Goal: Task Accomplishment & Management: Complete application form

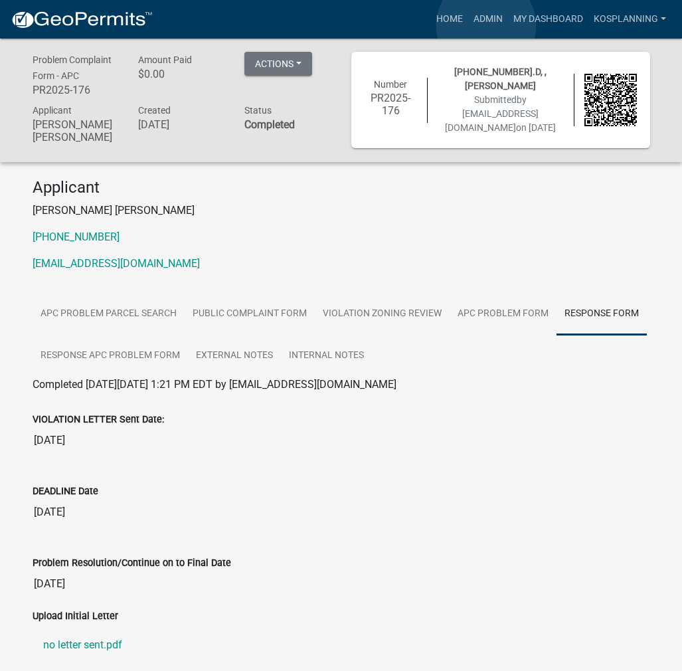
scroll to position [407, 0]
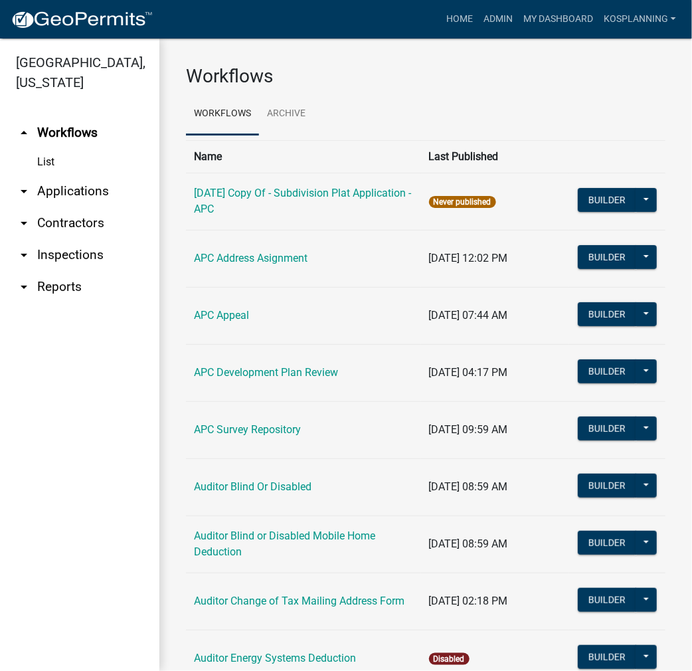
click at [72, 215] on link "arrow_drop_down Contractors" at bounding box center [79, 223] width 159 height 32
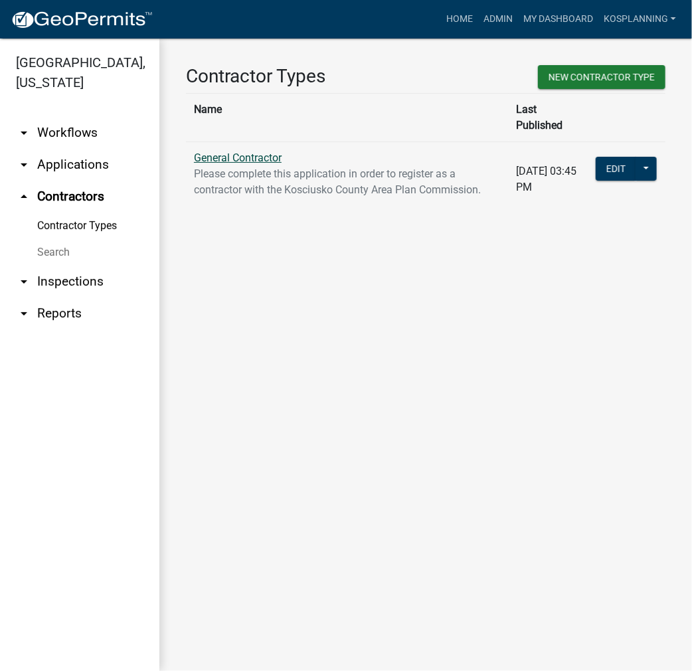
click at [222, 151] on link "General Contractor" at bounding box center [238, 157] width 88 height 13
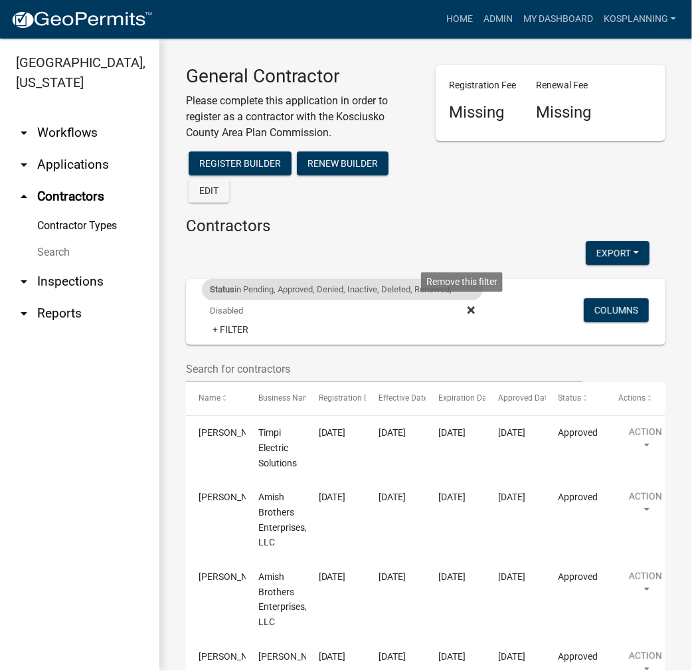
click at [468, 309] on icon at bounding box center [471, 309] width 7 height 7
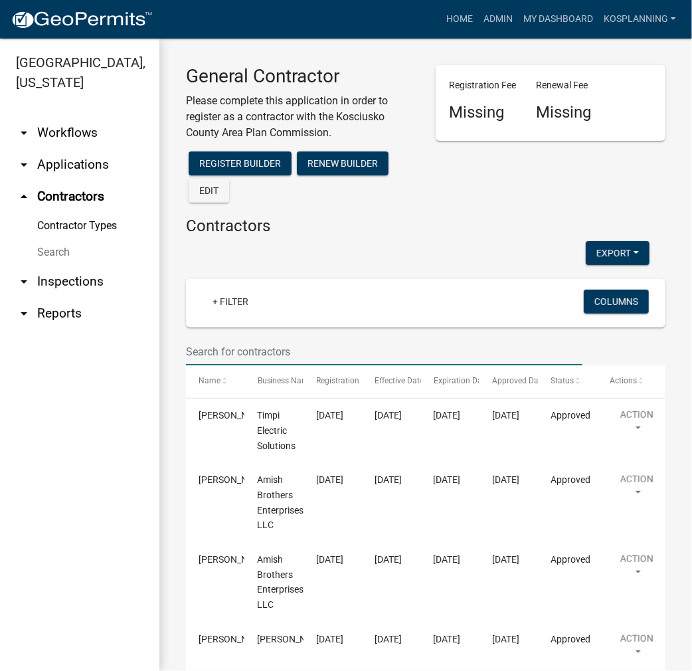
click at [239, 346] on input "text" at bounding box center [384, 351] width 397 height 27
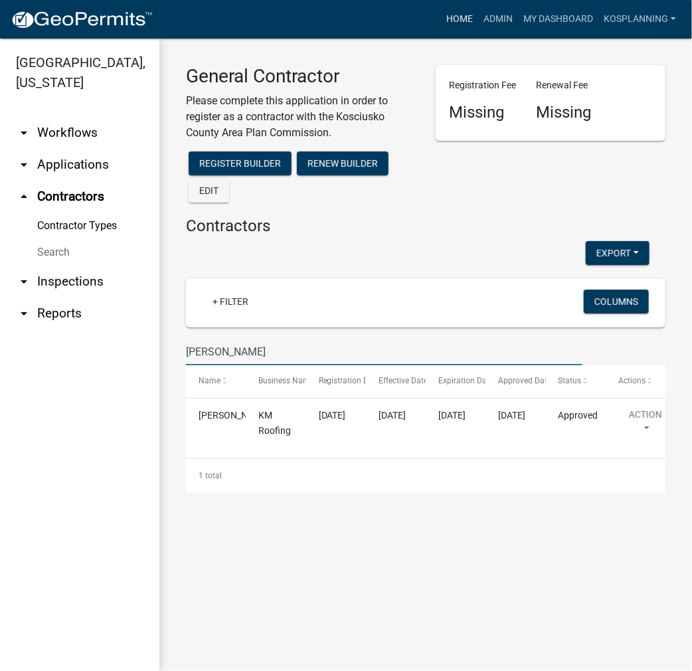
type input "[PERSON_NAME]"
click at [458, 26] on link "Home" at bounding box center [459, 19] width 37 height 25
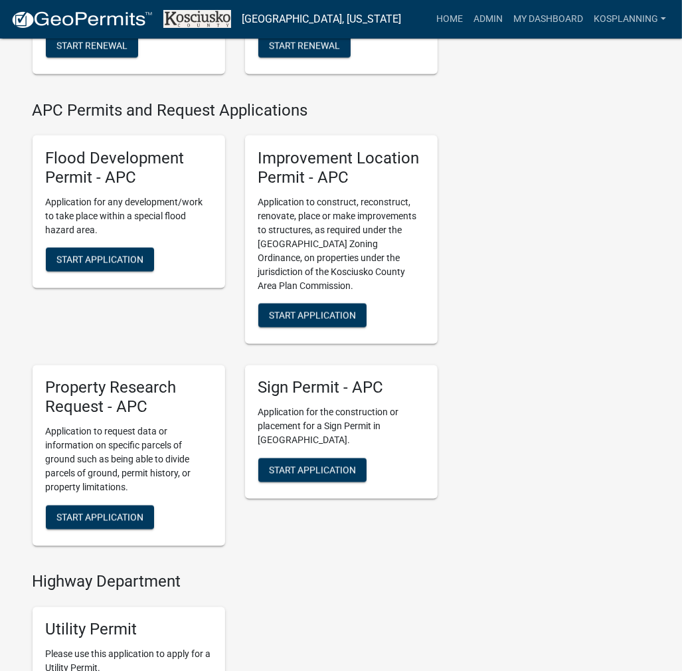
scroll to position [1395, 0]
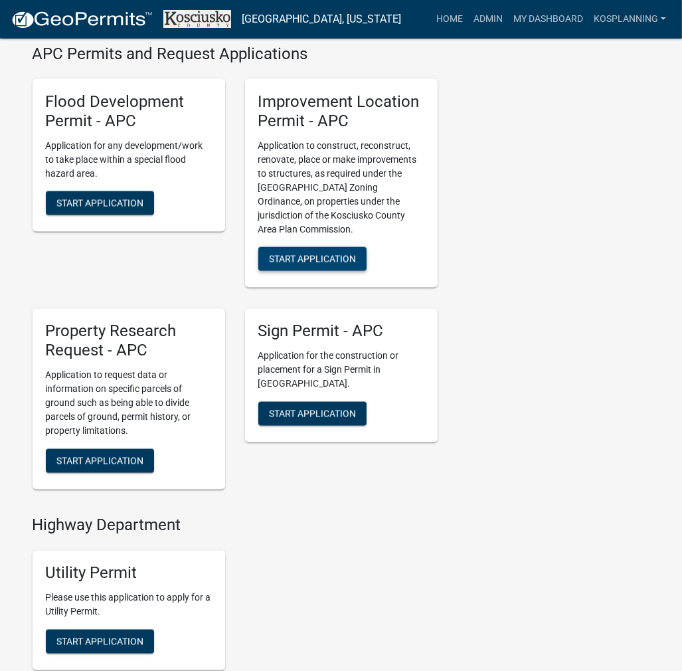
click at [332, 264] on span "Start Application" at bounding box center [312, 259] width 87 height 11
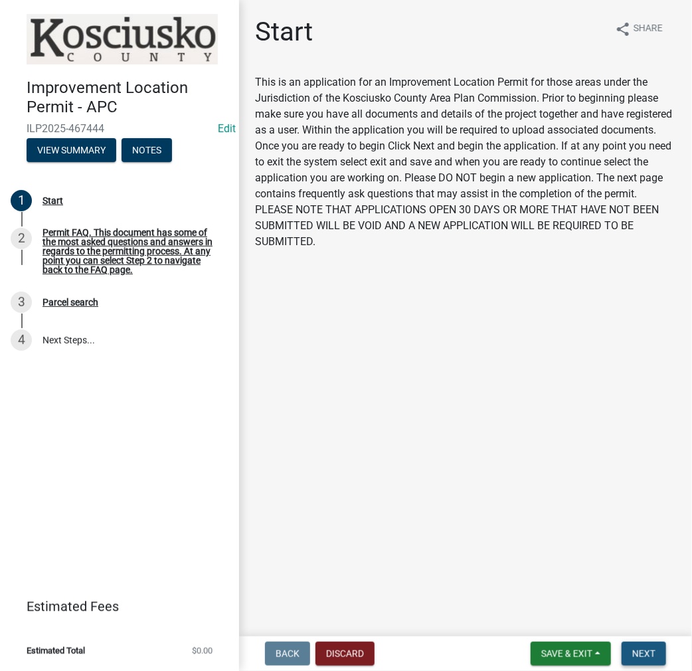
click at [643, 645] on button "Next" at bounding box center [644, 654] width 45 height 24
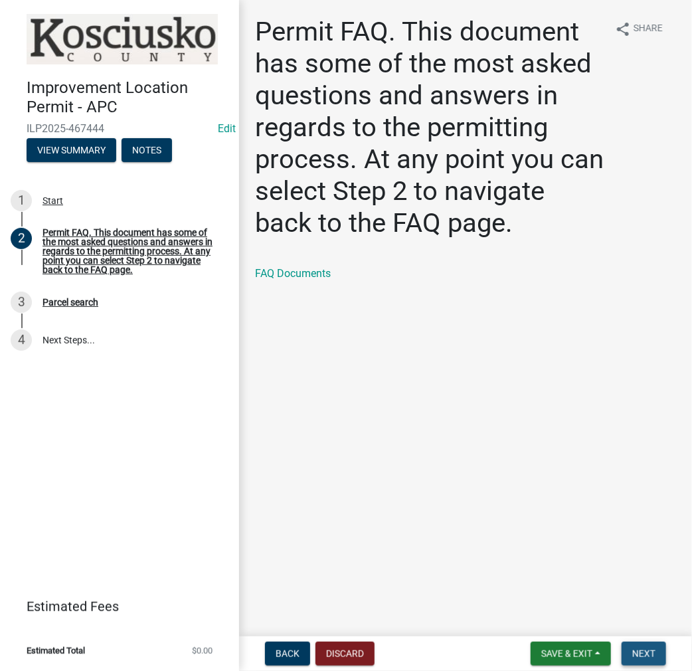
click at [643, 662] on button "Next" at bounding box center [644, 654] width 45 height 24
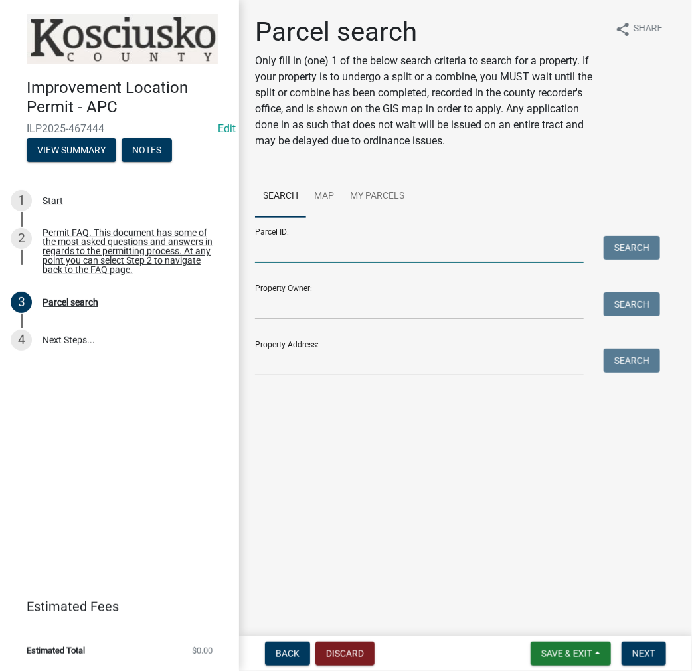
click at [291, 250] on input "Parcel ID:" at bounding box center [419, 249] width 329 height 27
drag, startPoint x: 300, startPoint y: 254, endPoint x: 193, endPoint y: 260, distance: 107.8
click at [193, 260] on div "Improvement Location Permit - APC ILP2025-467444 Edit View Summary Notes 1 Star…" at bounding box center [346, 335] width 692 height 671
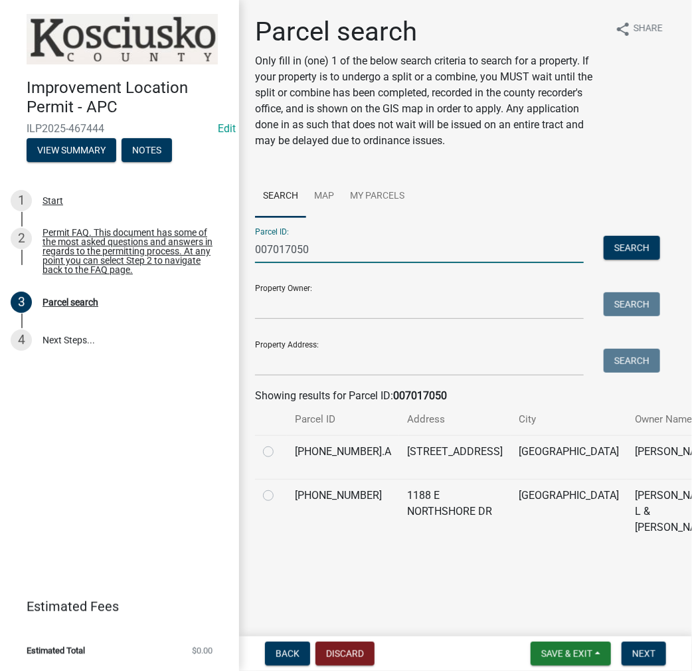
type input "007017050"
click at [279, 488] on label at bounding box center [279, 488] width 0 height 0
click at [279, 496] on input "radio" at bounding box center [283, 492] width 9 height 9
radio input "true"
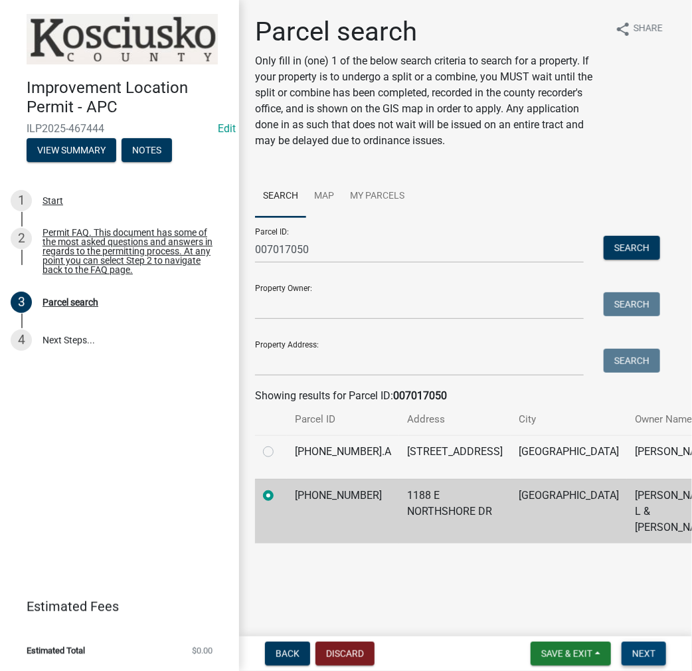
click at [635, 648] on span "Next" at bounding box center [643, 653] width 23 height 11
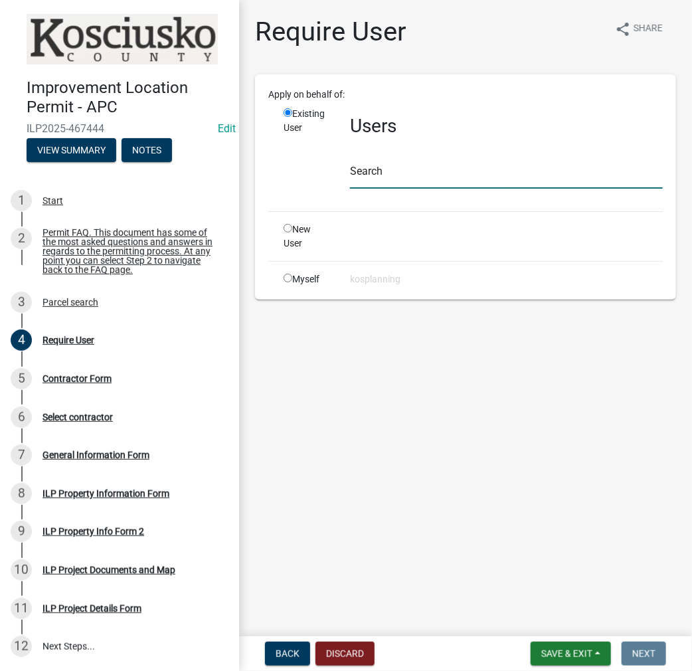
click at [397, 173] on input "text" at bounding box center [506, 174] width 313 height 27
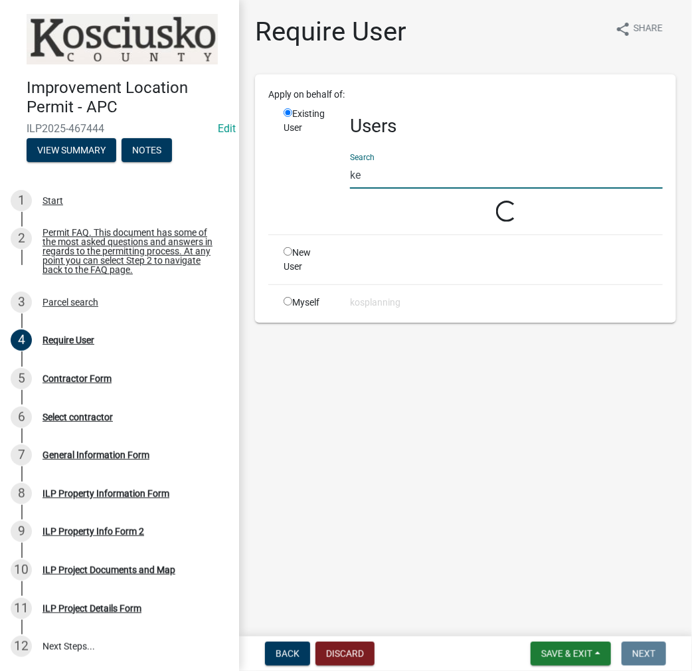
type input "k"
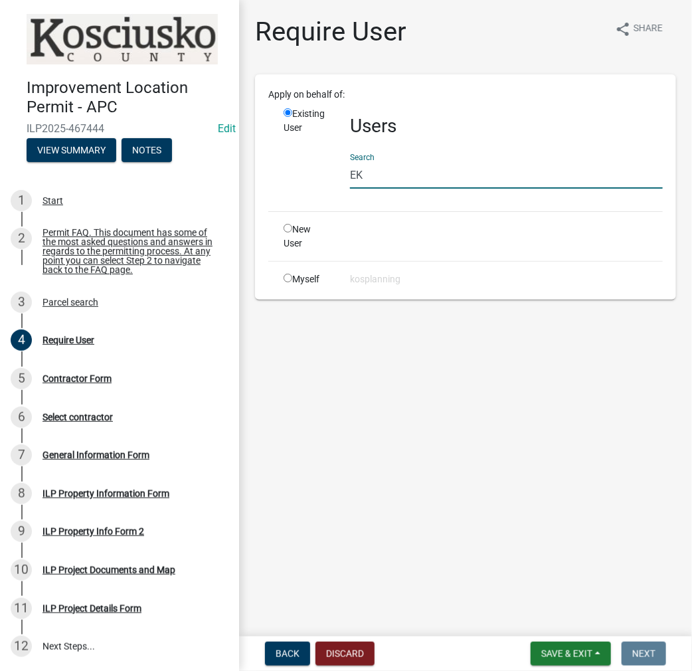
type input "E"
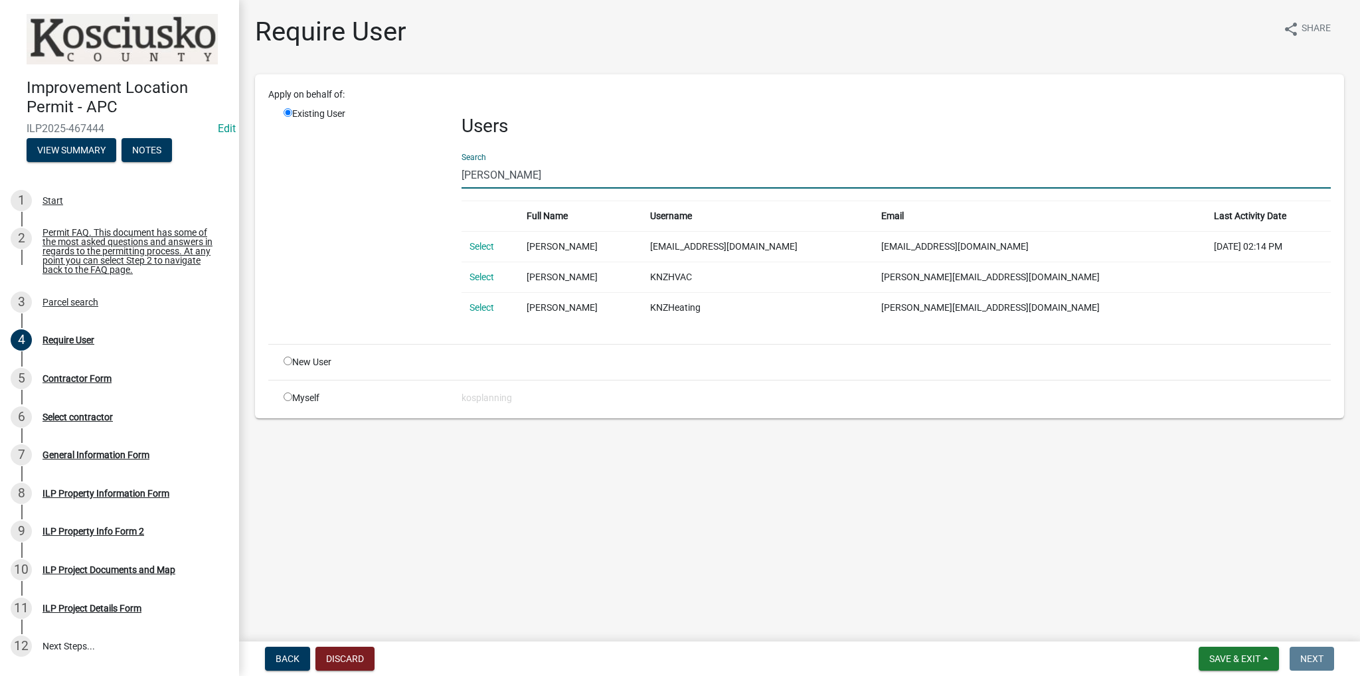
click at [538, 178] on input "[PERSON_NAME]" at bounding box center [897, 174] width 870 height 27
type input "K"
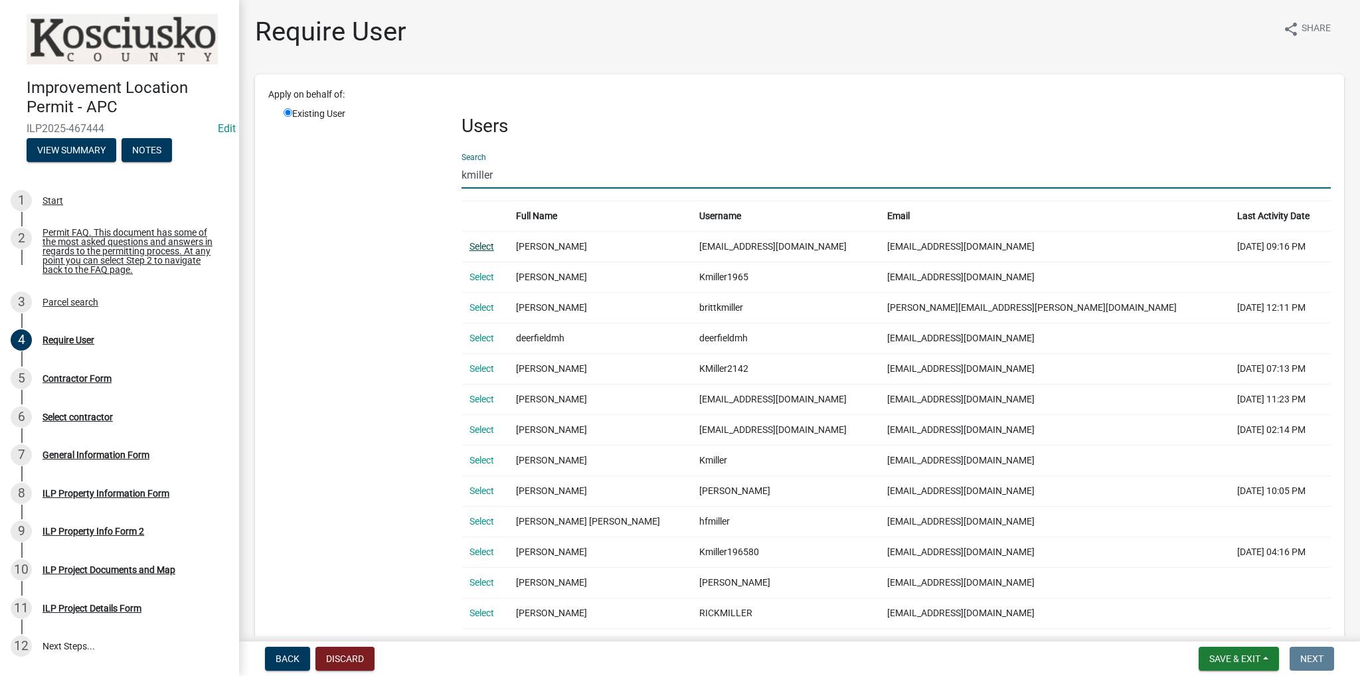
type input "kmiller"
click at [480, 245] on link "Select" at bounding box center [482, 246] width 25 height 11
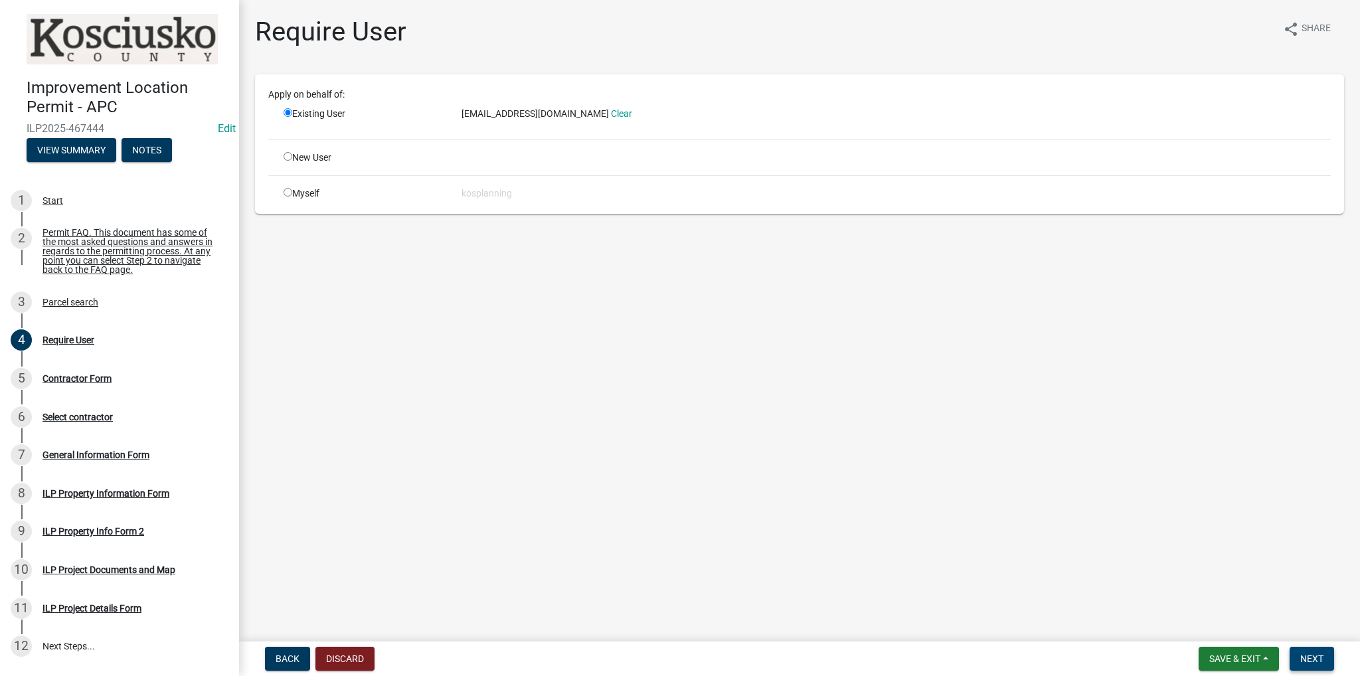
click at [682, 652] on button "Next" at bounding box center [1312, 659] width 45 height 24
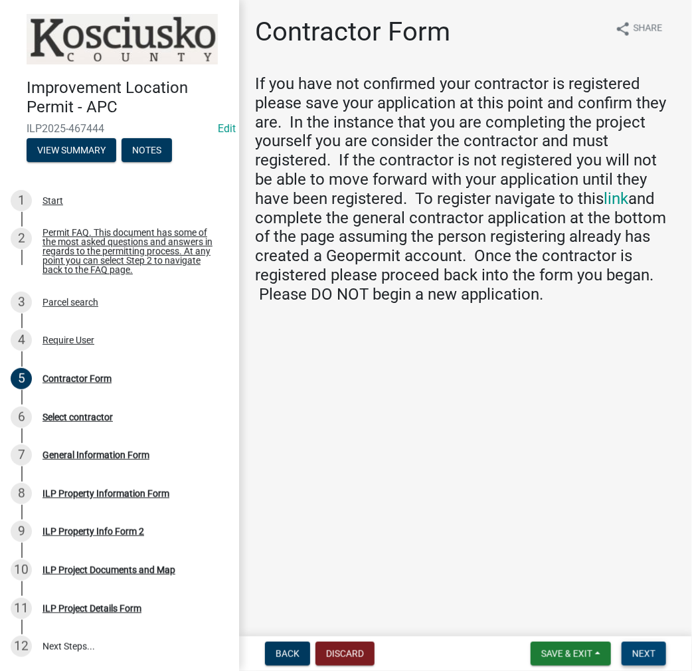
click at [650, 652] on span "Next" at bounding box center [643, 653] width 23 height 11
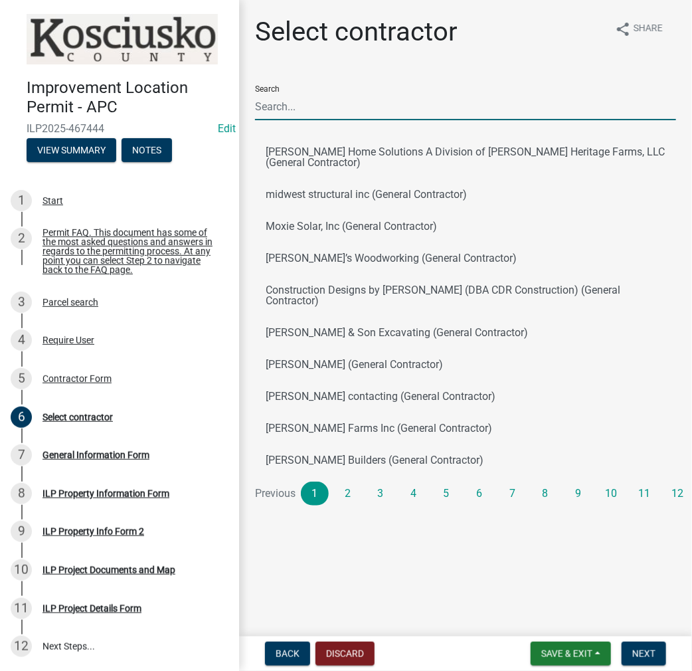
click at [312, 101] on input "Search" at bounding box center [465, 106] width 421 height 27
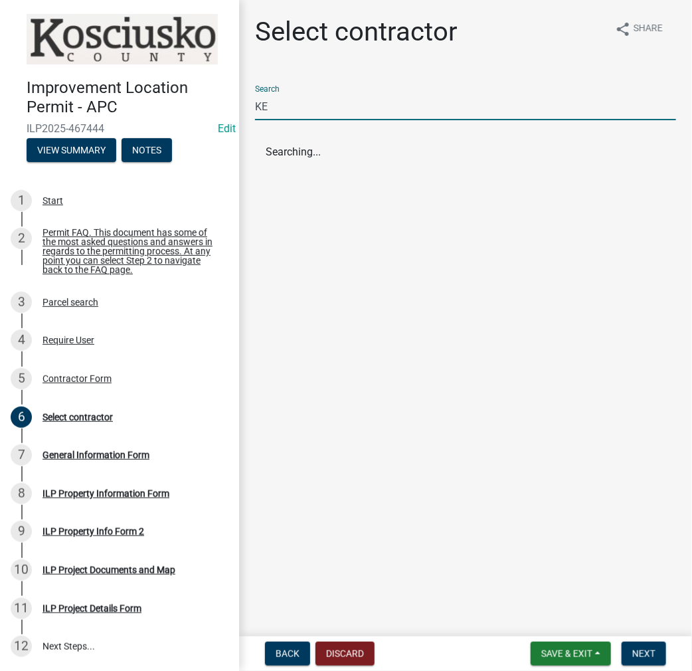
type input "K"
type input "KM ROOFING"
click at [320, 143] on button "KM Roofing (General Contractor)" at bounding box center [465, 152] width 421 height 32
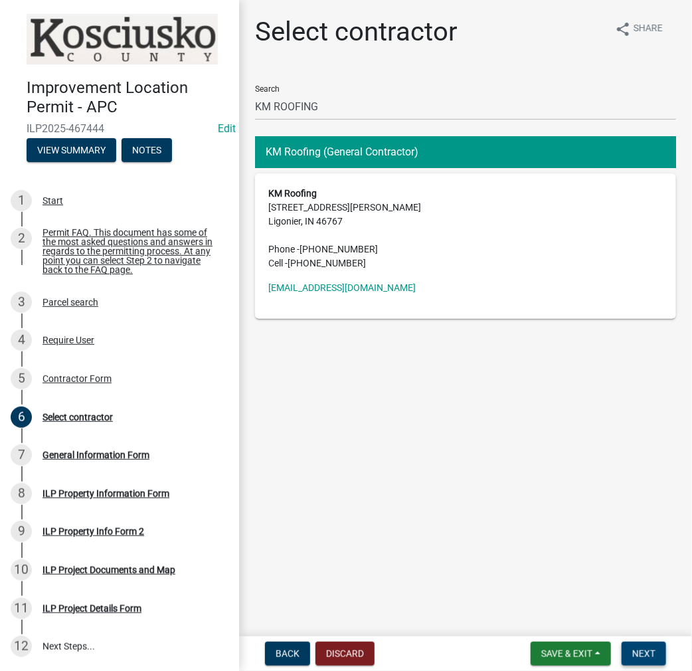
click at [648, 660] on button "Next" at bounding box center [644, 654] width 45 height 24
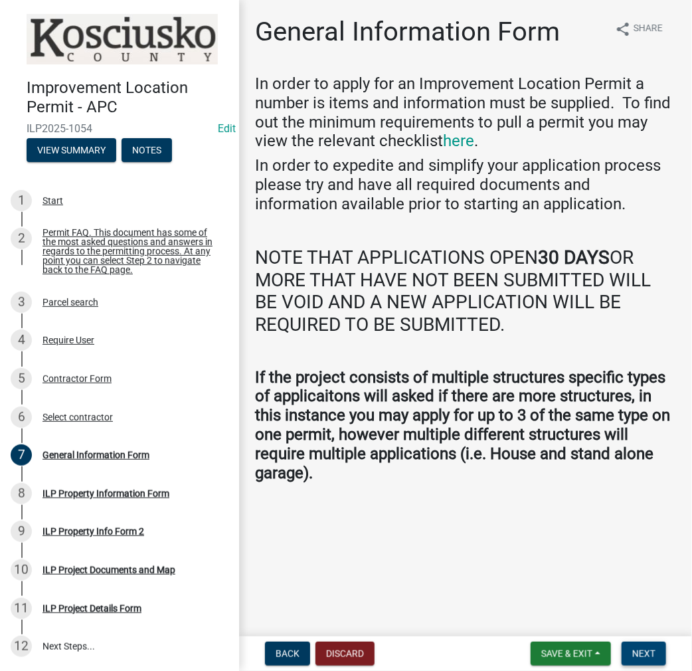
click at [646, 648] on span "Next" at bounding box center [643, 653] width 23 height 11
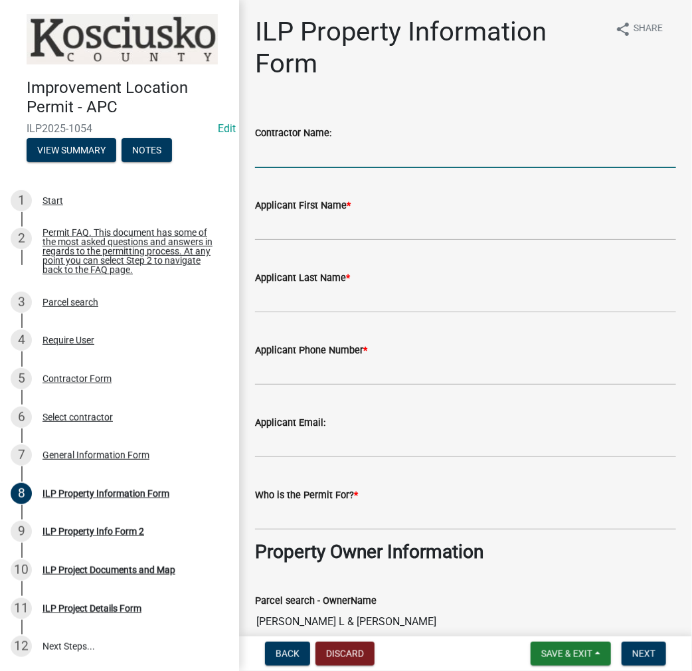
click at [268, 154] on input "Contractor Name:" at bounding box center [465, 154] width 421 height 27
type input "KM ROOFING"
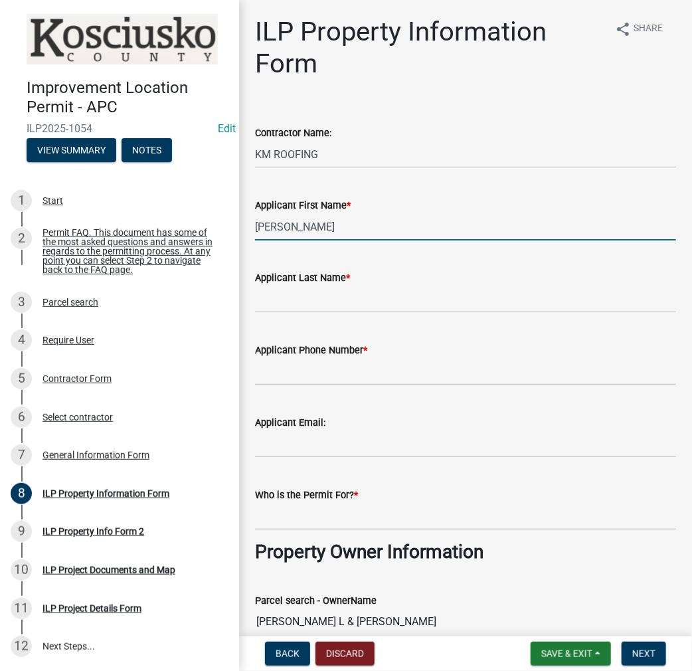
type input "[PERSON_NAME]"
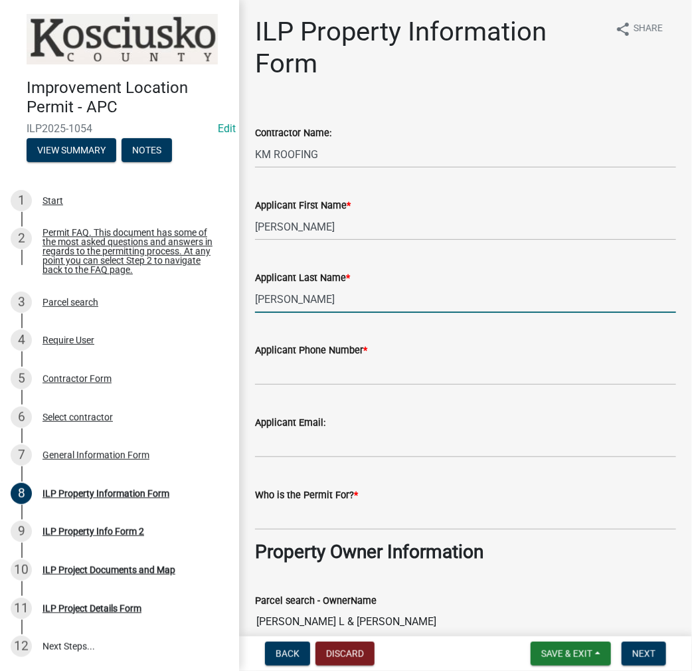
type input "[PERSON_NAME]"
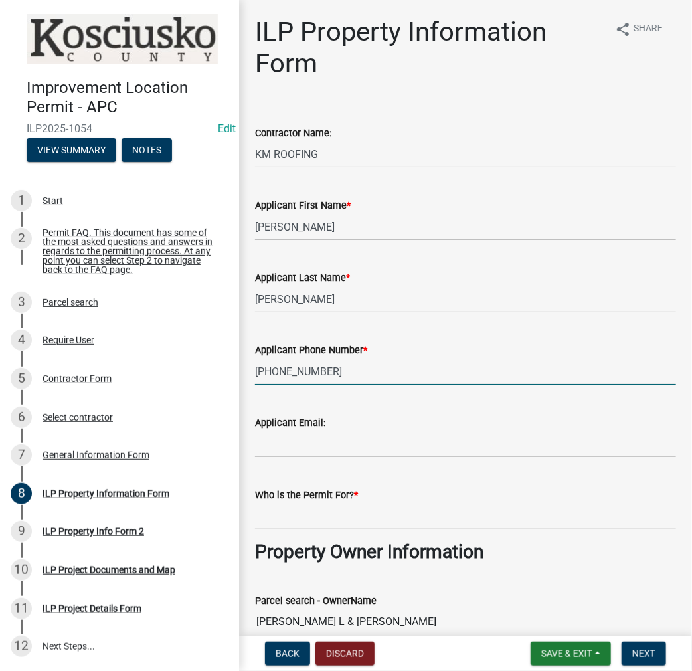
type input "[PHONE_NUMBER]"
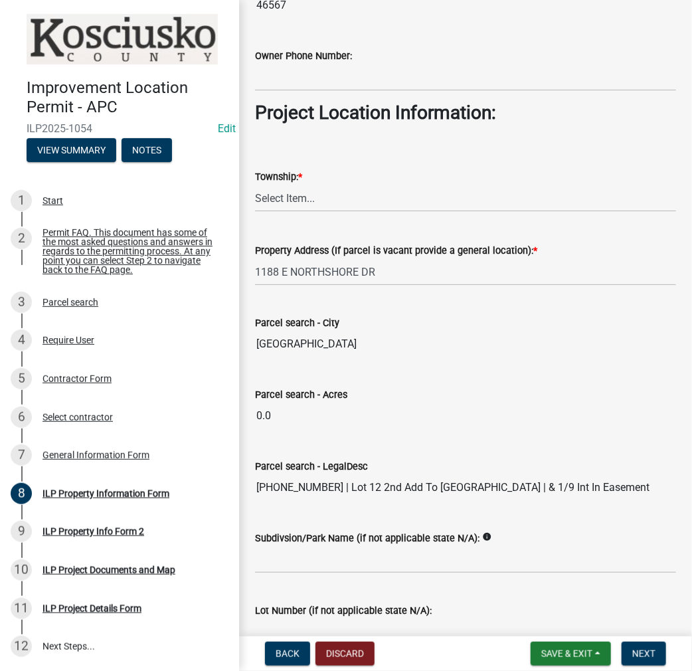
scroll to position [978, 0]
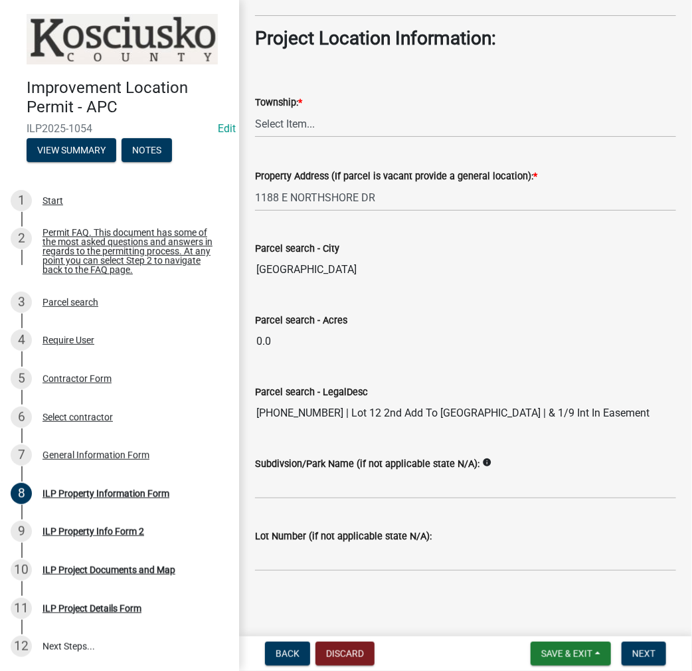
type input "[PERSON_NAME]"
click at [293, 117] on select "Select Item... [PERSON_NAME] - Elkhart Co Clay Etna [GEOGRAPHIC_DATA][PERSON_NA…" at bounding box center [465, 123] width 421 height 27
click at [255, 110] on select "Select Item... [PERSON_NAME] - Elkhart Co Clay Etna [GEOGRAPHIC_DATA][PERSON_NA…" at bounding box center [465, 123] width 421 height 27
select select "57368d26-defc-477e-a8be-5a23ab554a17"
click at [311, 482] on input "Subdivsion/Park Name (if not applicable state N/A):" at bounding box center [465, 485] width 421 height 27
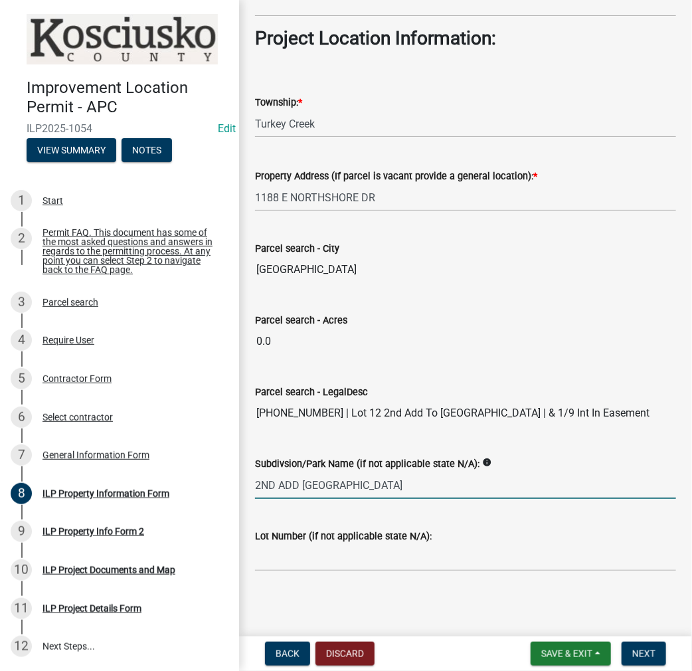
type input "2ND ADD [GEOGRAPHIC_DATA]"
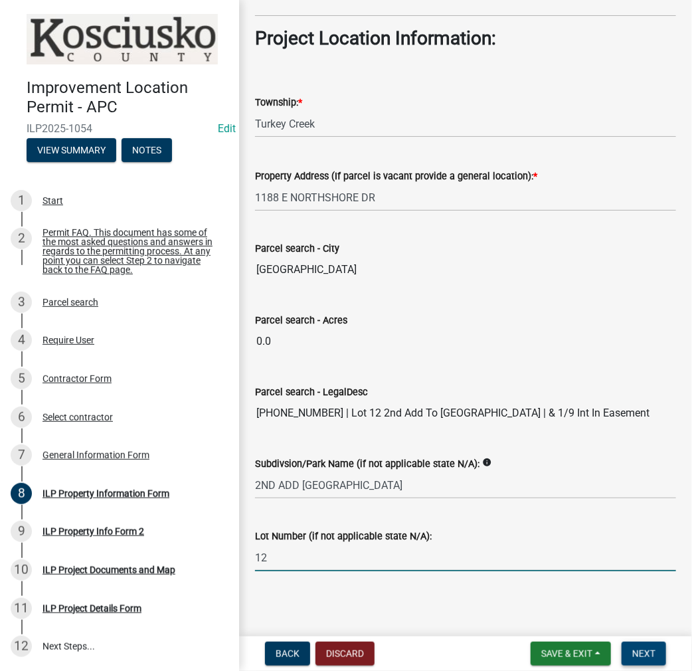
type input "12"
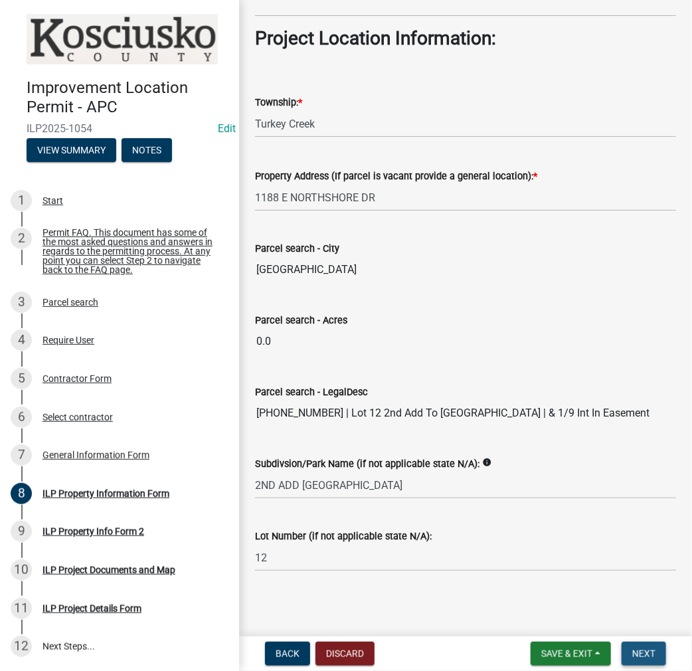
click at [652, 656] on span "Next" at bounding box center [643, 653] width 23 height 11
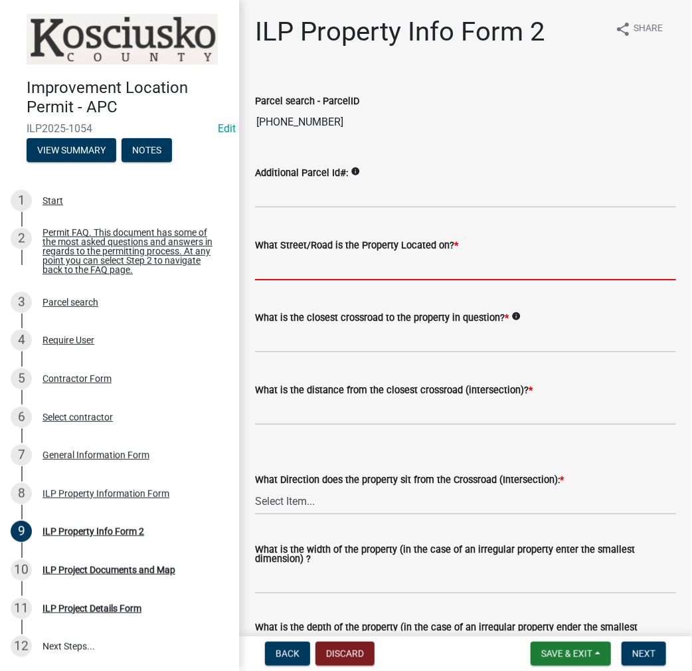
click at [287, 254] on input "What Street/Road is the Property Located on? *" at bounding box center [465, 266] width 421 height 27
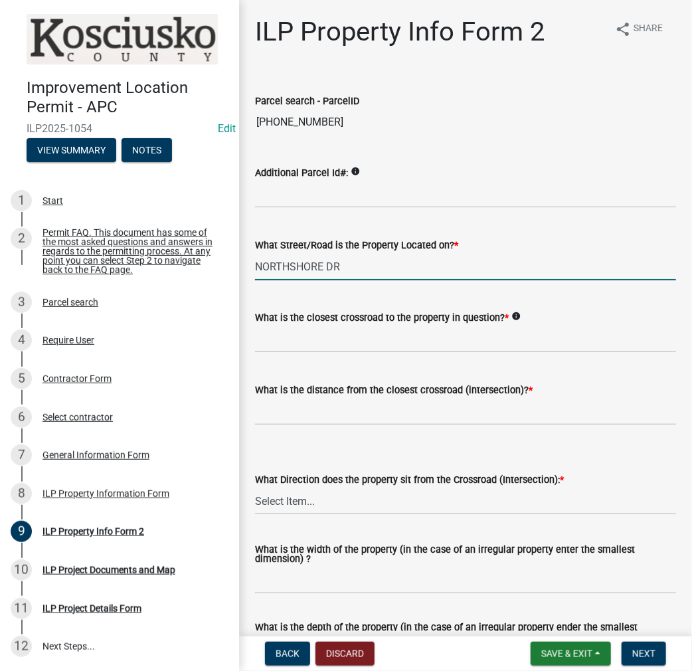
type input "NORTHSHORE DR"
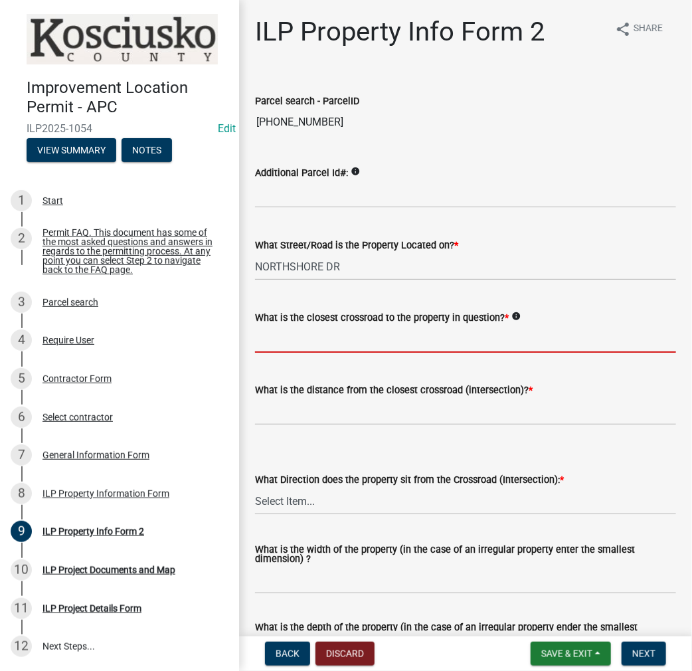
click at [299, 339] on input "What is the closest crossroad to the property in question? *" at bounding box center [465, 338] width 421 height 27
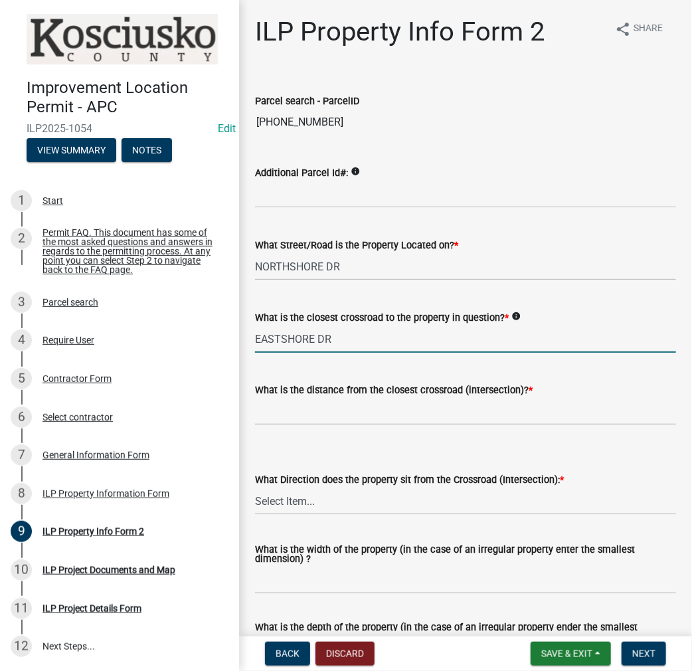
type input "EASTSHORE DR"
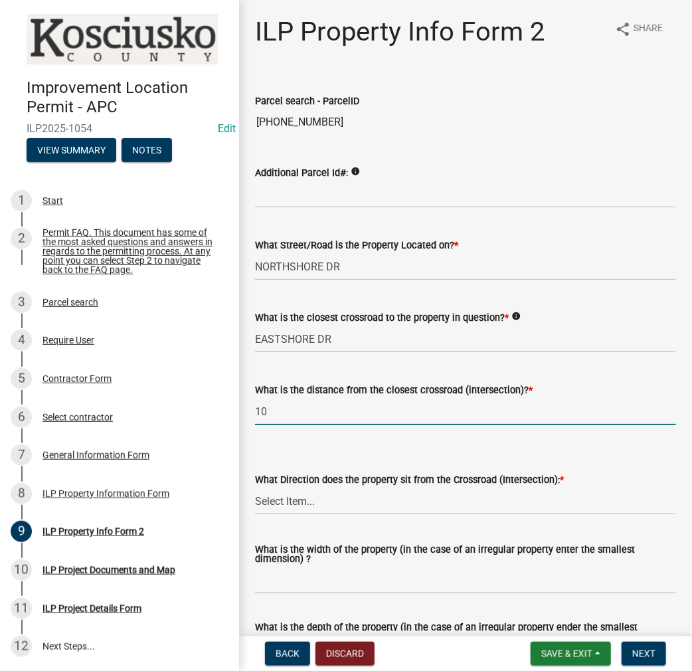
type input "1"
type input "2065"
select select "7b11be74-d7bb-4878-8b50-4ecdc0000cbf"
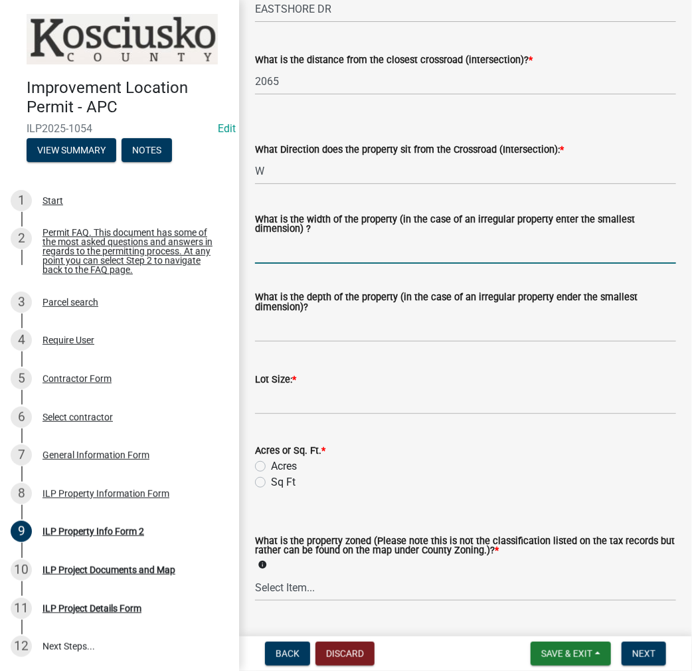
scroll to position [332, 0]
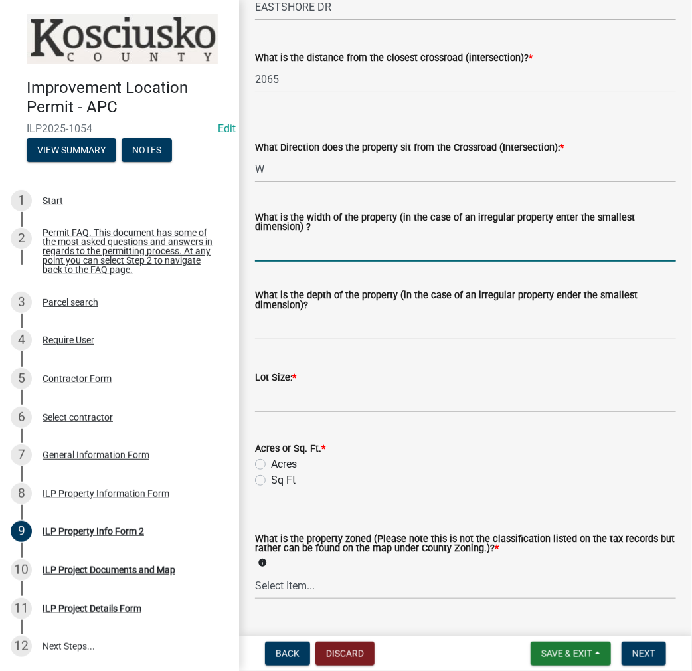
click at [292, 240] on input "What is the width of the property (in the case of an irregular property enter t…" at bounding box center [465, 247] width 421 height 27
type input "72"
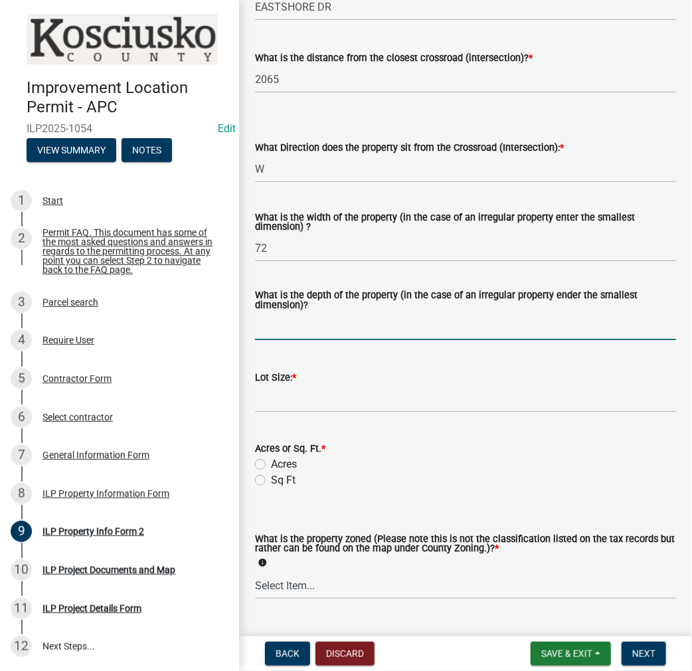
click at [295, 326] on input "What is the depth of the property (in the case of an irregular property ender t…" at bounding box center [465, 326] width 421 height 27
type input "186"
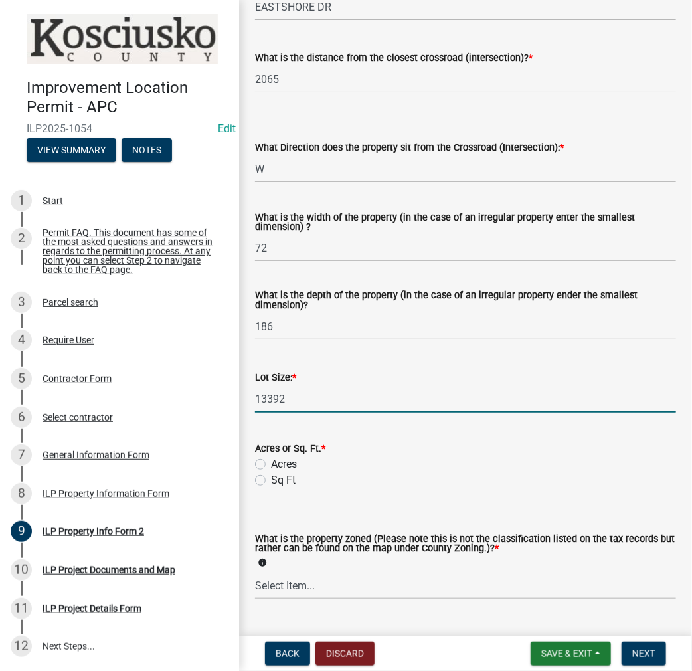
type input "13392"
drag, startPoint x: 257, startPoint y: 469, endPoint x: 258, endPoint y: 479, distance: 10.0
click at [258, 470] on div "Acres" at bounding box center [465, 464] width 421 height 16
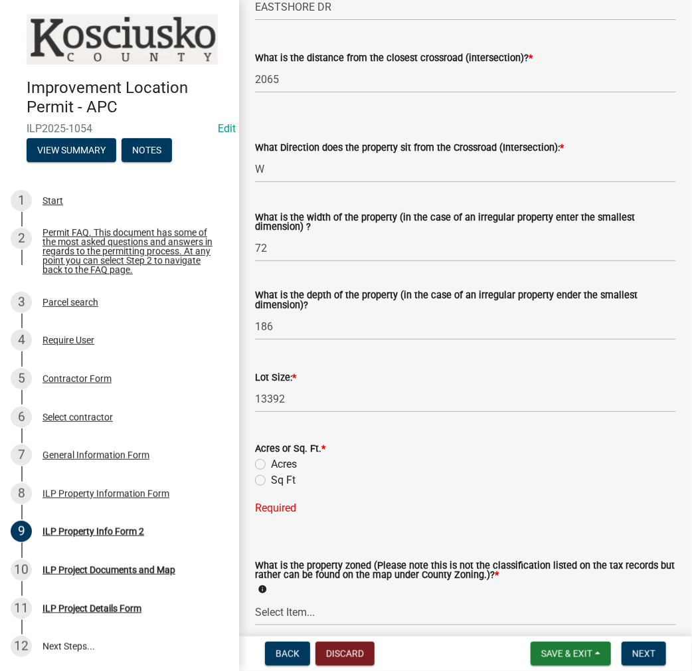
click at [271, 485] on label "Sq Ft" at bounding box center [283, 480] width 25 height 16
click at [271, 481] on input "Sq Ft" at bounding box center [275, 476] width 9 height 9
radio input "true"
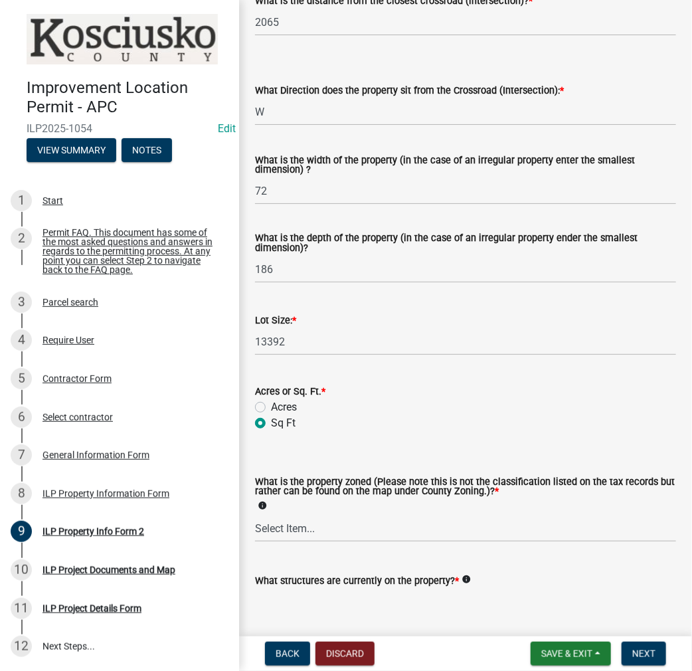
scroll to position [472, 0]
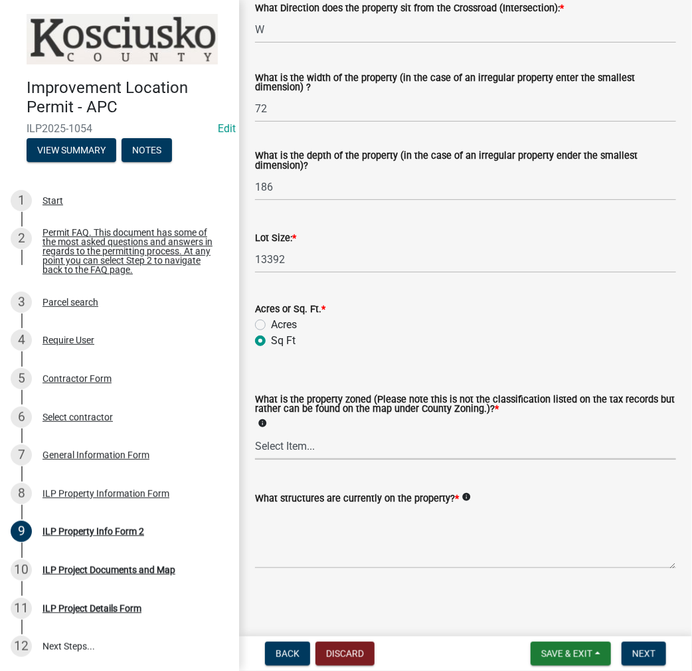
click at [286, 440] on select "Select Item... Agricultural Agricultural 2 Commercial Environmental Industrial …" at bounding box center [465, 445] width 421 height 27
click at [255, 432] on select "Select Item... Agricultural Agricultural 2 Commercial Environmental Industrial …" at bounding box center [465, 445] width 421 height 27
select select "1146270b-2111-4e23-bf7f-74ce85cf7041"
click at [322, 530] on textarea "What structures are currently on the property? *" at bounding box center [465, 537] width 421 height 62
type textarea "RESIDENCE & ATTACHED GARAGE"
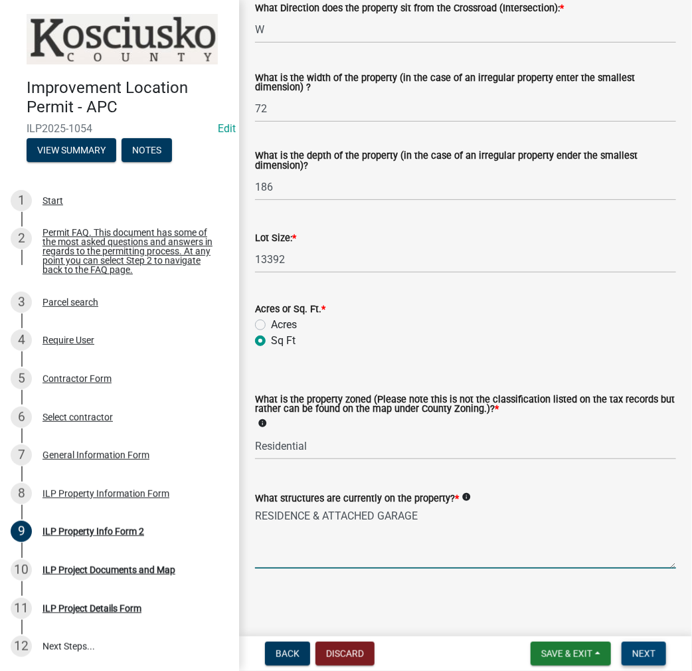
click at [647, 653] on span "Next" at bounding box center [643, 653] width 23 height 11
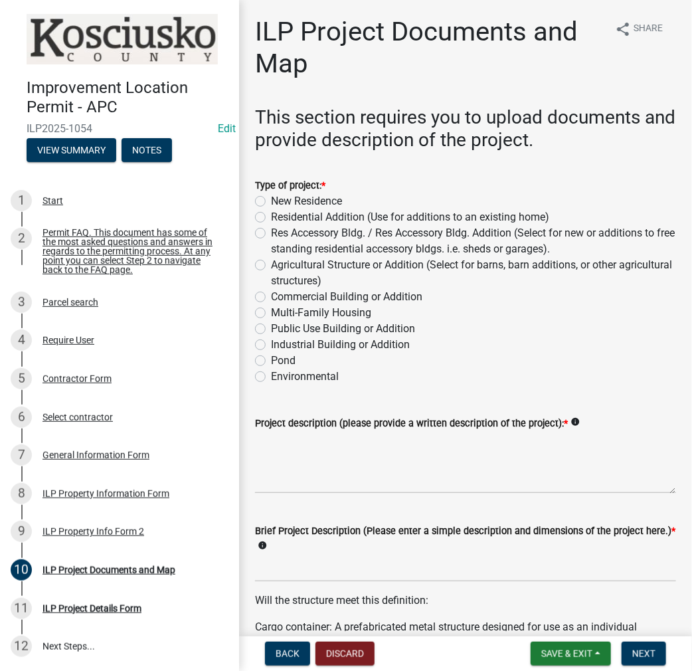
click at [271, 218] on label "Residential Addition (Use for additions to an existing home)" at bounding box center [410, 217] width 278 height 16
click at [271, 218] on input "Residential Addition (Use for additions to an existing home)" at bounding box center [275, 213] width 9 height 9
radio input "true"
drag, startPoint x: 309, startPoint y: 462, endPoint x: 423, endPoint y: 429, distance: 119.0
click at [309, 462] on textarea "Project description (please provide a written description of the project): *" at bounding box center [465, 462] width 421 height 62
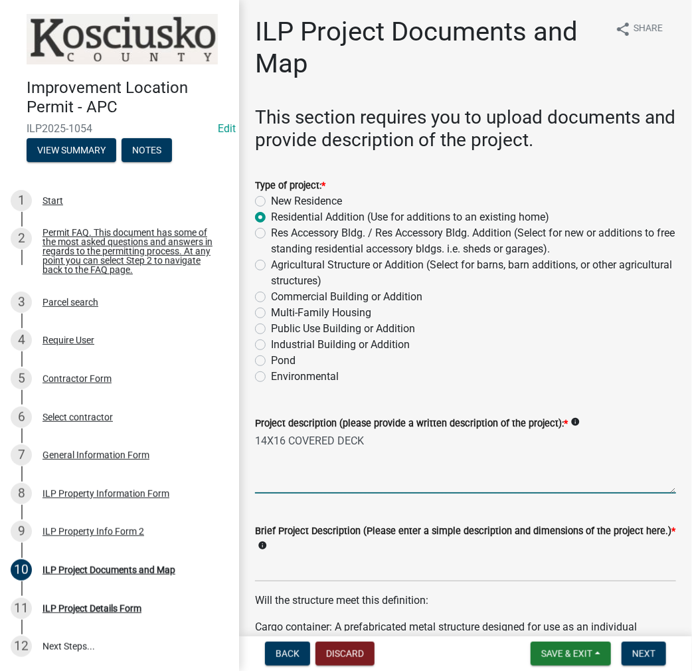
type textarea "14X16 COVERED DECK"
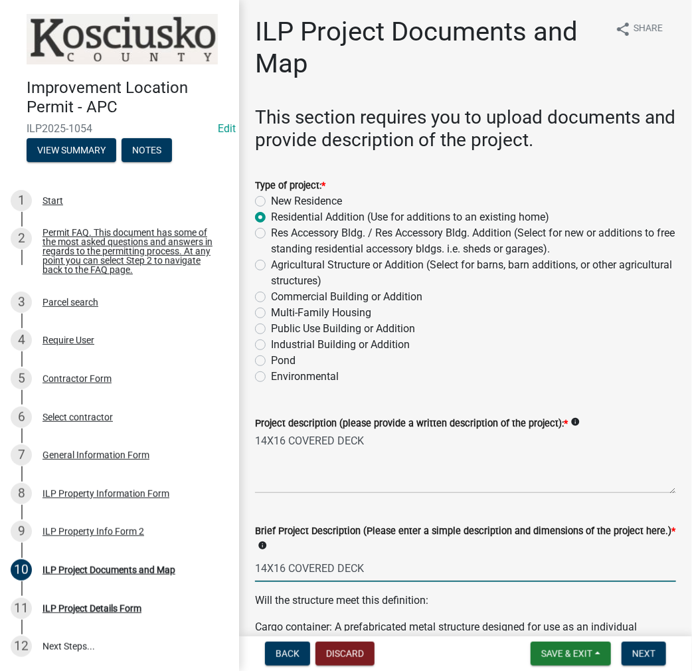
type input "14X16 COVERED DECK"
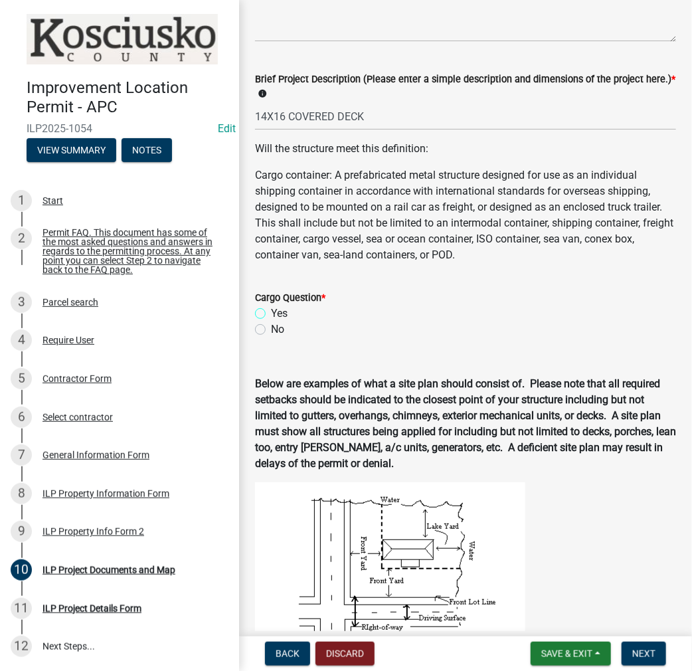
scroll to position [585, 0]
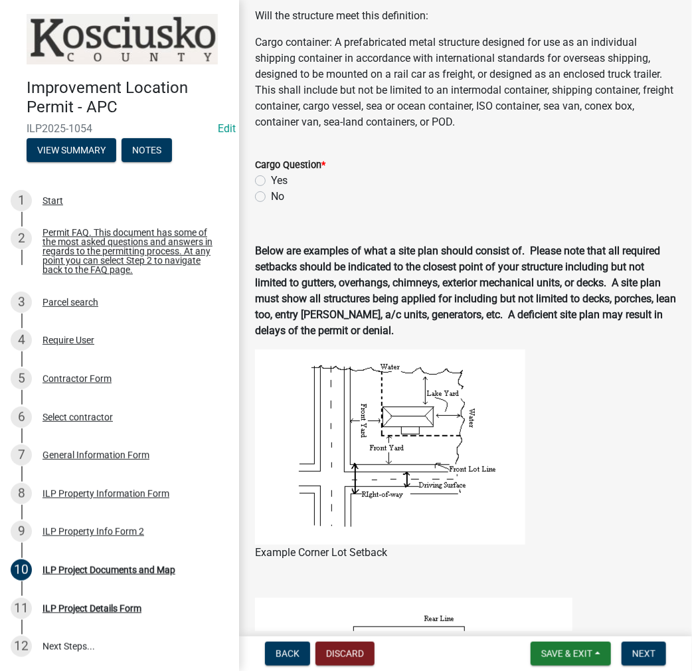
click at [271, 203] on label "No" at bounding box center [277, 197] width 13 height 16
click at [271, 197] on input "No" at bounding box center [275, 193] width 9 height 9
radio input "true"
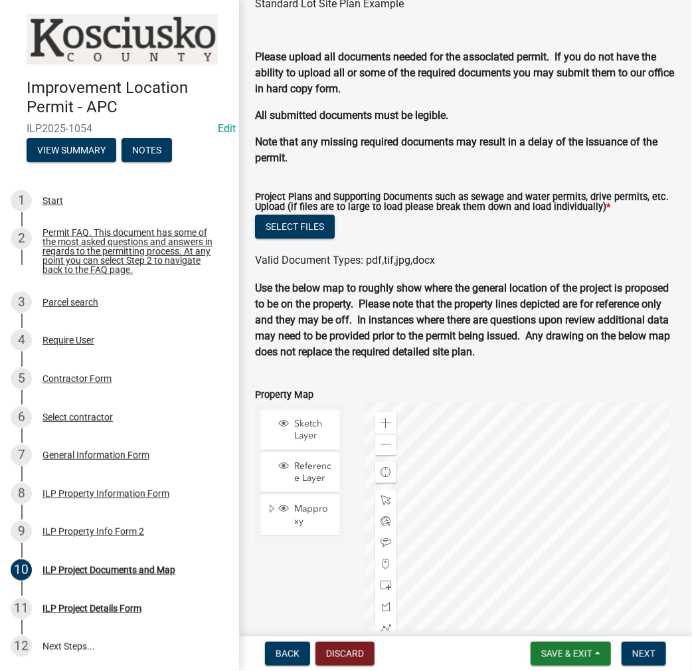
scroll to position [1358, 0]
click at [324, 234] on button "Select files" at bounding box center [295, 227] width 80 height 24
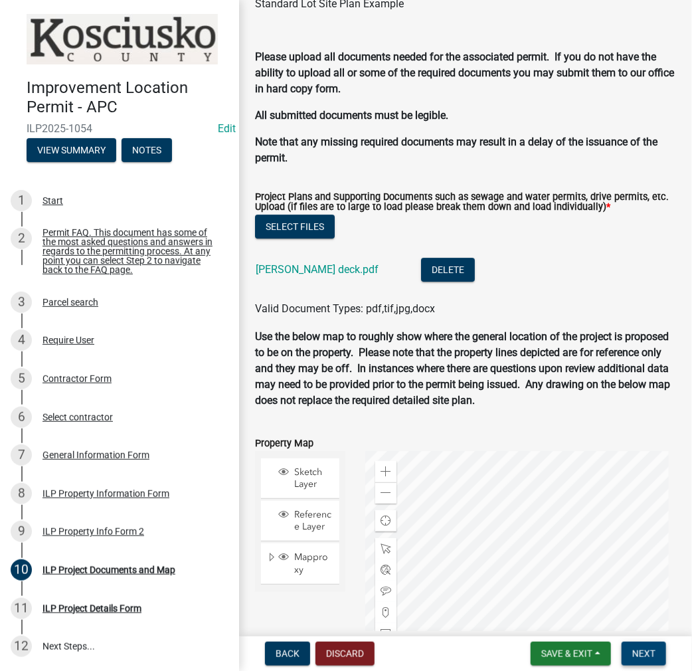
click at [643, 657] on span "Next" at bounding box center [643, 653] width 23 height 11
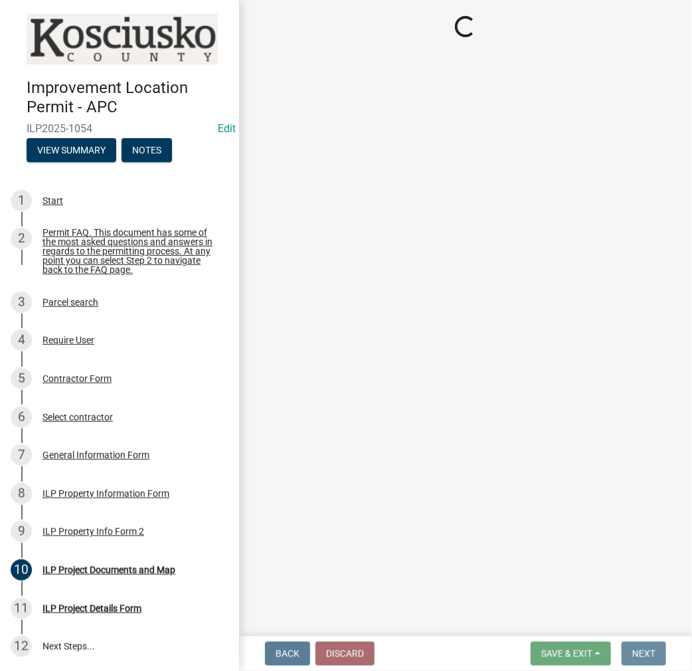
scroll to position [0, 0]
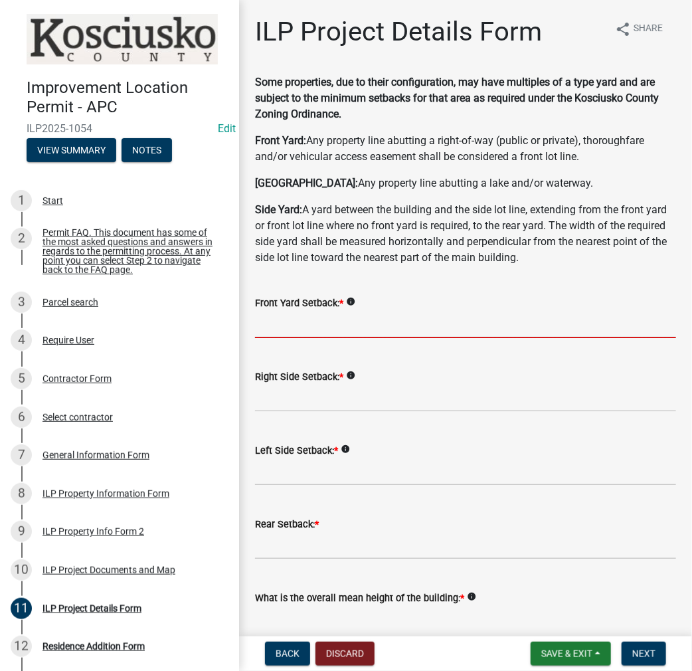
click at [310, 325] on input "text" at bounding box center [465, 324] width 421 height 27
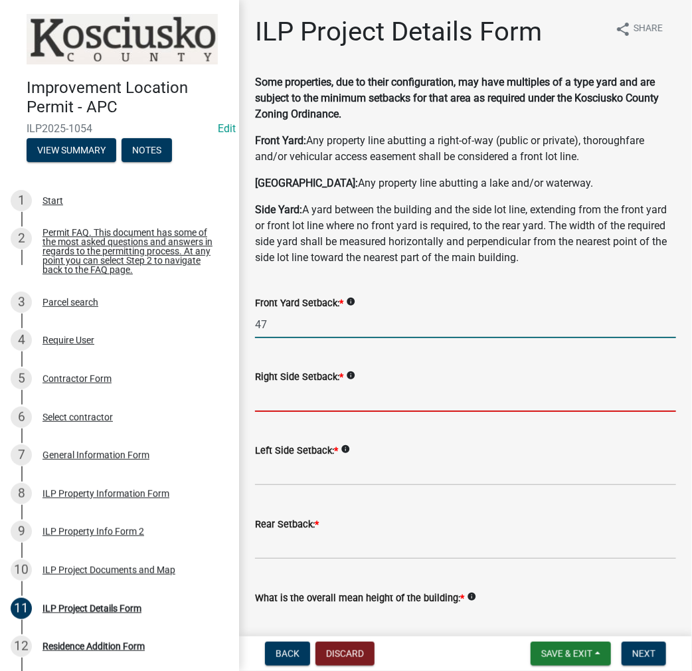
type input "47.0"
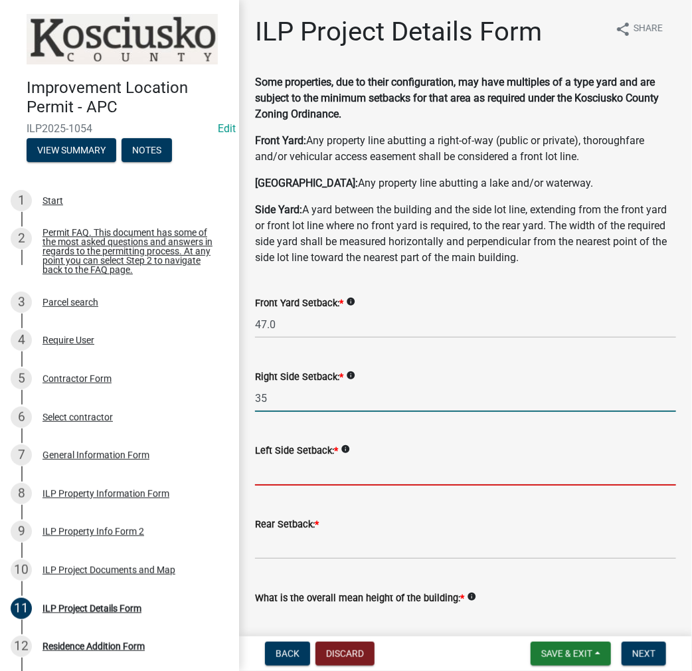
type input "35.0"
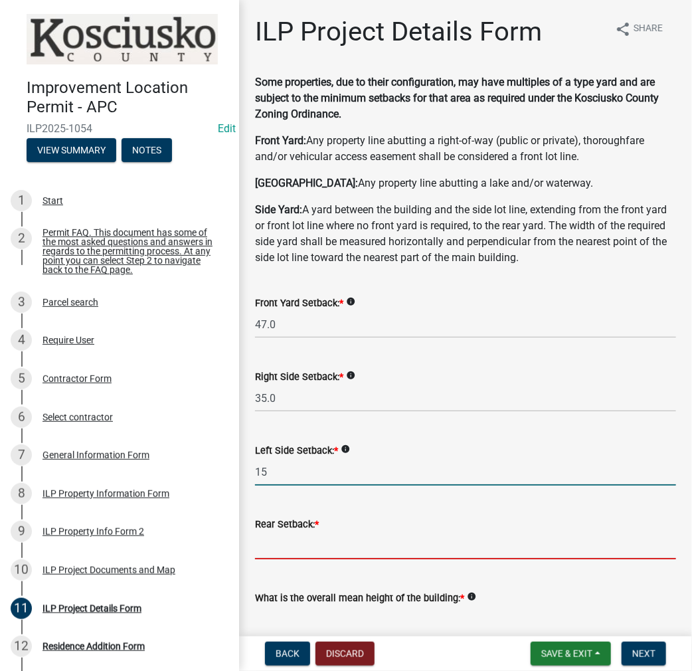
type input "15.0"
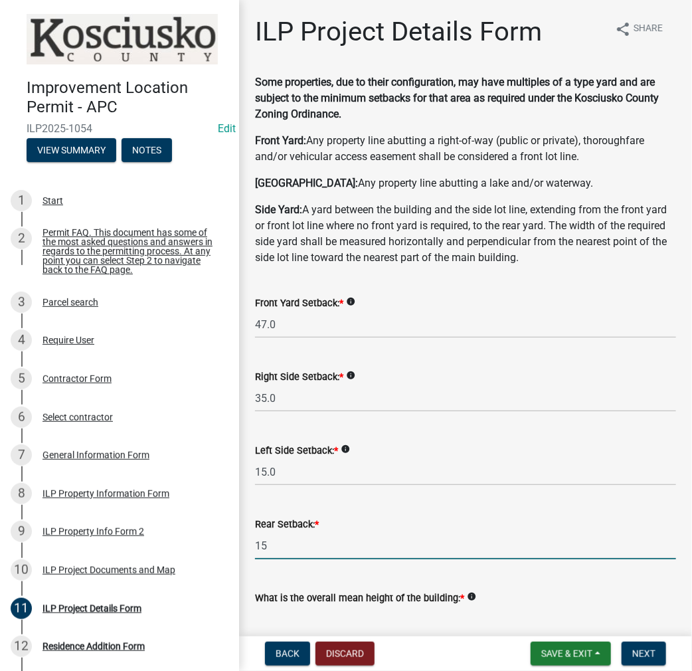
type input "15.0"
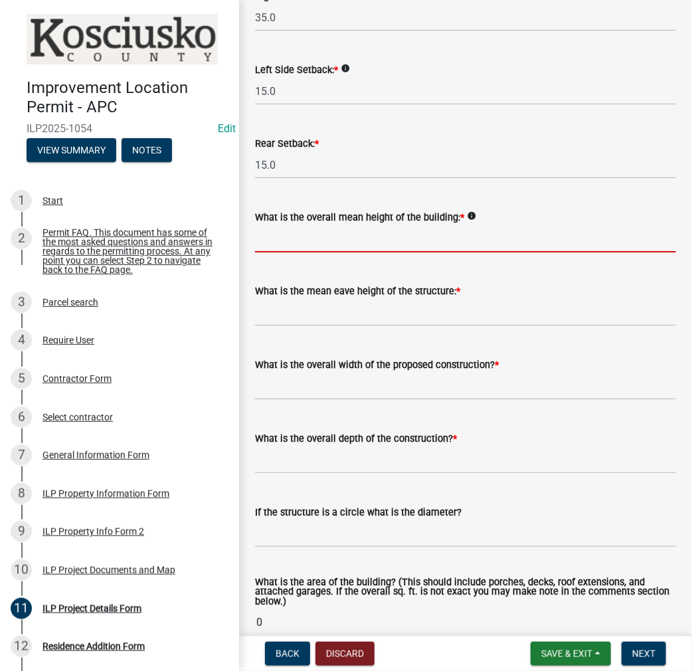
scroll to position [400, 0]
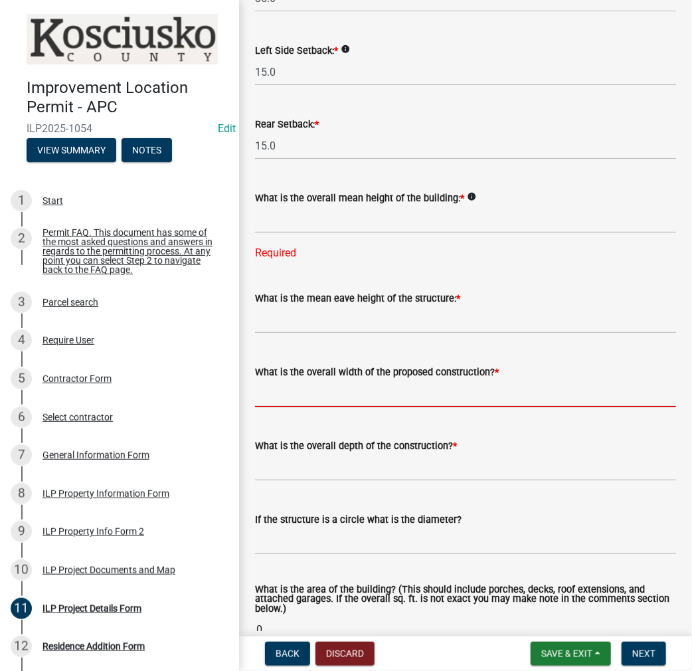
click at [303, 365] on form "What is the overall width of the proposed construction? *" at bounding box center [465, 385] width 421 height 43
type input "14.00"
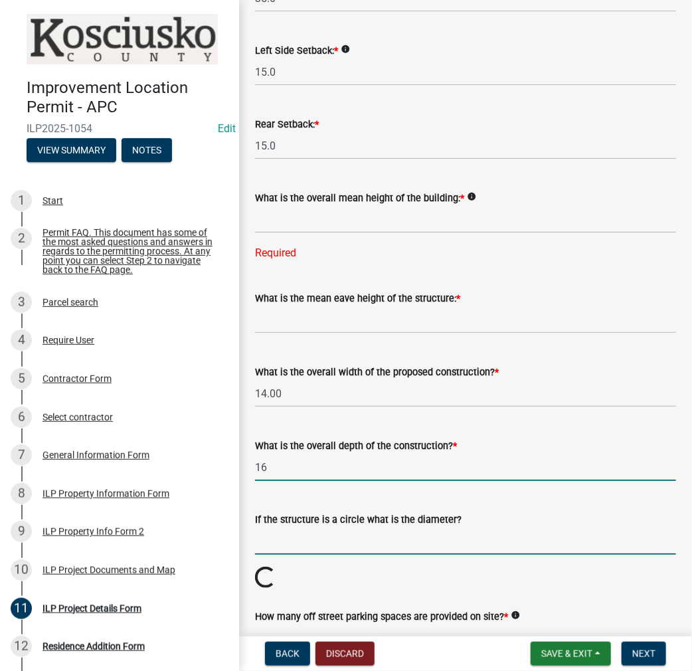
type input "16.00"
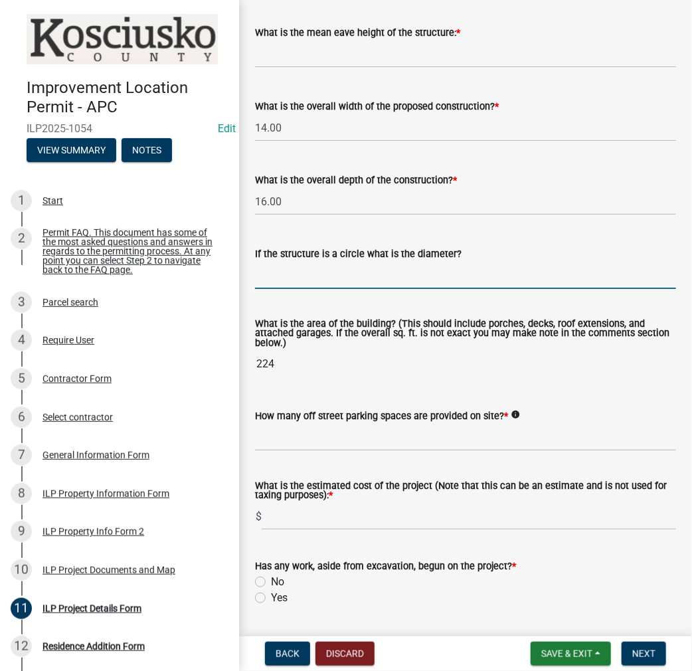
scroll to position [732, 0]
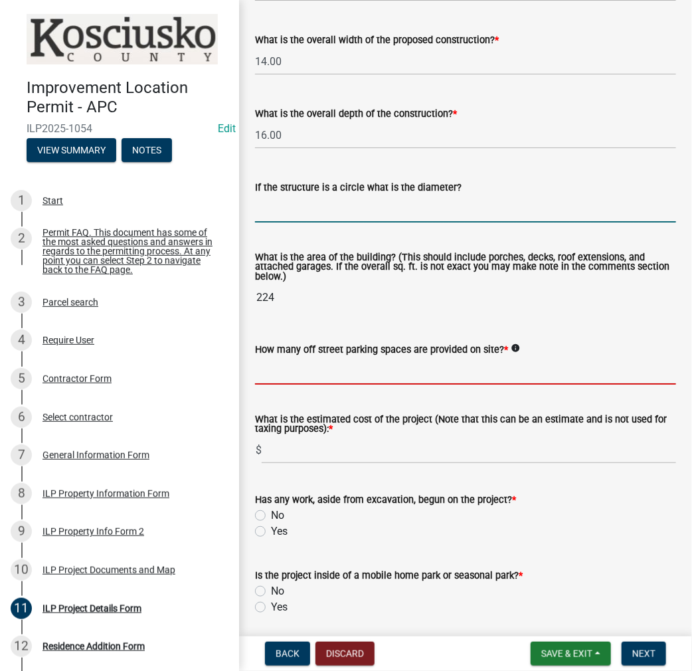
click at [268, 368] on input "text" at bounding box center [465, 370] width 421 height 27
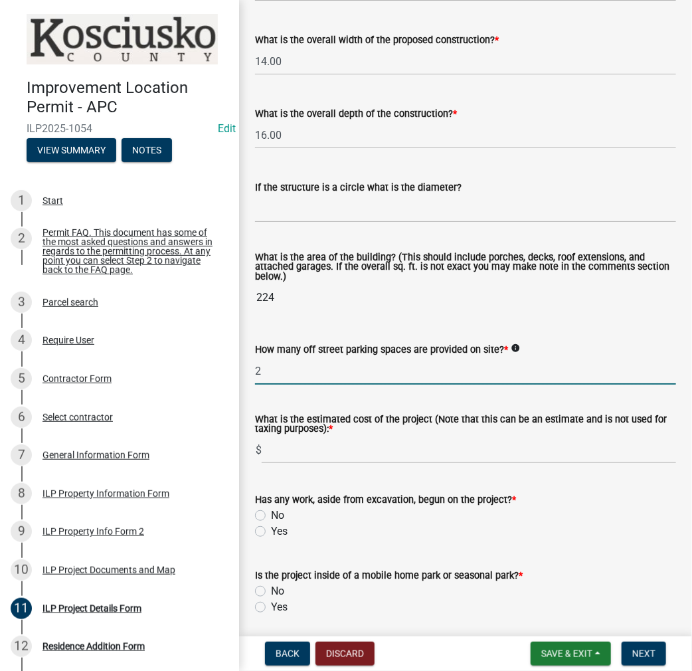
type input "2"
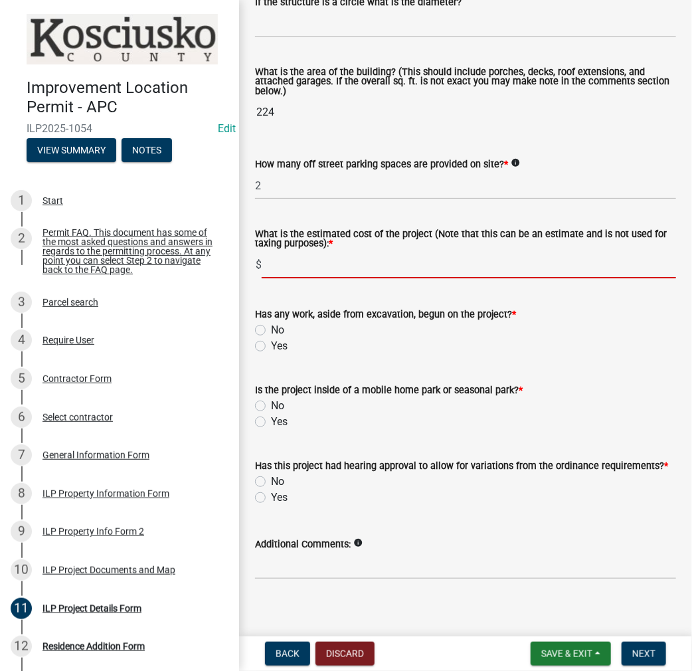
scroll to position [928, 0]
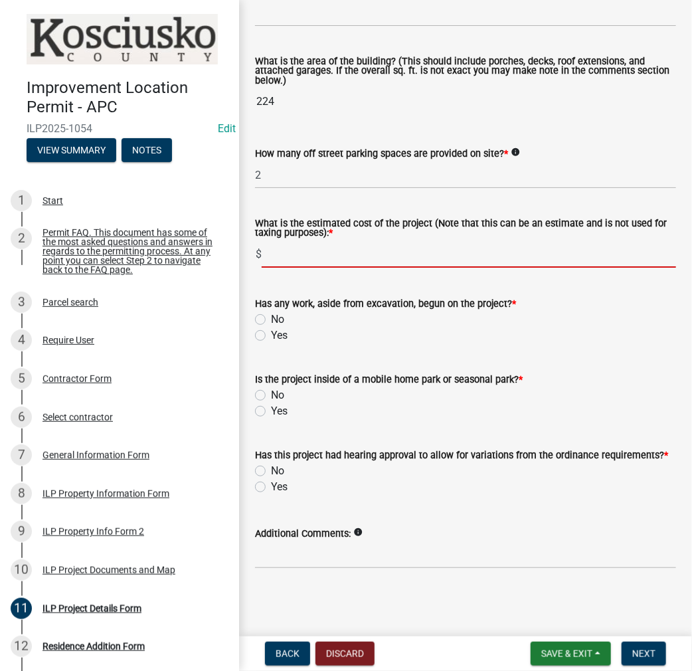
click at [263, 321] on form "Has any work, aside from excavation, begun on the project? * No Yes" at bounding box center [465, 312] width 421 height 64
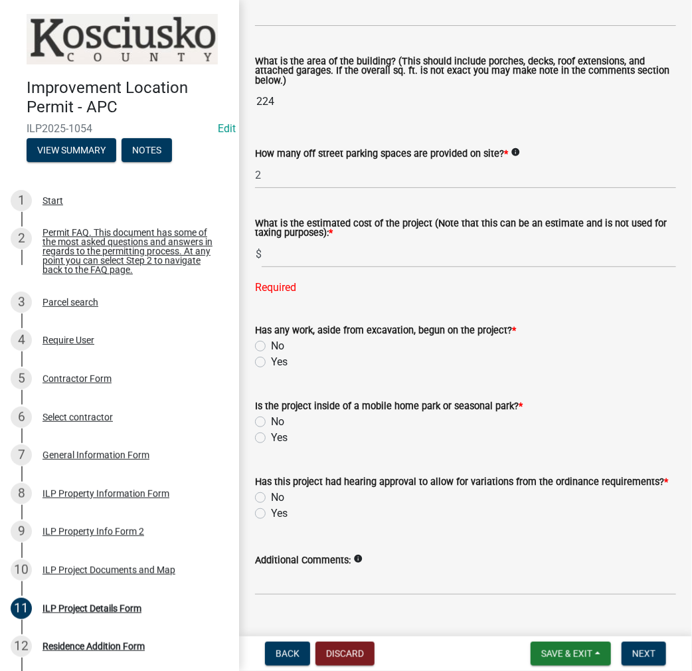
click at [271, 346] on label "No" at bounding box center [277, 346] width 13 height 16
click at [271, 346] on input "No" at bounding box center [275, 342] width 9 height 9
radio input "true"
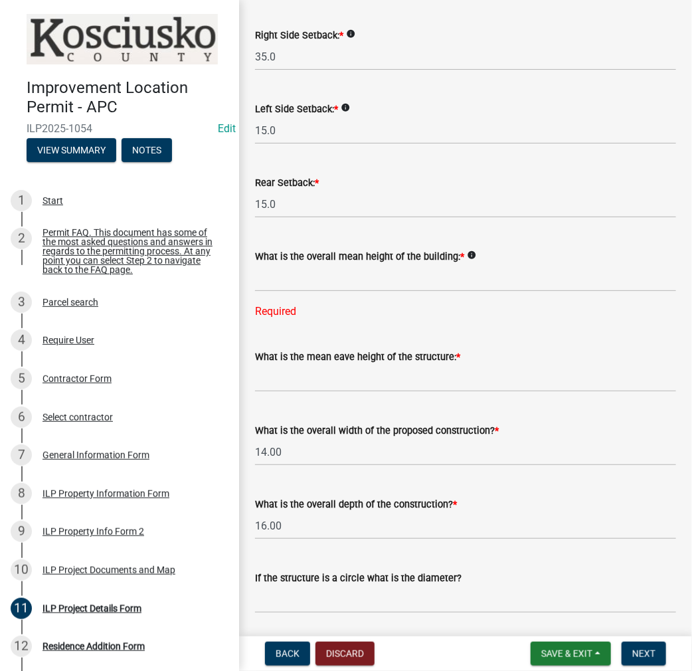
scroll to position [330, 0]
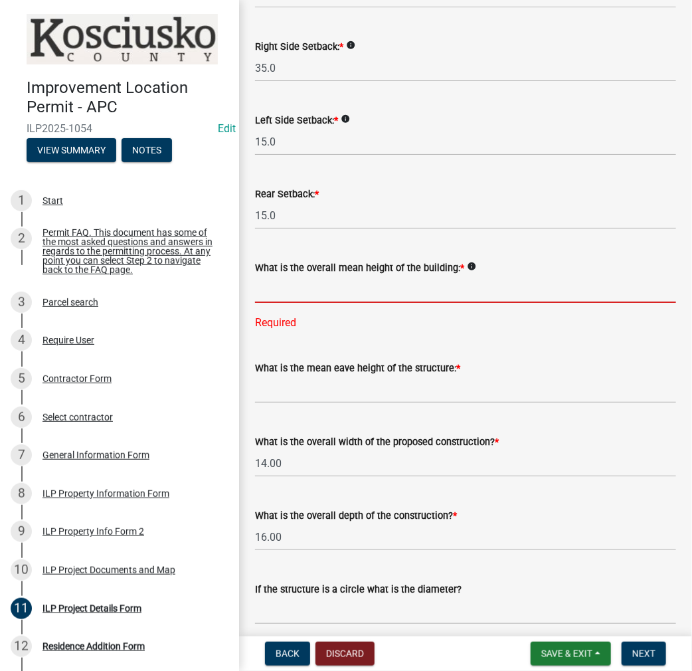
click at [348, 283] on input "text" at bounding box center [465, 289] width 421 height 27
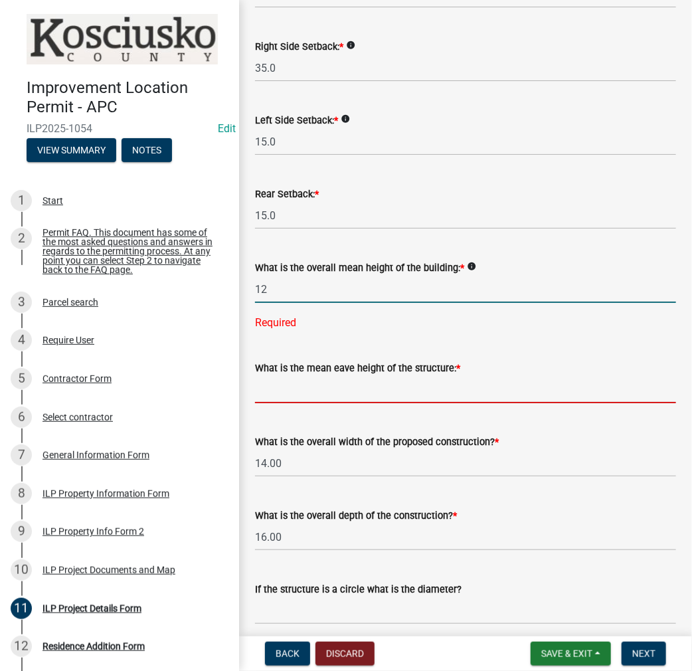
type input "12.0"
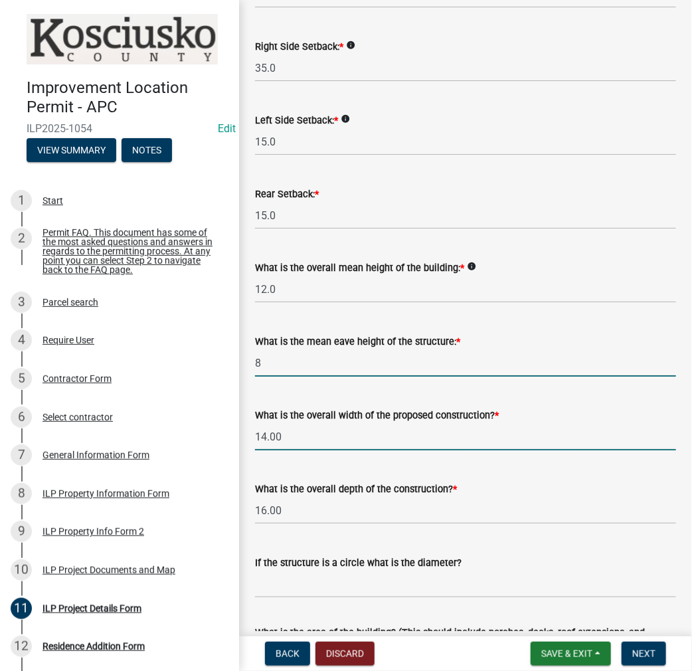
type input "8.0"
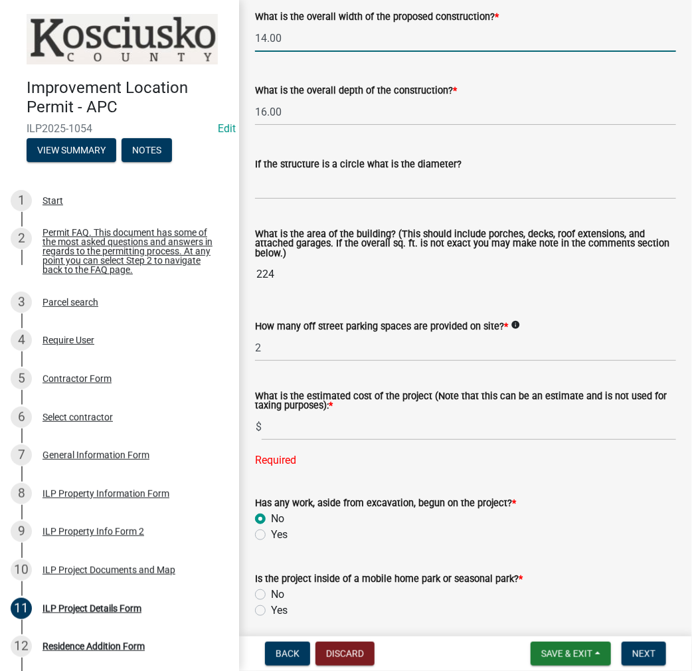
scroll to position [862, 0]
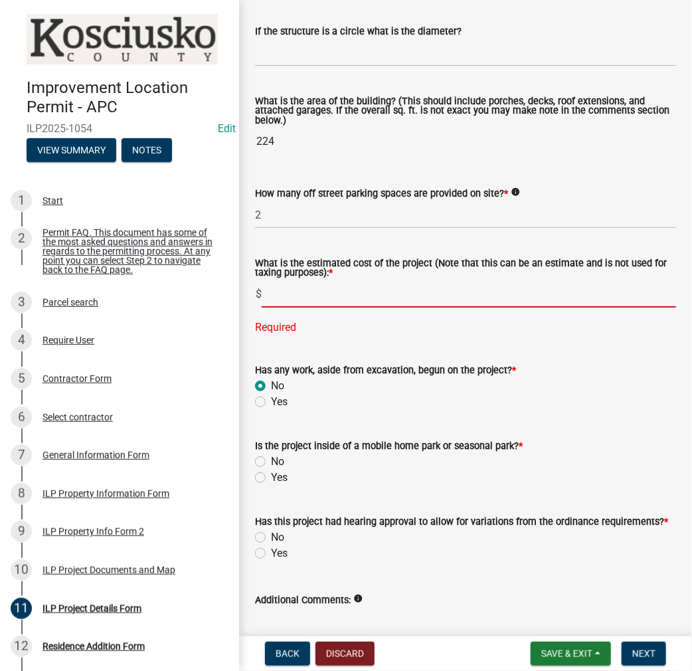
click at [344, 300] on input "text" at bounding box center [469, 293] width 415 height 27
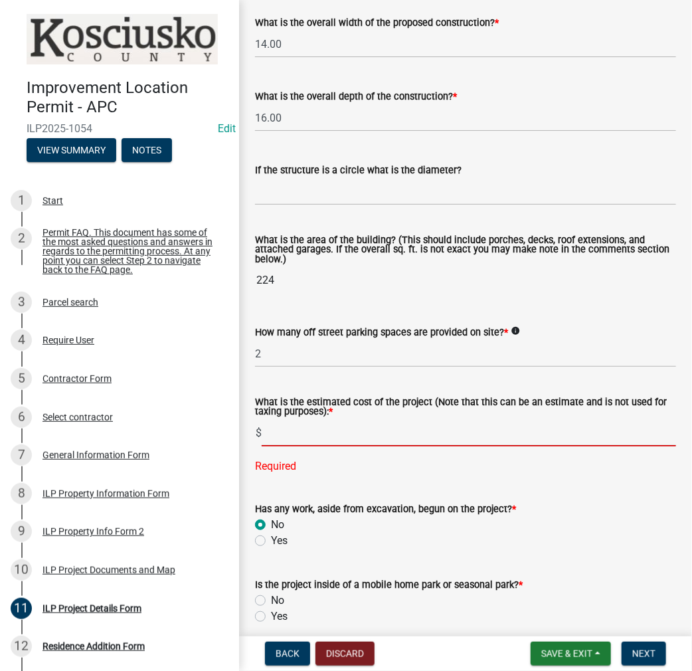
scroll to position [795, 0]
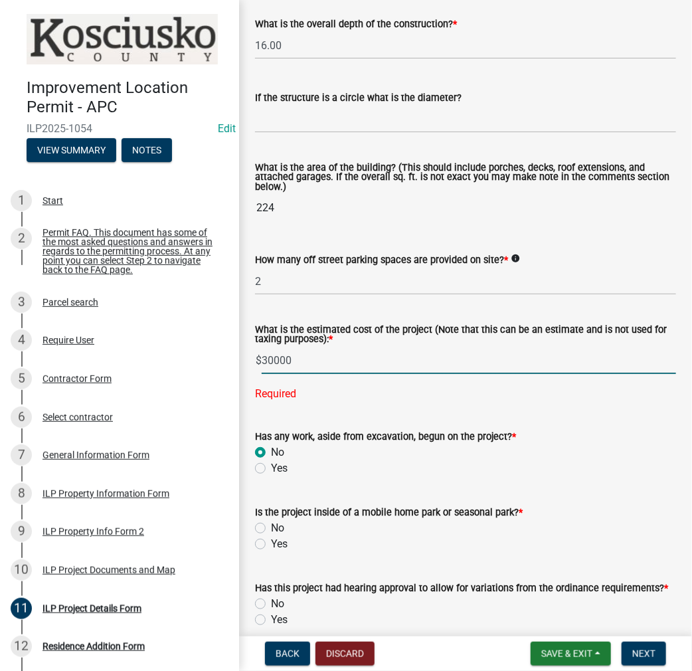
type input "30000"
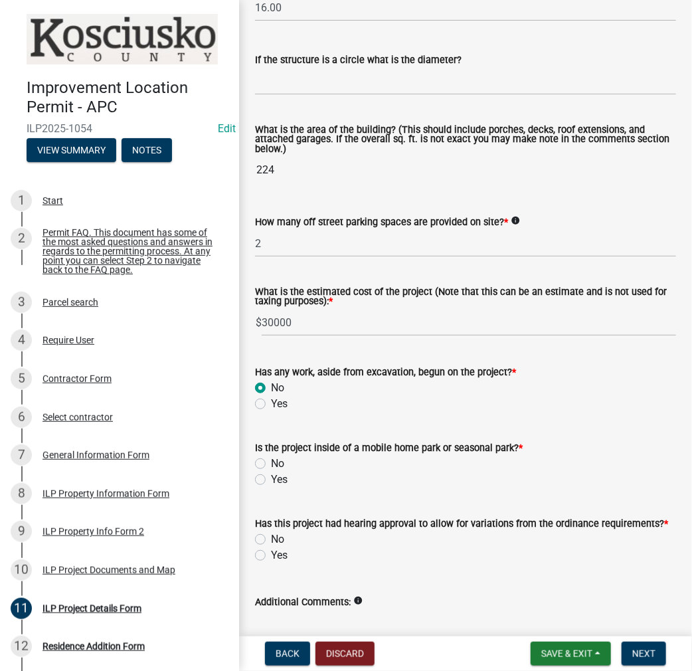
scroll to position [862, 0]
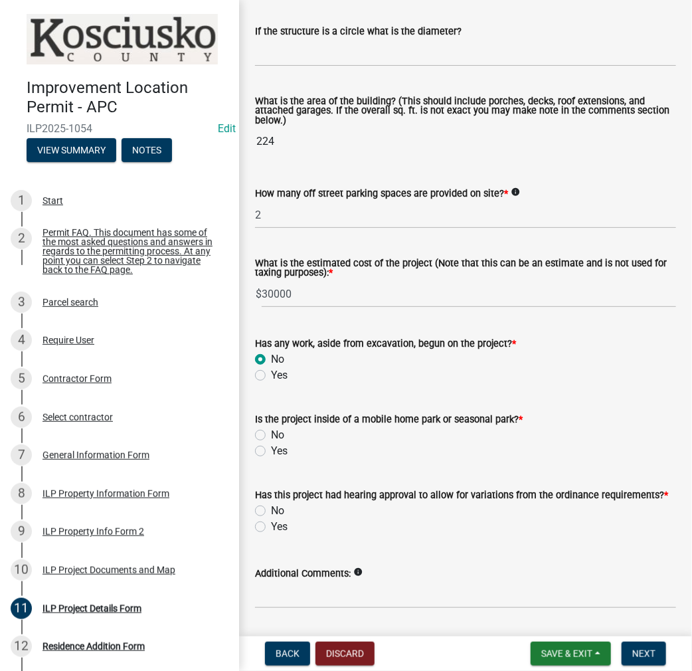
click at [271, 436] on label "No" at bounding box center [277, 435] width 13 height 16
click at [271, 436] on input "No" at bounding box center [275, 431] width 9 height 9
radio input "true"
drag, startPoint x: 325, startPoint y: 297, endPoint x: 233, endPoint y: 293, distance: 91.8
click at [233, 293] on div "Improvement Location Permit - APC ILP2025-1054 Edit View Summary Notes 1 Start …" at bounding box center [346, 335] width 692 height 671
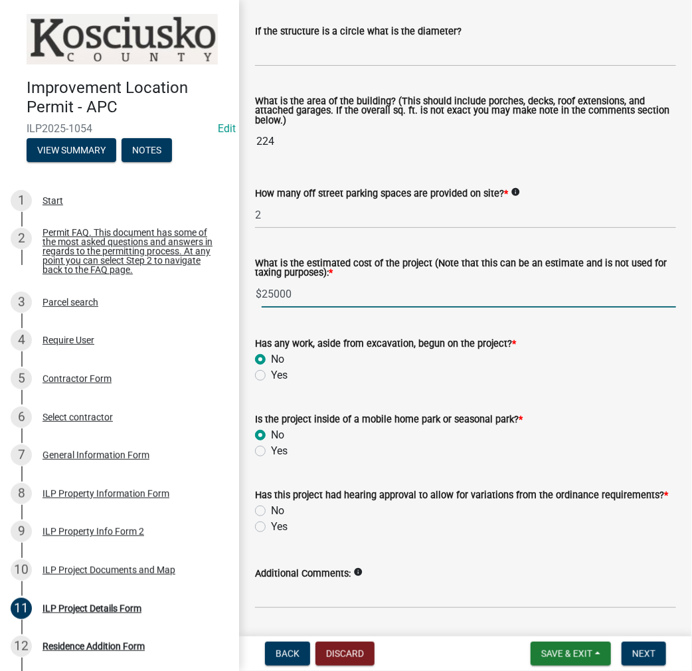
type input "25000"
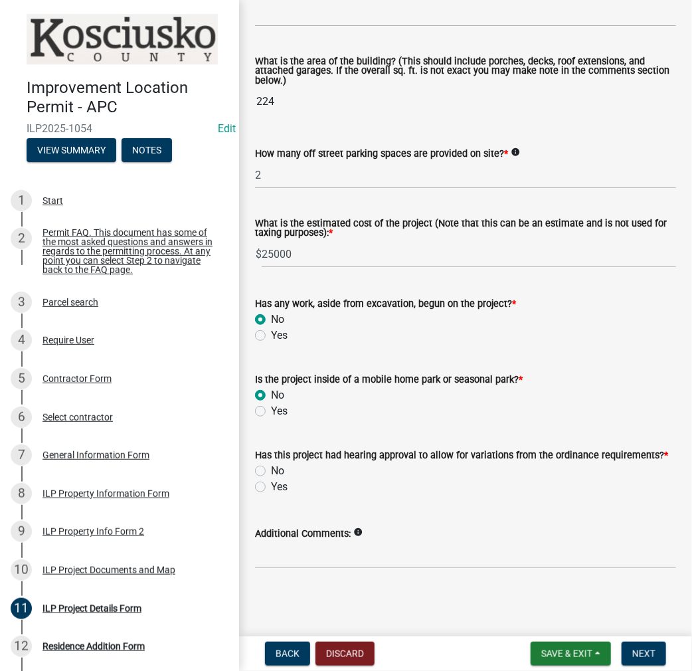
click at [271, 468] on label "No" at bounding box center [277, 471] width 13 height 16
click at [271, 468] on input "No" at bounding box center [275, 467] width 9 height 9
radio input "true"
click at [640, 652] on span "Next" at bounding box center [643, 653] width 23 height 11
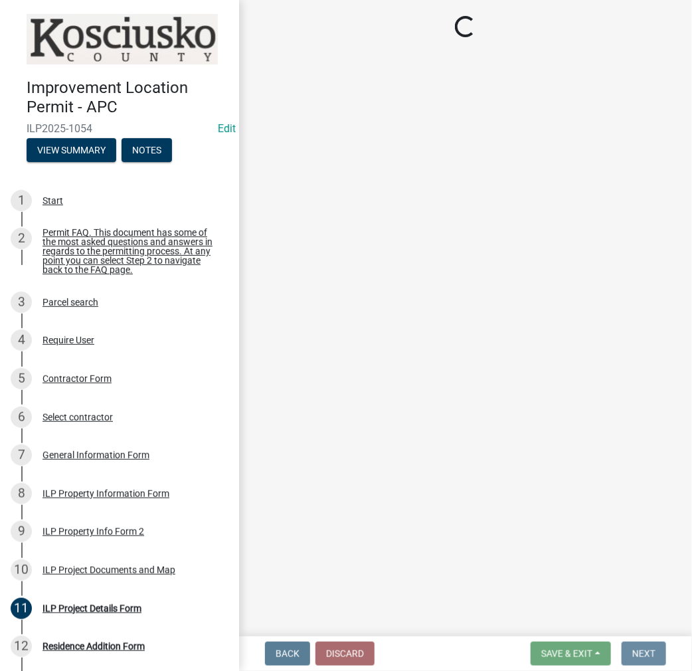
scroll to position [0, 0]
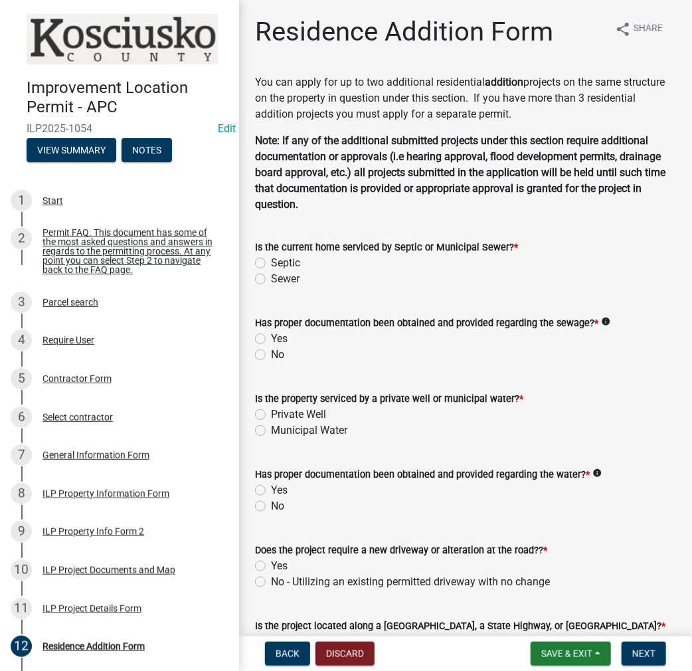
click at [271, 280] on label "Sewer" at bounding box center [285, 279] width 29 height 16
click at [271, 280] on input "Sewer" at bounding box center [275, 275] width 9 height 9
radio input "true"
click at [271, 340] on label "Yes" at bounding box center [279, 339] width 17 height 16
click at [271, 339] on input "Yes" at bounding box center [275, 335] width 9 height 9
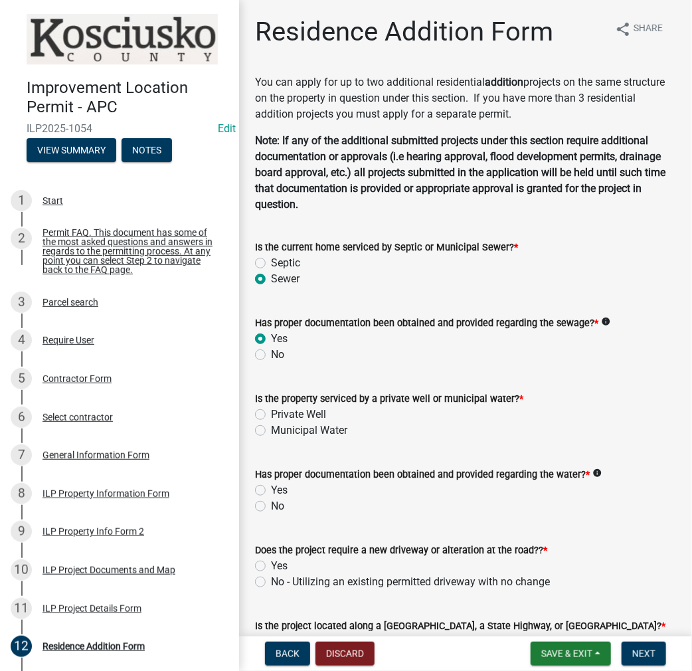
radio input "true"
click at [271, 413] on label "Private Well" at bounding box center [298, 415] width 55 height 16
click at [271, 413] on input "Private Well" at bounding box center [275, 411] width 9 height 9
radio input "true"
click at [271, 487] on label "Yes" at bounding box center [279, 490] width 17 height 16
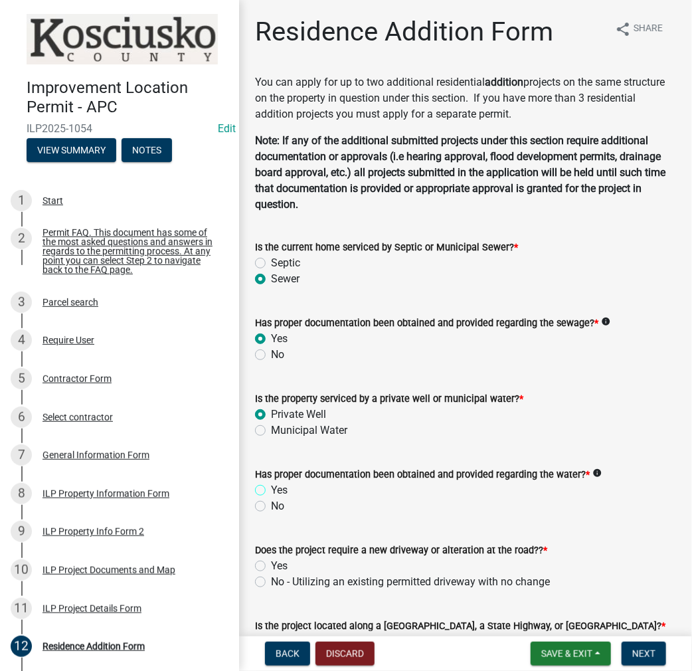
click at [271, 487] on input "Yes" at bounding box center [275, 486] width 9 height 9
radio input "true"
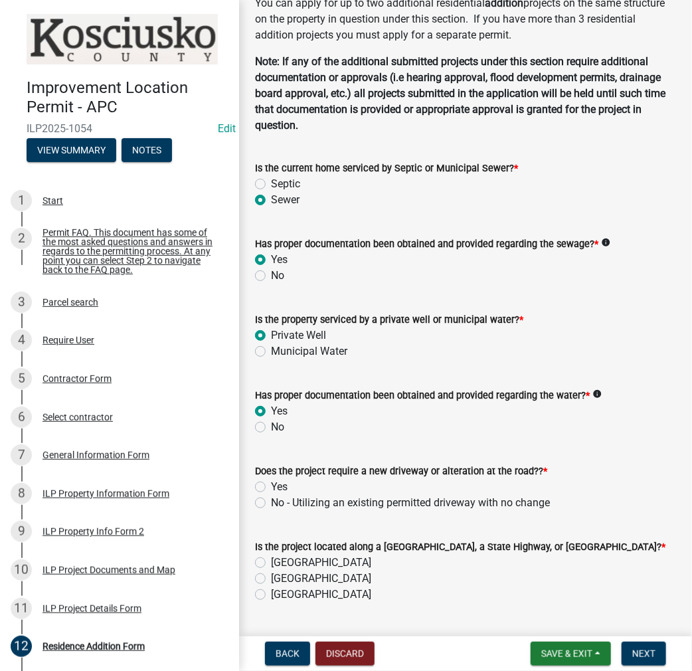
scroll to position [133, 0]
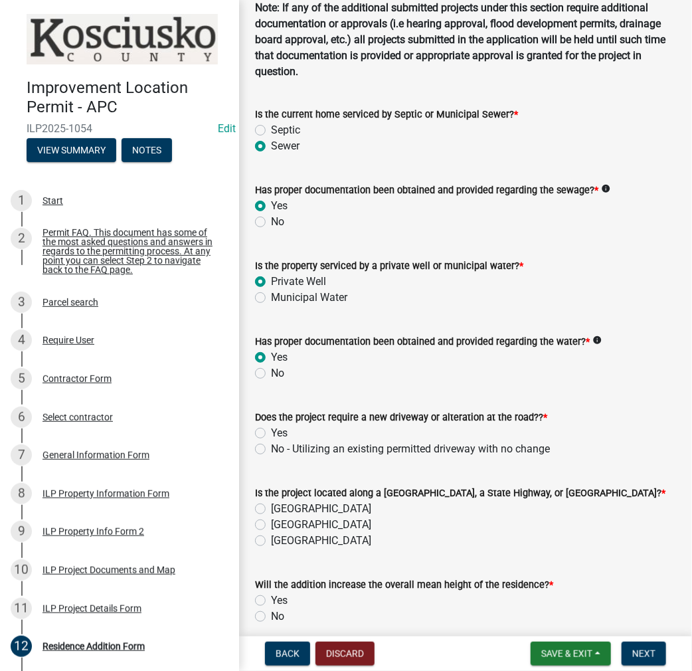
click at [271, 448] on label "No - Utilizing an existing permitted driveway with no change" at bounding box center [410, 449] width 279 height 16
click at [271, 448] on input "No - Utilizing an existing permitted driveway with no change" at bounding box center [275, 445] width 9 height 9
radio input "true"
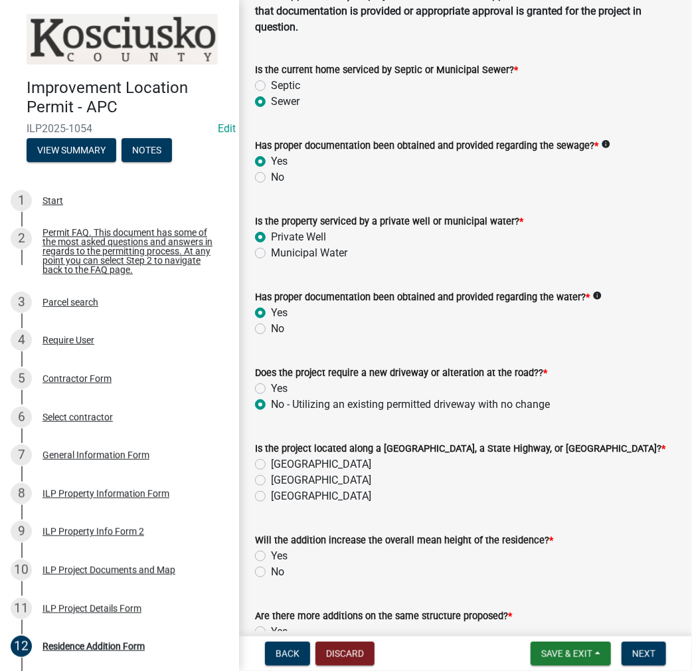
scroll to position [199, 0]
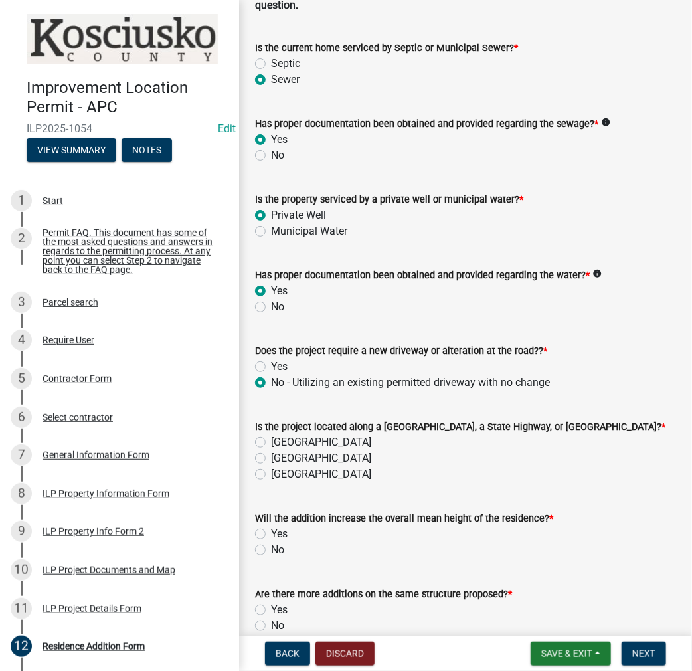
click at [271, 442] on label "[GEOGRAPHIC_DATA]" at bounding box center [321, 442] width 100 height 16
click at [271, 442] on input "[GEOGRAPHIC_DATA]" at bounding box center [275, 438] width 9 height 9
radio input "true"
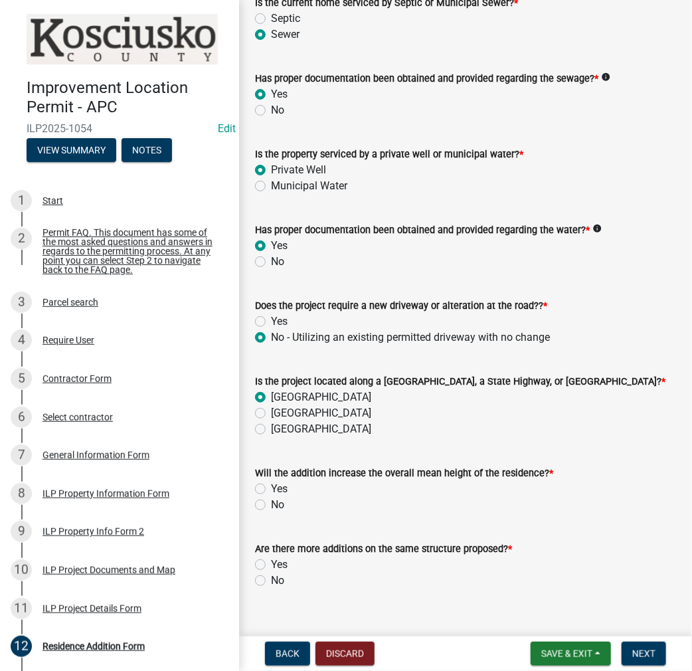
scroll to position [266, 0]
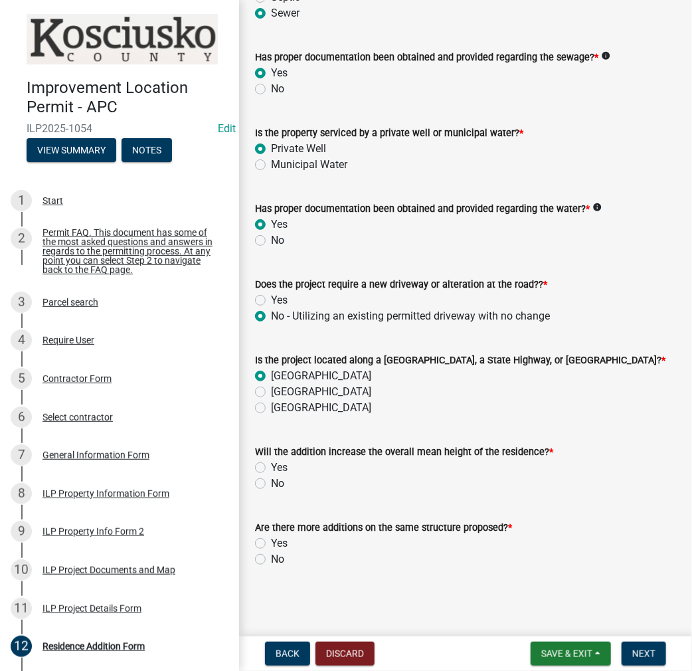
click at [271, 391] on label "[GEOGRAPHIC_DATA]" at bounding box center [321, 392] width 100 height 16
click at [271, 391] on input "[GEOGRAPHIC_DATA]" at bounding box center [275, 388] width 9 height 9
radio input "true"
click at [271, 481] on label "No" at bounding box center [277, 484] width 13 height 16
click at [271, 481] on input "No" at bounding box center [275, 480] width 9 height 9
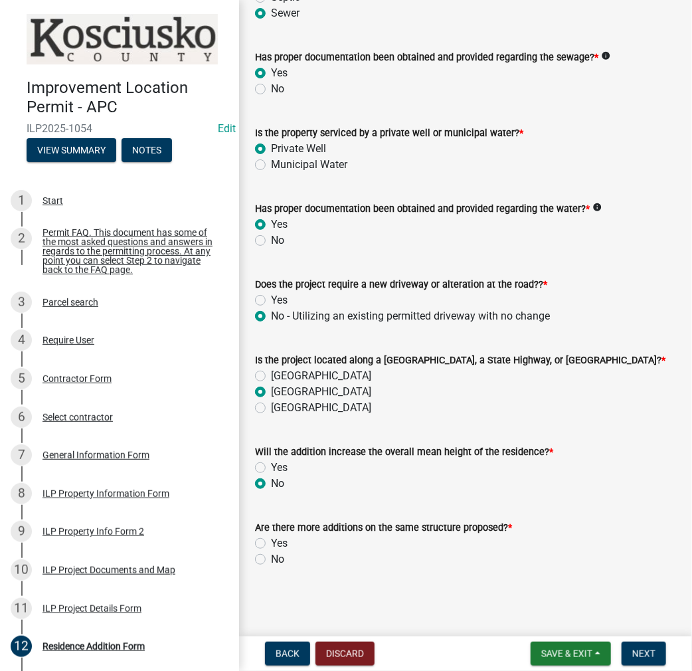
radio input "true"
click at [271, 561] on label "No" at bounding box center [277, 559] width 13 height 16
click at [271, 560] on input "No" at bounding box center [275, 555] width 9 height 9
radio input "true"
click at [640, 656] on span "Next" at bounding box center [643, 653] width 23 height 11
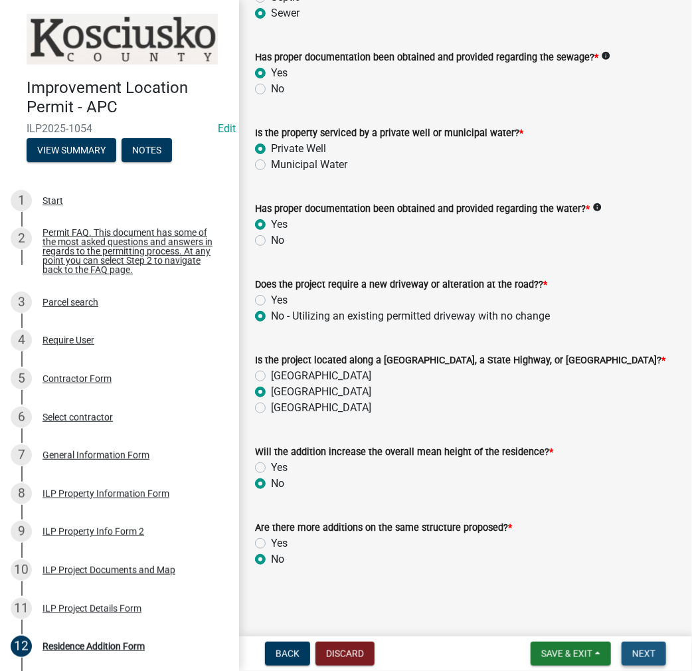
scroll to position [0, 0]
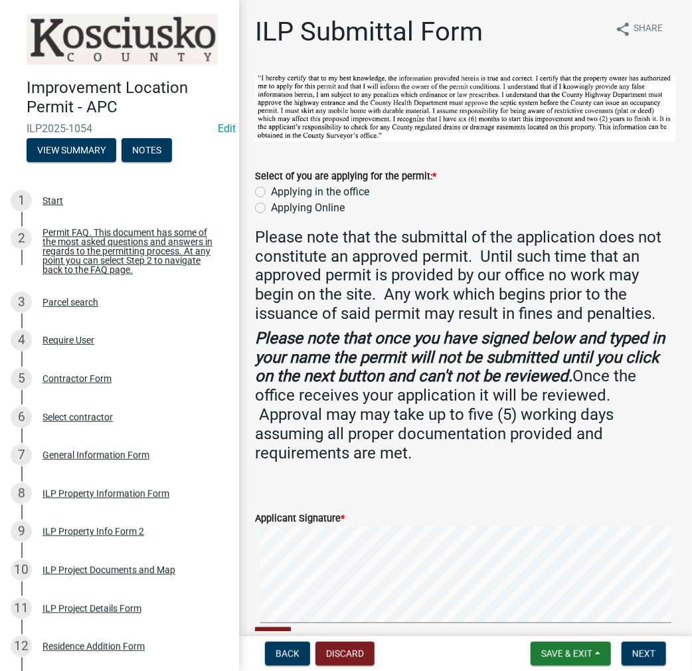
click at [271, 189] on label "Applying in the office" at bounding box center [320, 192] width 98 height 16
click at [271, 189] on input "Applying in the office" at bounding box center [275, 188] width 9 height 9
radio input "true"
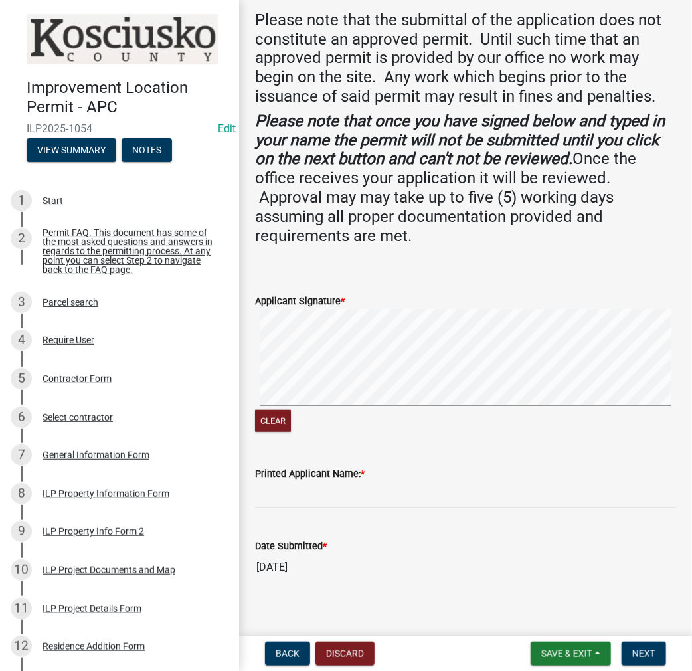
scroll to position [227, 0]
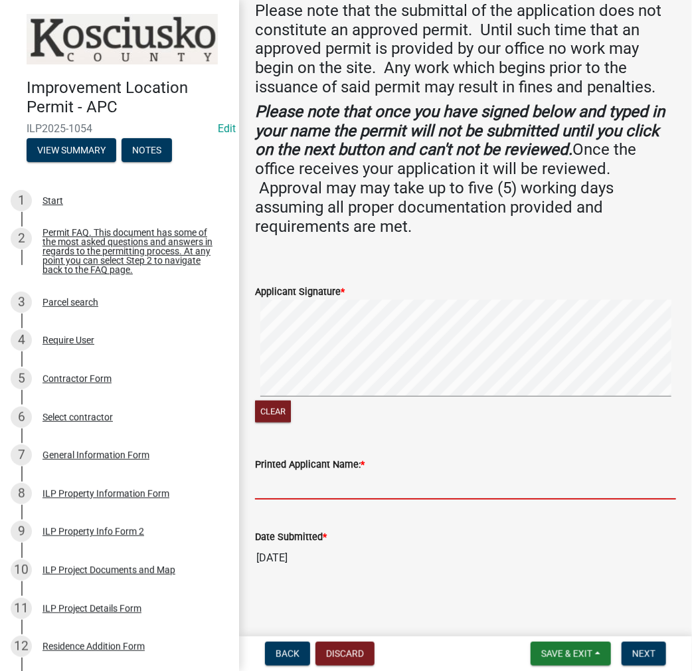
click at [329, 482] on input "Printed Applicant Name: *" at bounding box center [465, 485] width 421 height 27
type input "[PERSON_NAME]"
click at [634, 644] on button "Next" at bounding box center [644, 654] width 45 height 24
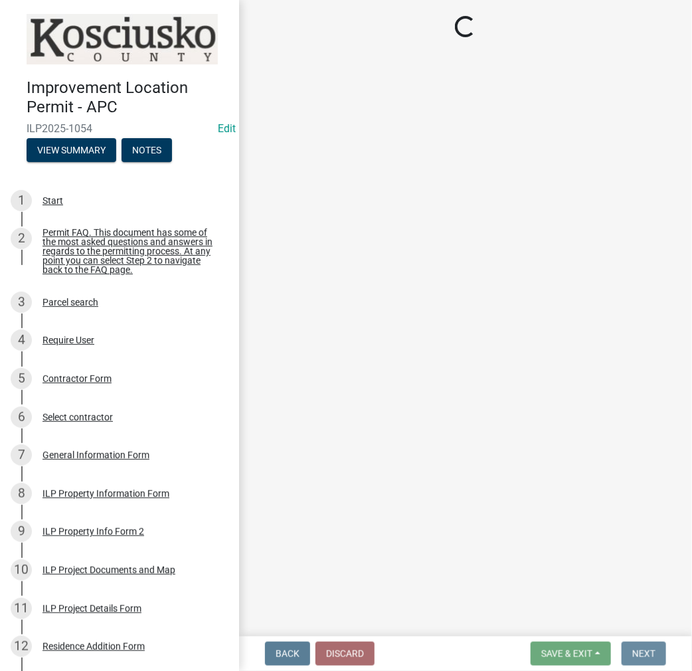
scroll to position [0, 0]
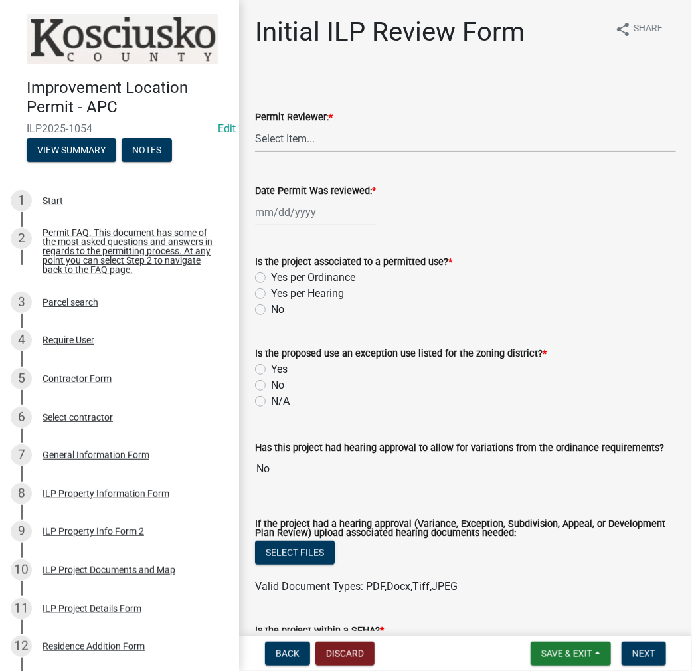
click at [288, 139] on select "Select Item... MMS LT AT CS [PERSON_NAME]" at bounding box center [465, 138] width 421 height 27
click at [255, 125] on select "Select Item... MMS LT AT CS [PERSON_NAME]" at bounding box center [465, 138] width 421 height 27
select select "c872cdc8-ca01-49f1-a213-e4b05fa58cd2"
click at [296, 206] on div at bounding box center [316, 212] width 122 height 27
select select "8"
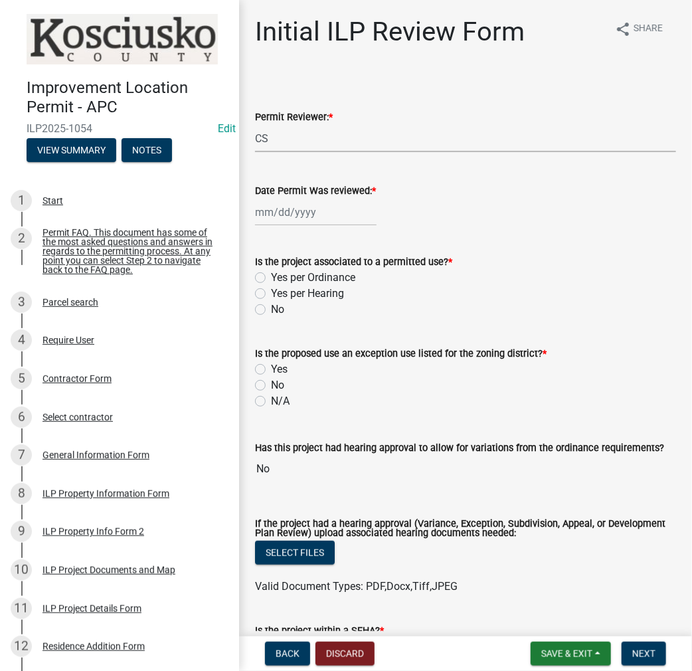
select select "2025"
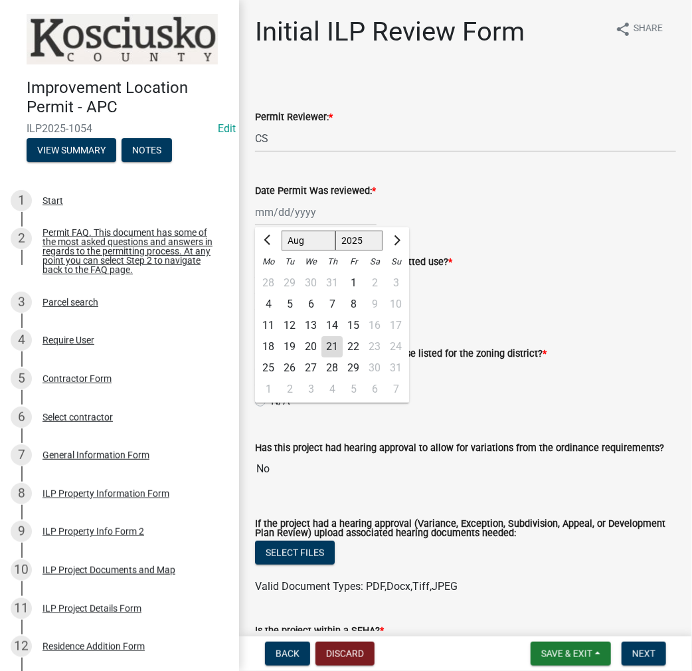
click at [335, 339] on div "21" at bounding box center [332, 346] width 21 height 21
type input "[DATE]"
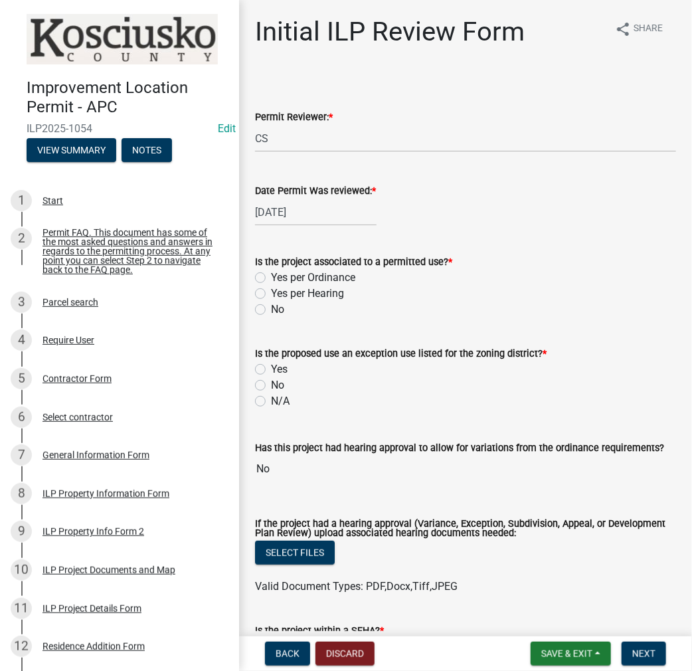
click at [271, 277] on label "Yes per Ordinance" at bounding box center [313, 278] width 84 height 16
click at [271, 277] on input "Yes per Ordinance" at bounding box center [275, 274] width 9 height 9
radio input "true"
click at [271, 387] on label "No" at bounding box center [277, 385] width 13 height 16
click at [271, 386] on input "No" at bounding box center [275, 381] width 9 height 9
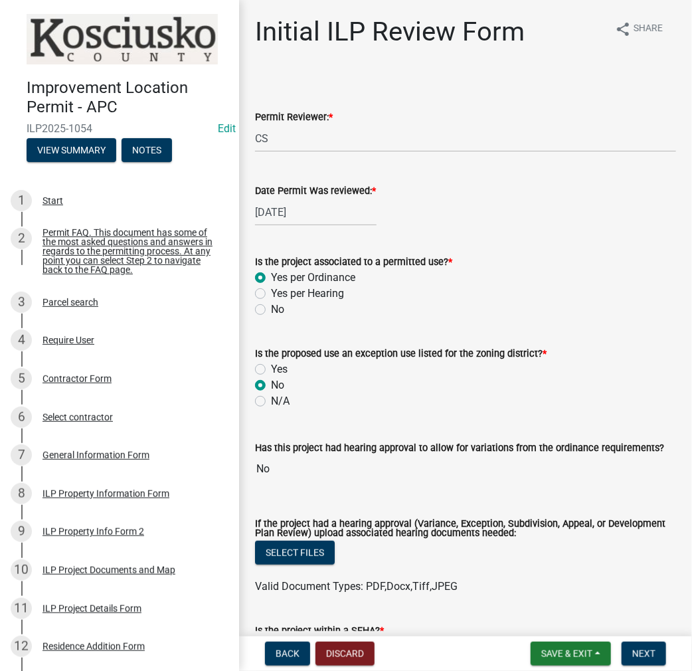
radio input "true"
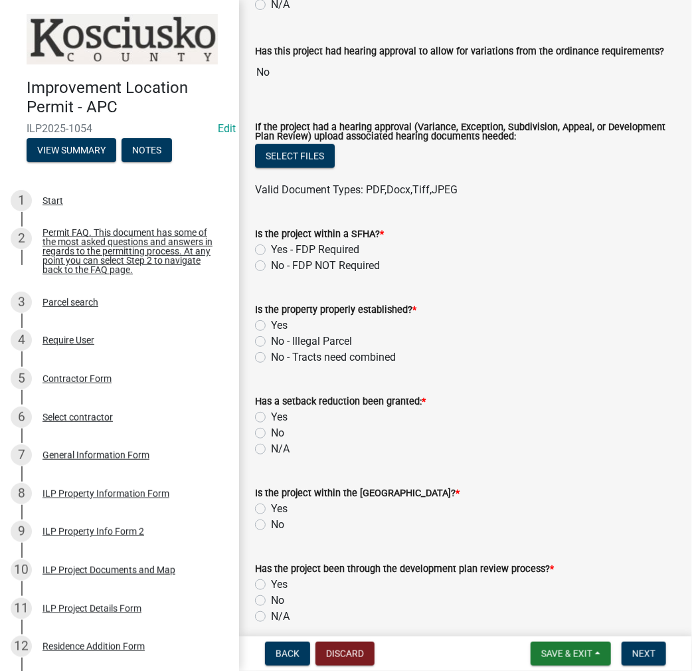
scroll to position [399, 0]
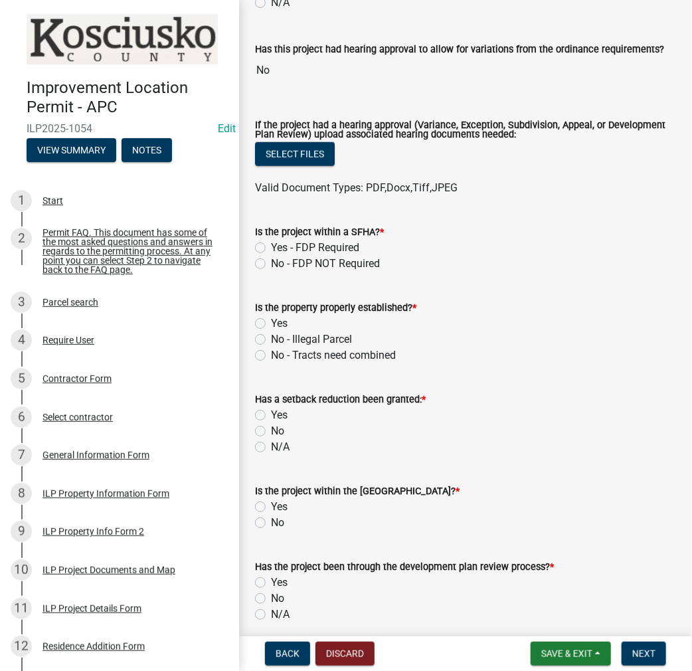
click at [271, 263] on label "No - FDP NOT Required" at bounding box center [325, 264] width 109 height 16
click at [271, 263] on input "No - FDP NOT Required" at bounding box center [275, 260] width 9 height 9
radio input "true"
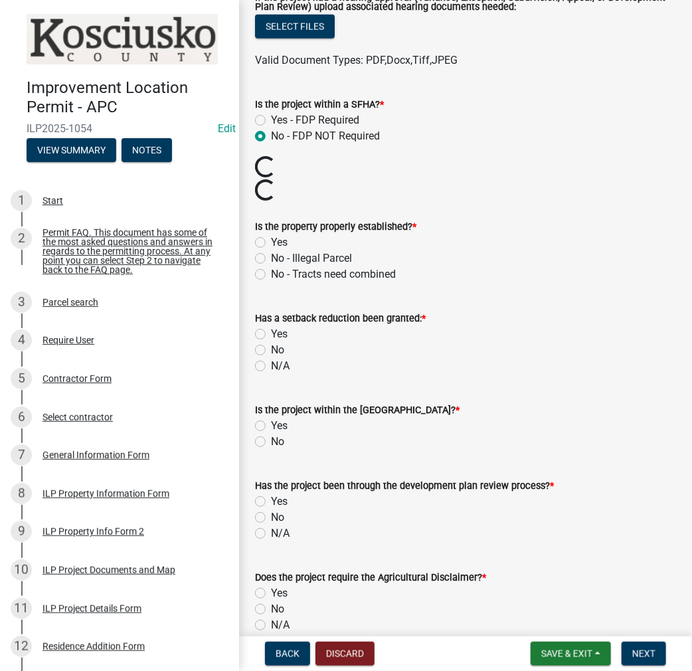
scroll to position [531, 0]
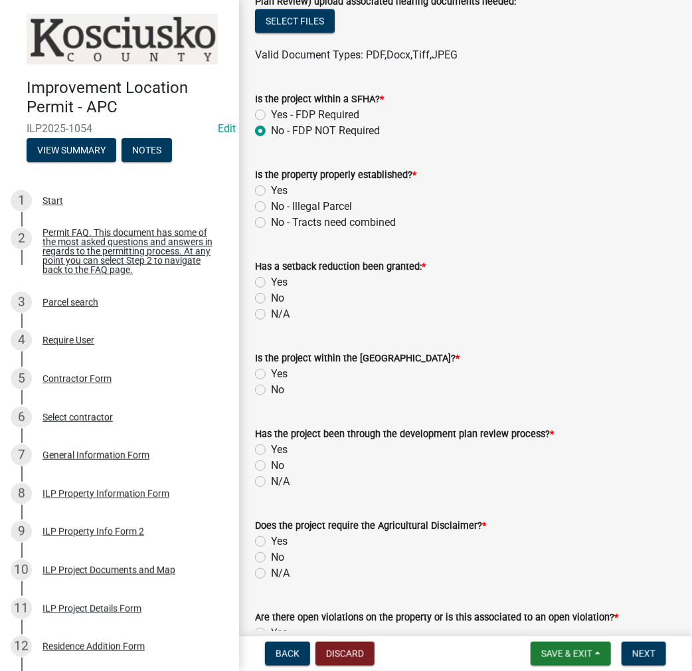
click at [271, 189] on label "Yes" at bounding box center [279, 191] width 17 height 16
click at [271, 189] on input "Yes" at bounding box center [275, 187] width 9 height 9
radio input "true"
click at [271, 298] on label "No" at bounding box center [277, 298] width 13 height 16
click at [271, 298] on input "No" at bounding box center [275, 294] width 9 height 9
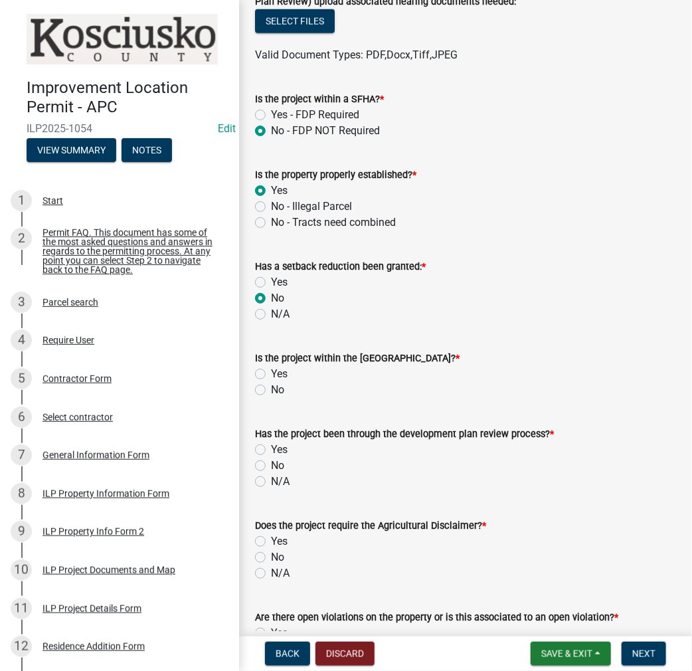
radio input "true"
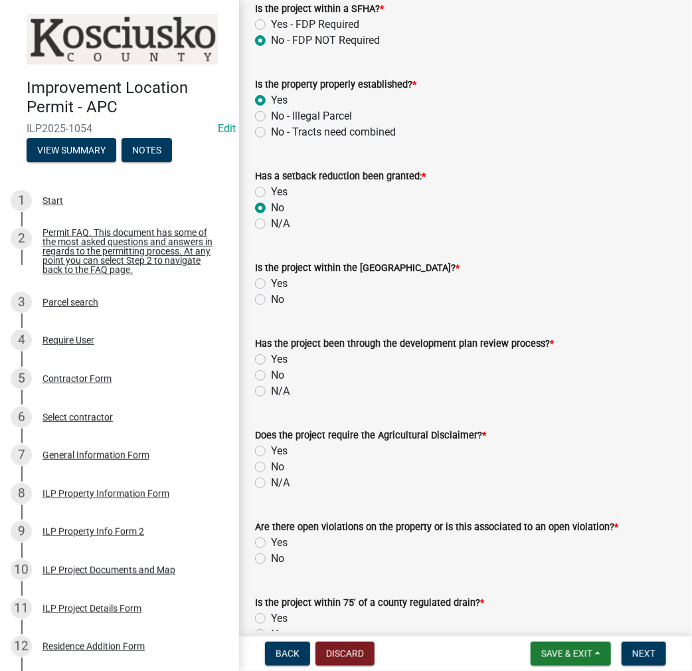
scroll to position [664, 0]
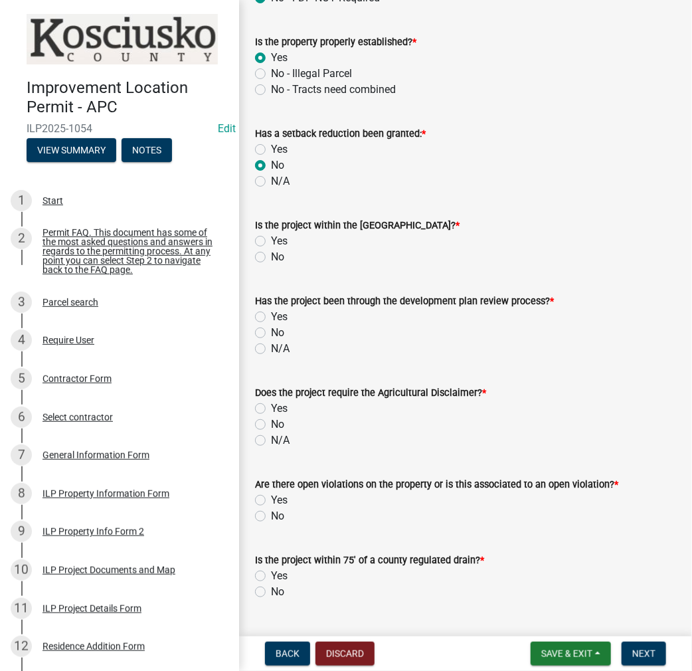
click at [271, 258] on label "No" at bounding box center [277, 257] width 13 height 16
click at [271, 258] on input "No" at bounding box center [275, 253] width 9 height 9
radio input "true"
click at [271, 330] on label "No" at bounding box center [277, 333] width 13 height 16
click at [271, 330] on input "No" at bounding box center [275, 329] width 9 height 9
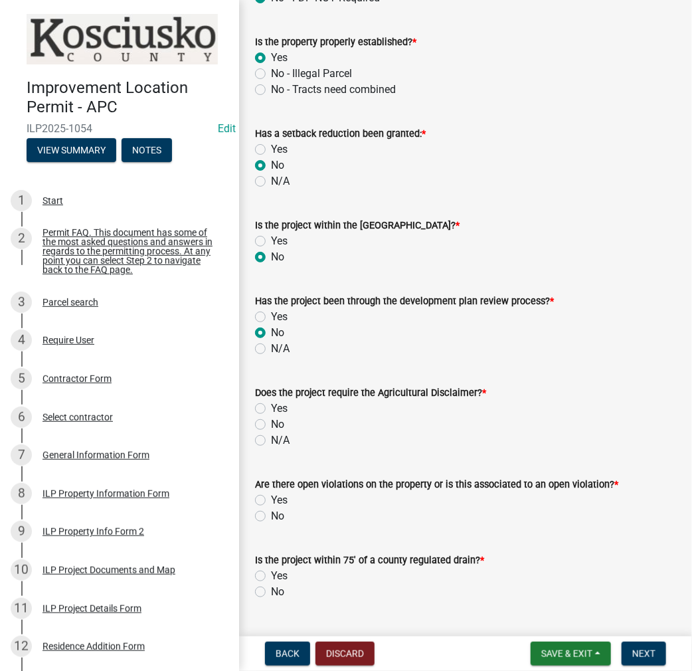
radio input "true"
click at [271, 424] on label "No" at bounding box center [277, 424] width 13 height 16
click at [271, 424] on input "No" at bounding box center [275, 420] width 9 height 9
radio input "true"
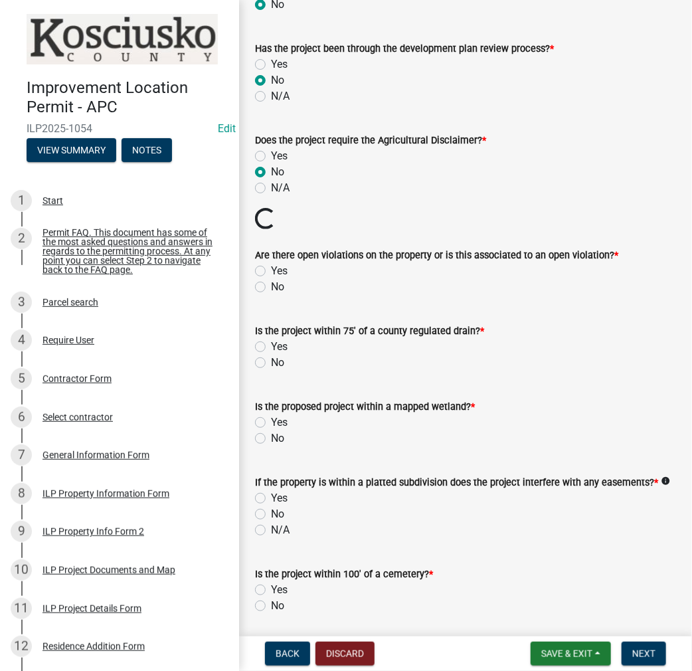
scroll to position [930, 0]
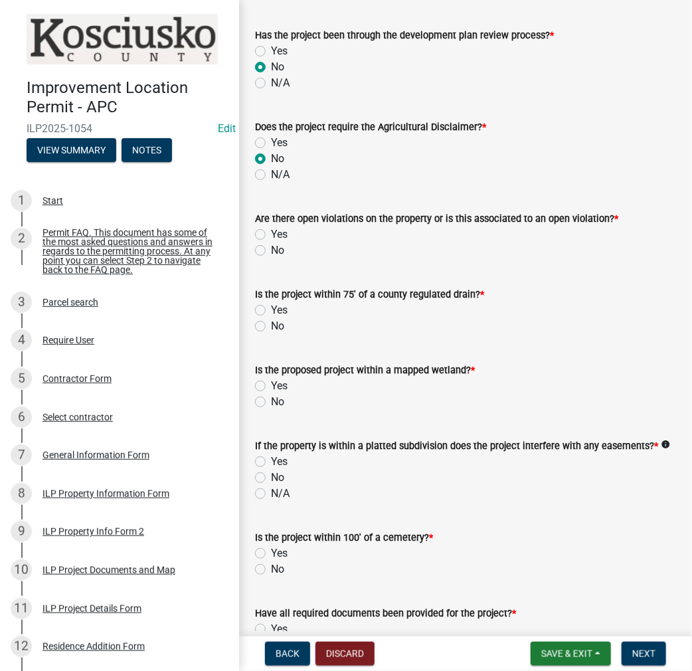
click at [271, 248] on label "No" at bounding box center [277, 250] width 13 height 16
click at [271, 248] on input "No" at bounding box center [275, 246] width 9 height 9
radio input "true"
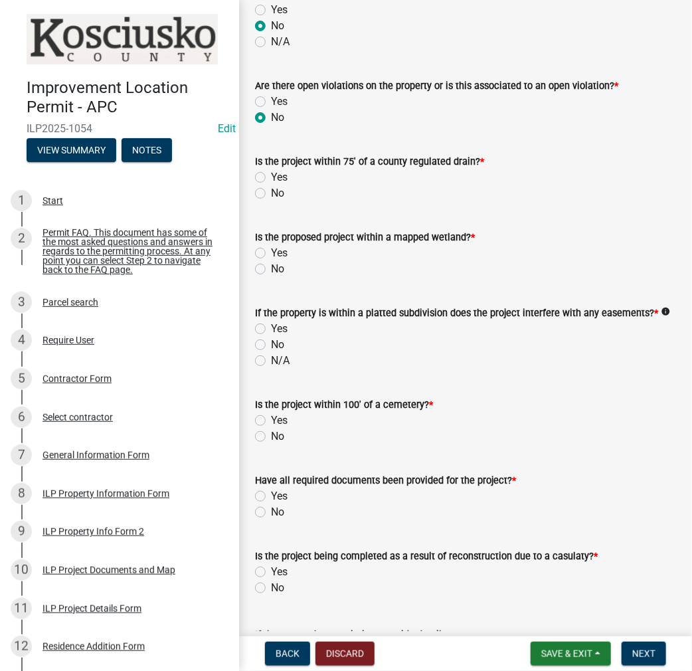
click at [271, 188] on label "No" at bounding box center [277, 193] width 13 height 16
click at [271, 188] on input "No" at bounding box center [275, 189] width 9 height 9
radio input "true"
click at [271, 266] on label "No" at bounding box center [277, 269] width 13 height 16
click at [271, 266] on input "No" at bounding box center [275, 265] width 9 height 9
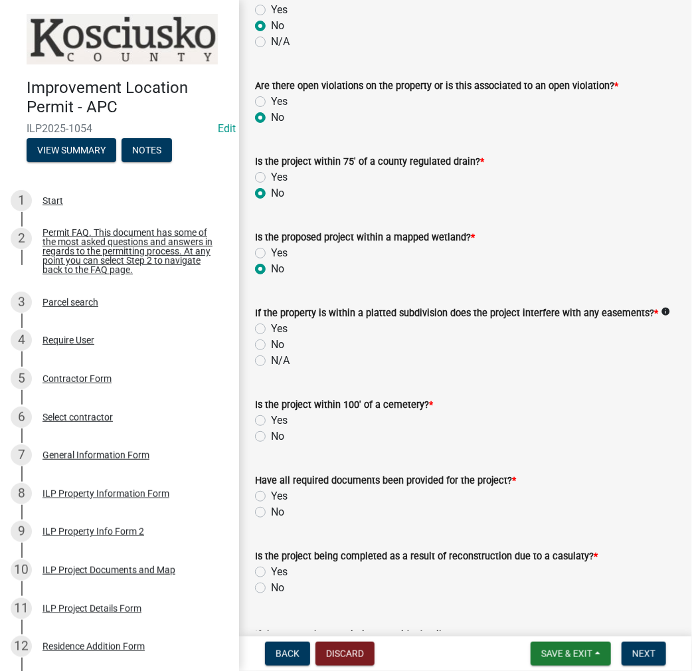
radio input "true"
click at [271, 343] on label "No" at bounding box center [277, 345] width 13 height 16
click at [271, 343] on input "No" at bounding box center [275, 341] width 9 height 9
radio input "true"
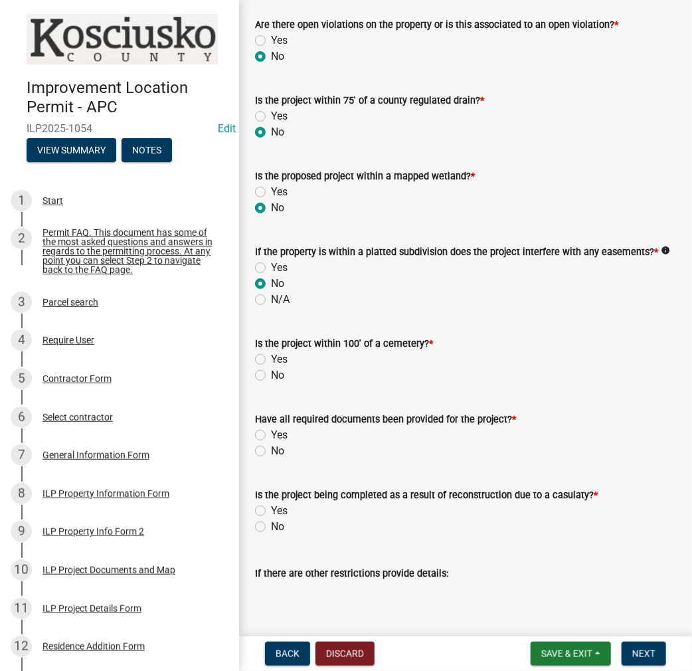
scroll to position [1196, 0]
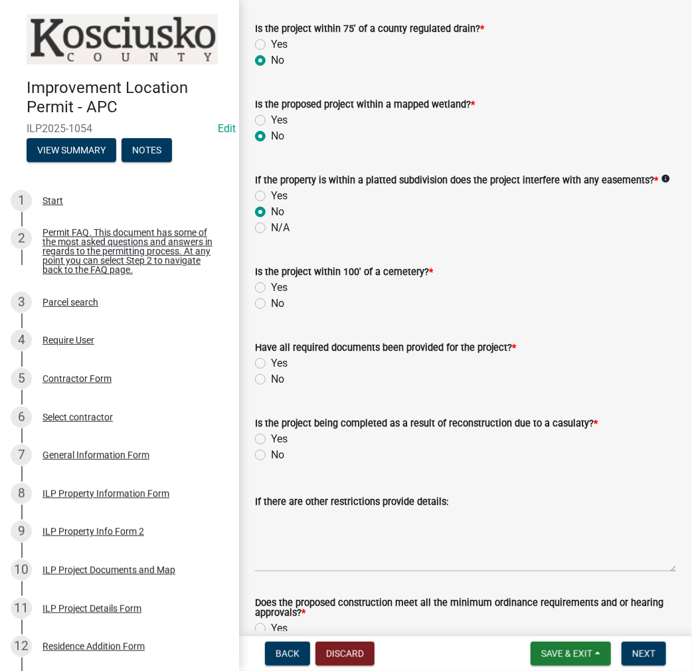
click at [271, 305] on label "No" at bounding box center [277, 304] width 13 height 16
click at [271, 304] on input "No" at bounding box center [275, 300] width 9 height 9
radio input "true"
click at [271, 364] on label "Yes" at bounding box center [279, 363] width 17 height 16
click at [271, 364] on input "Yes" at bounding box center [275, 359] width 9 height 9
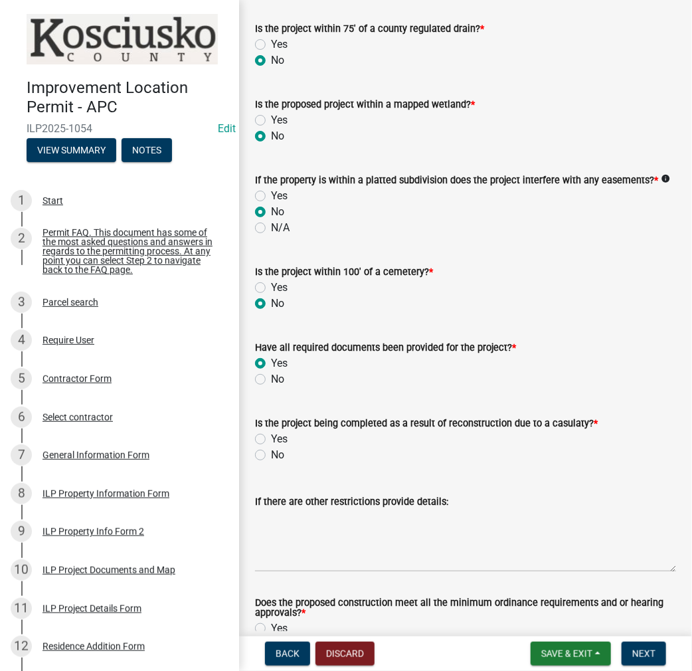
radio input "true"
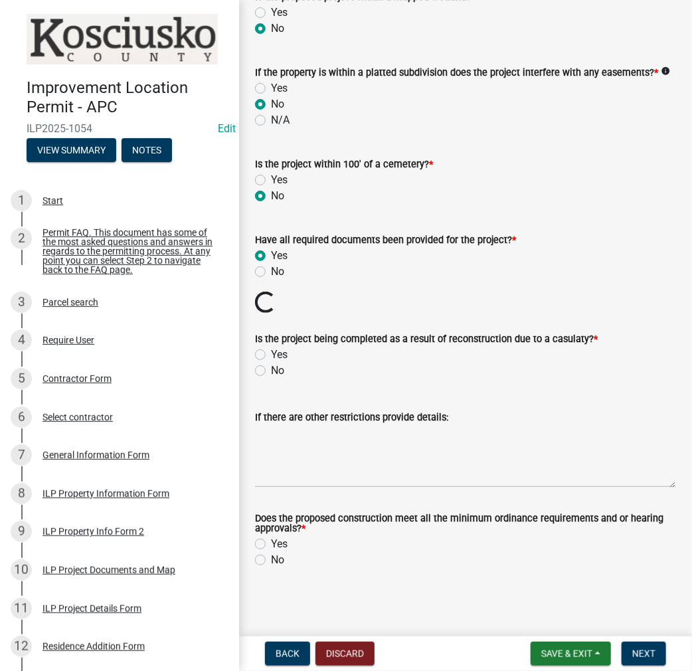
scroll to position [1281, 0]
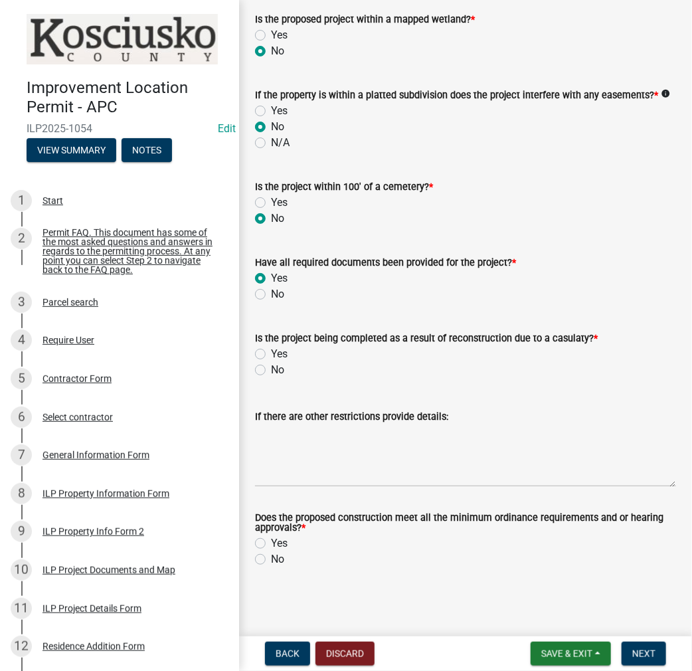
click at [271, 370] on label "No" at bounding box center [277, 370] width 13 height 16
click at [271, 370] on input "No" at bounding box center [275, 366] width 9 height 9
radio input "true"
click at [271, 542] on label "Yes" at bounding box center [279, 543] width 17 height 16
click at [271, 542] on input "Yes" at bounding box center [275, 539] width 9 height 9
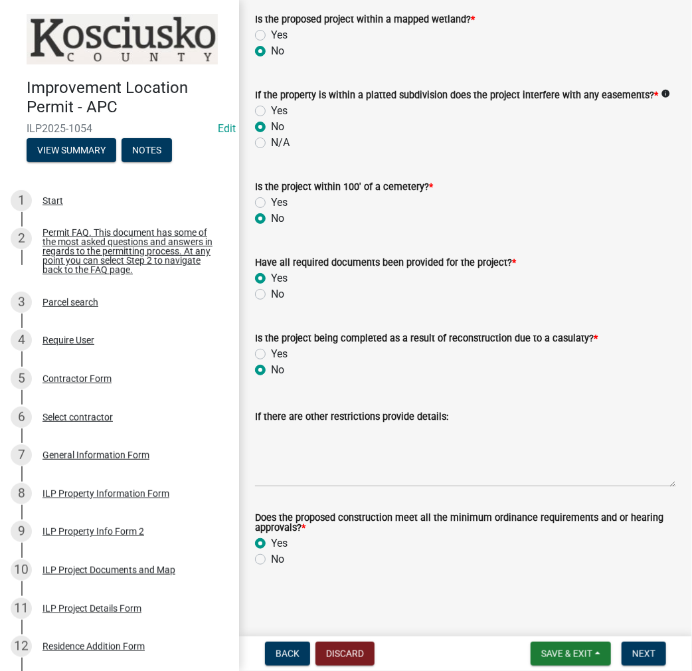
radio input "true"
click at [635, 657] on span "Next" at bounding box center [643, 653] width 23 height 11
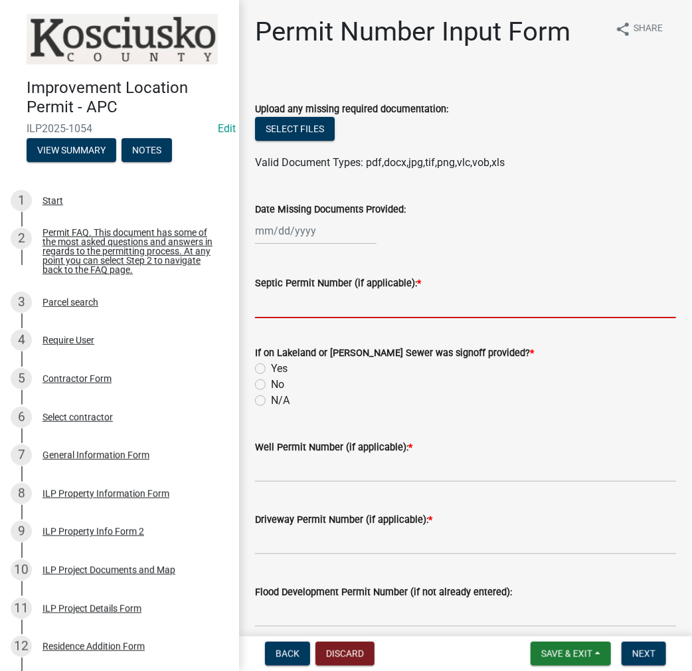
click at [300, 314] on input "Septic Permit Number (if applicable): *" at bounding box center [465, 304] width 421 height 27
type input "LONO"
click at [271, 383] on label "No" at bounding box center [277, 385] width 13 height 16
click at [271, 383] on input "No" at bounding box center [275, 381] width 9 height 9
radio input "true"
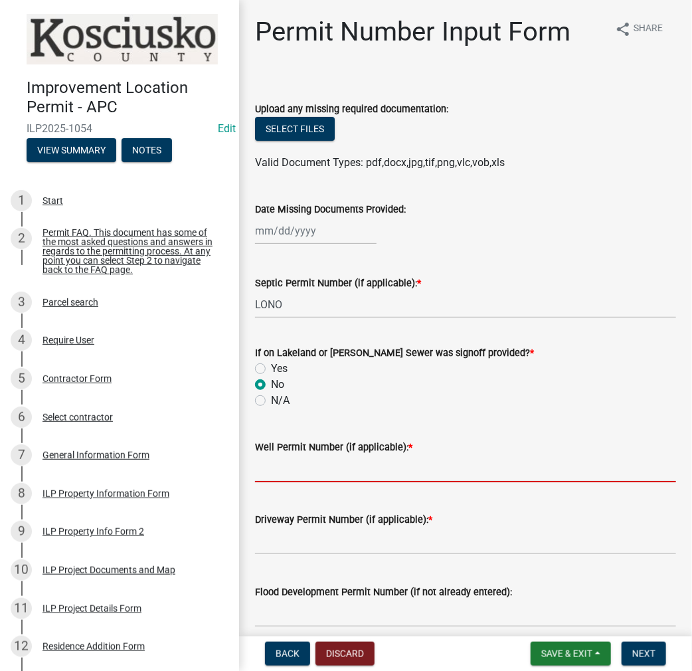
click at [278, 474] on input "Well Permit Number (if applicable): *" at bounding box center [465, 468] width 421 height 27
type input "LONO"
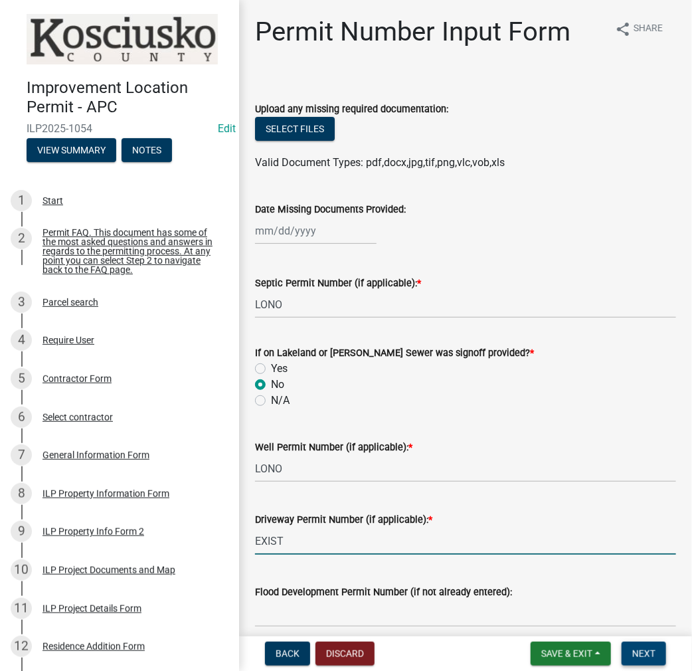
type input "EXIST"
click at [647, 654] on span "Next" at bounding box center [643, 653] width 23 height 11
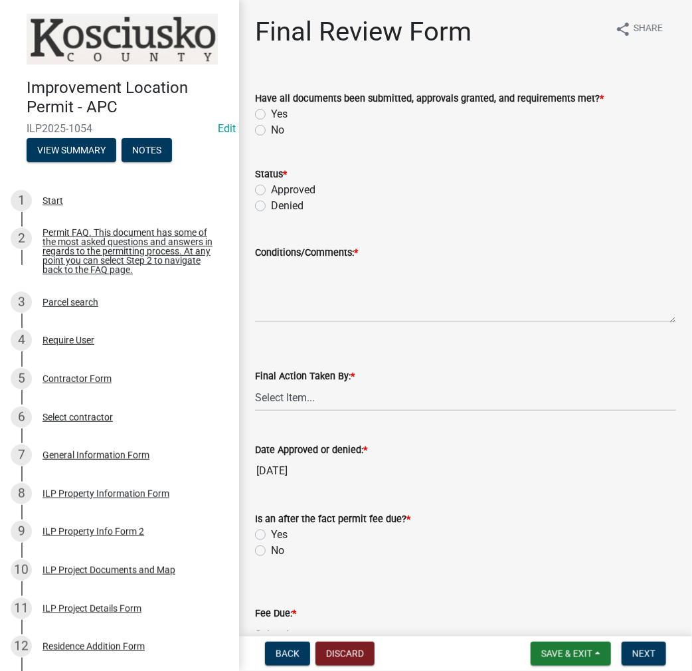
click at [271, 112] on label "Yes" at bounding box center [279, 114] width 17 height 16
click at [271, 112] on input "Yes" at bounding box center [275, 110] width 9 height 9
radio input "true"
click at [271, 191] on label "Approved" at bounding box center [293, 190] width 45 height 16
click at [271, 191] on input "Approved" at bounding box center [275, 186] width 9 height 9
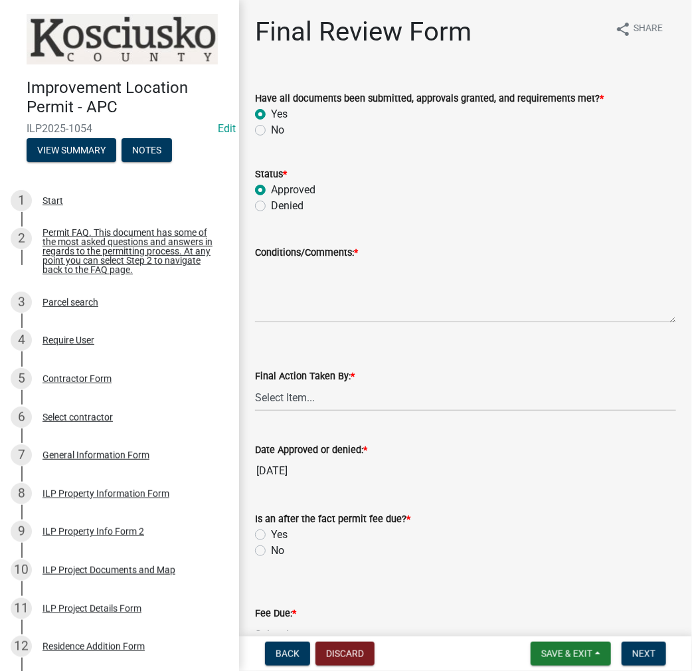
radio input "true"
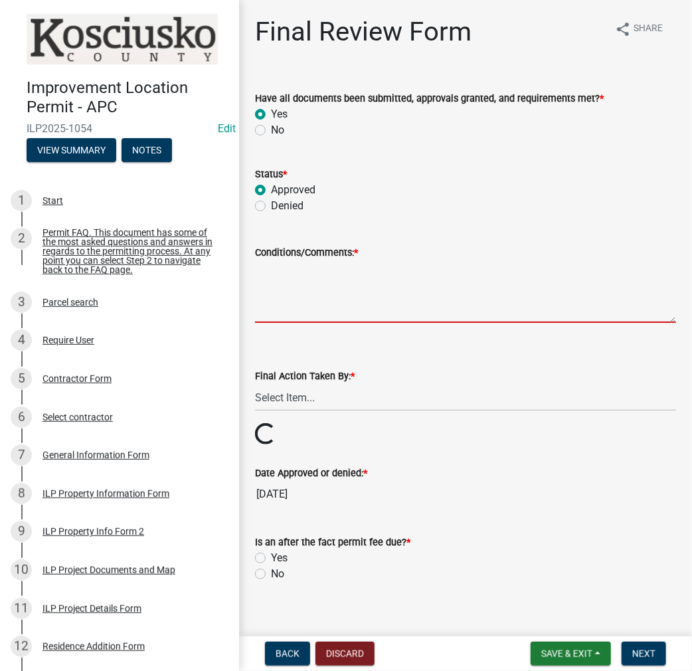
click at [281, 294] on textarea "Conditions/Comments: *" at bounding box center [465, 291] width 421 height 62
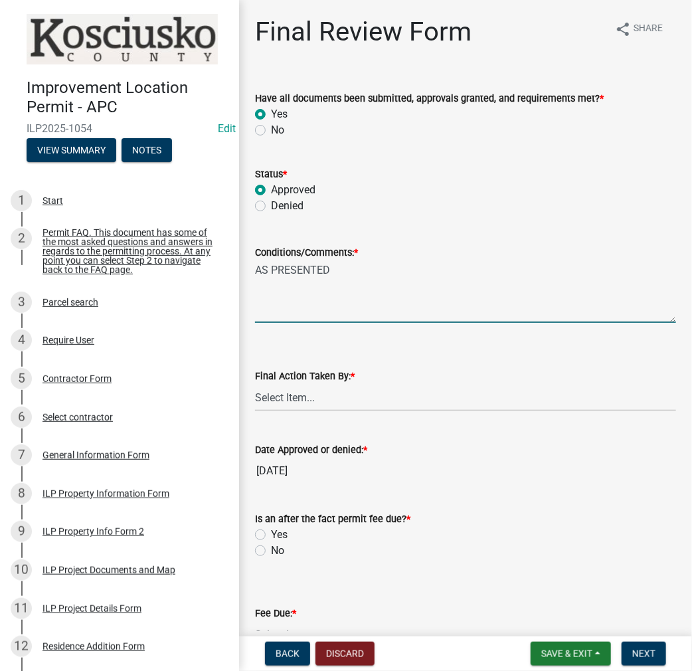
type textarea "AS PRESENTED"
click at [301, 393] on select "Select Item... MMS LT AT CS [PERSON_NAME]" at bounding box center [465, 397] width 421 height 27
click at [255, 384] on select "Select Item... MMS LT AT CS [PERSON_NAME]" at bounding box center [465, 397] width 421 height 27
select select "c872cdc8-ca01-49f1-a213-e4b05fa58cd2"
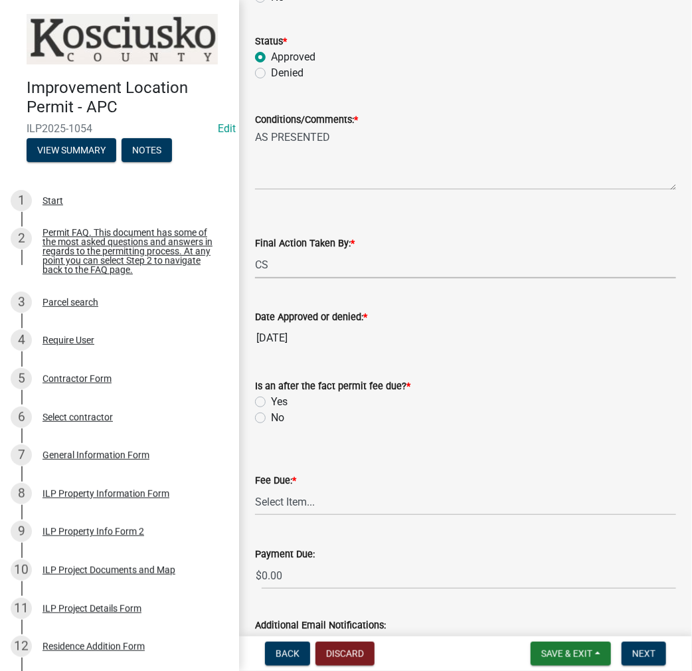
click at [271, 415] on label "No" at bounding box center [277, 418] width 13 height 16
click at [271, 415] on input "No" at bounding box center [275, 414] width 9 height 9
radio input "true"
click at [292, 505] on select "Select Item... N/A $10.00 $25.00 $125.00 $250 $500 $500 + $10.00 for every 10 s…" at bounding box center [465, 501] width 421 height 27
click at [255, 488] on select "Select Item... N/A $10.00 $25.00 $125.00 $250 $500 $500 + $10.00 for every 10 s…" at bounding box center [465, 501] width 421 height 27
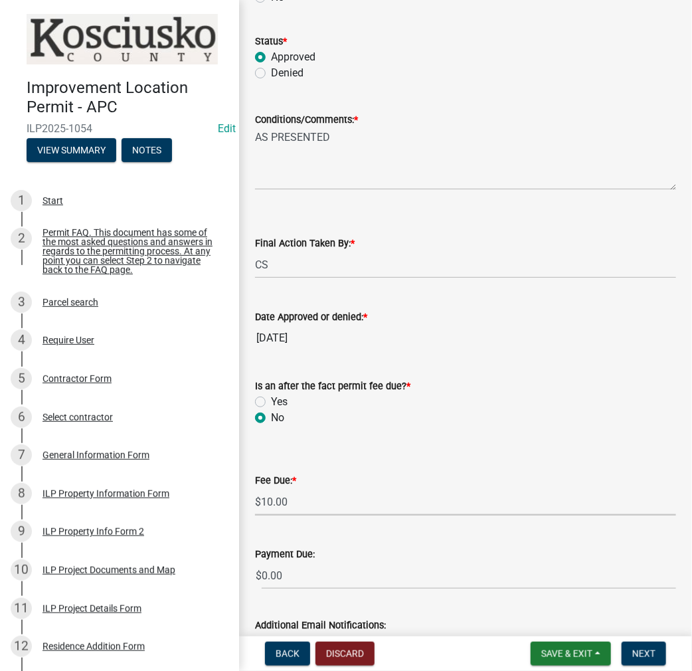
select select "6f482d1d-eb35-47e6-92b0-143404755581"
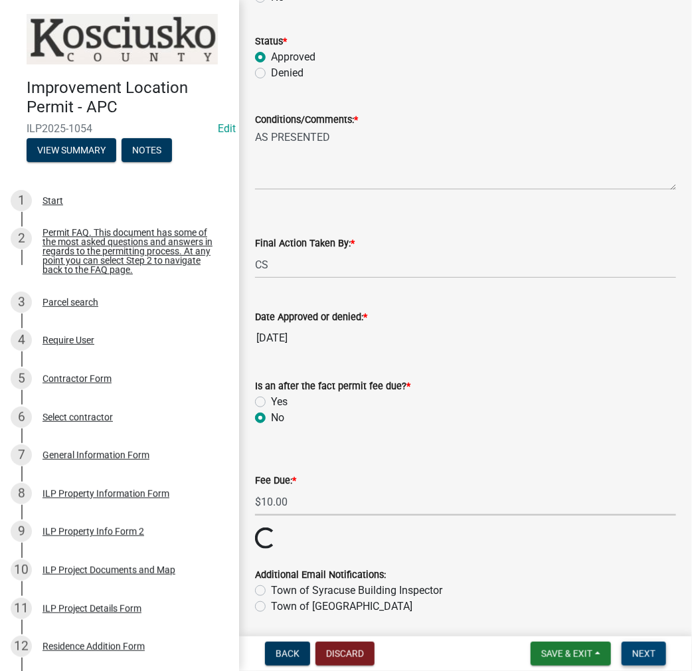
click at [652, 654] on span "Next" at bounding box center [643, 653] width 23 height 11
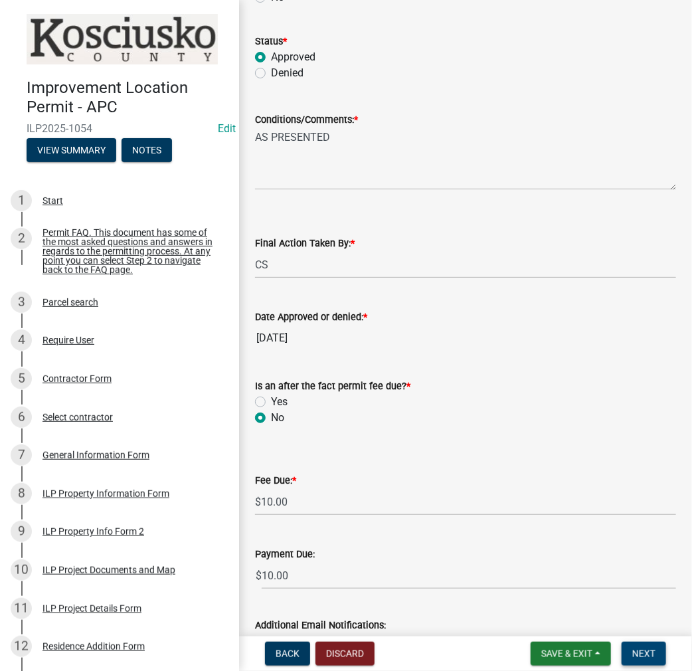
click at [647, 660] on button "Next" at bounding box center [644, 654] width 45 height 24
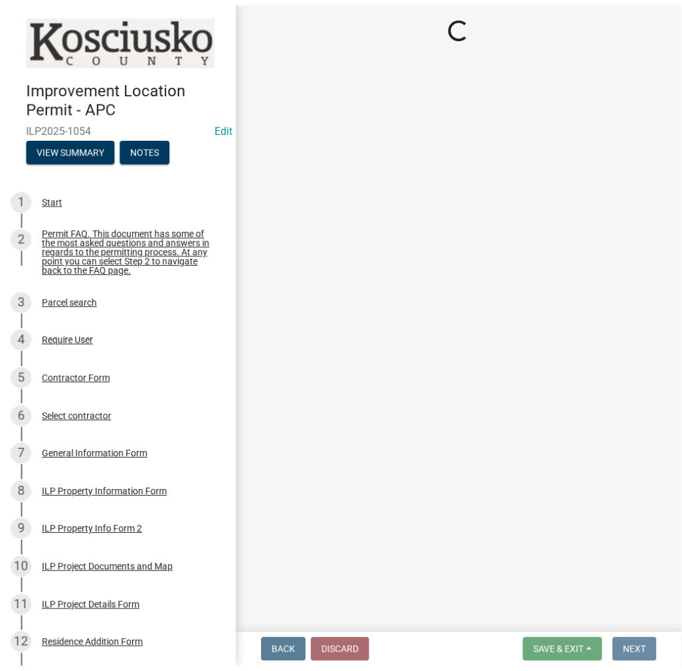
scroll to position [0, 0]
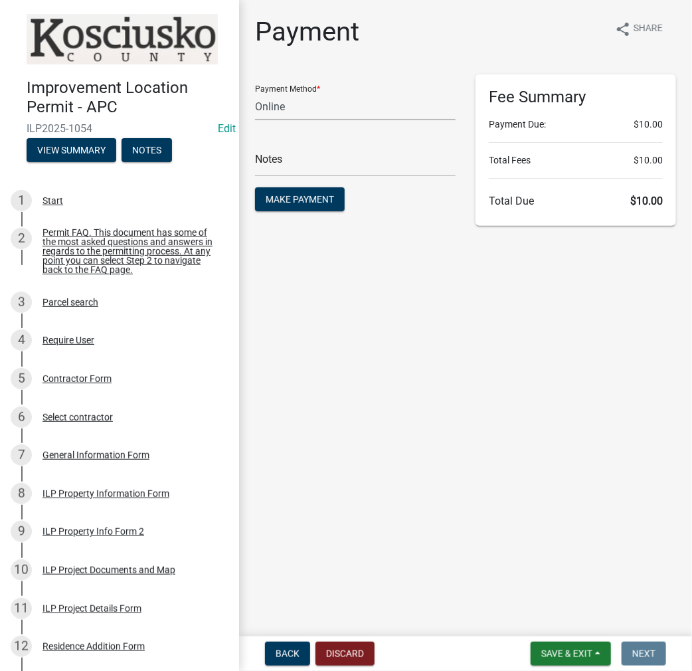
click at [310, 109] on select "Credit Card POS Check Cash Online" at bounding box center [355, 106] width 201 height 27
select select "2: 1"
click at [255, 93] on select "Credit Card POS Check Cash Online" at bounding box center [355, 106] width 201 height 27
click at [295, 161] on input "text" at bounding box center [355, 162] width 201 height 27
type input "ILP 2025-1054"
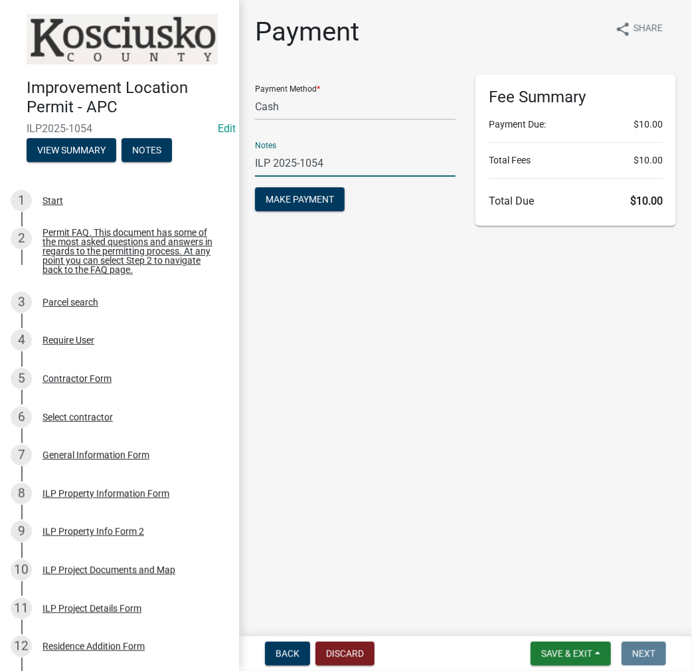
click at [255, 187] on button "Make Payment" at bounding box center [300, 199] width 90 height 24
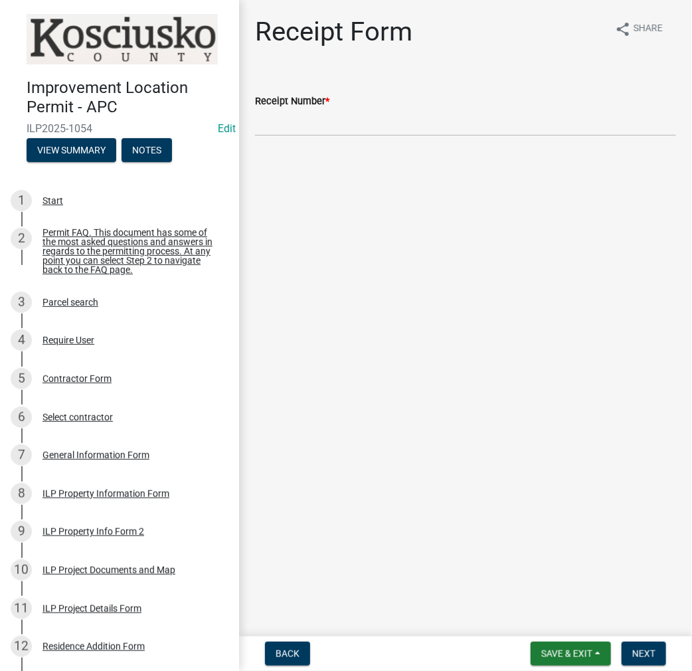
click at [288, 108] on div "Receipt Number *" at bounding box center [465, 101] width 421 height 16
click at [287, 112] on input "Receipt Number *" at bounding box center [465, 122] width 421 height 27
type input "023506"
click at [638, 654] on span "Next" at bounding box center [643, 653] width 23 height 11
click at [314, 80] on link "ILP Documents" at bounding box center [291, 82] width 72 height 13
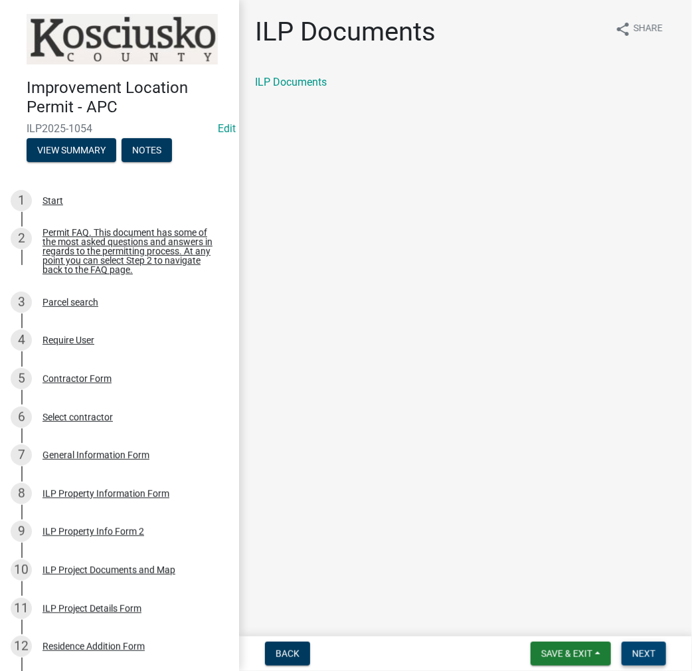
click at [640, 651] on span "Next" at bounding box center [643, 653] width 23 height 11
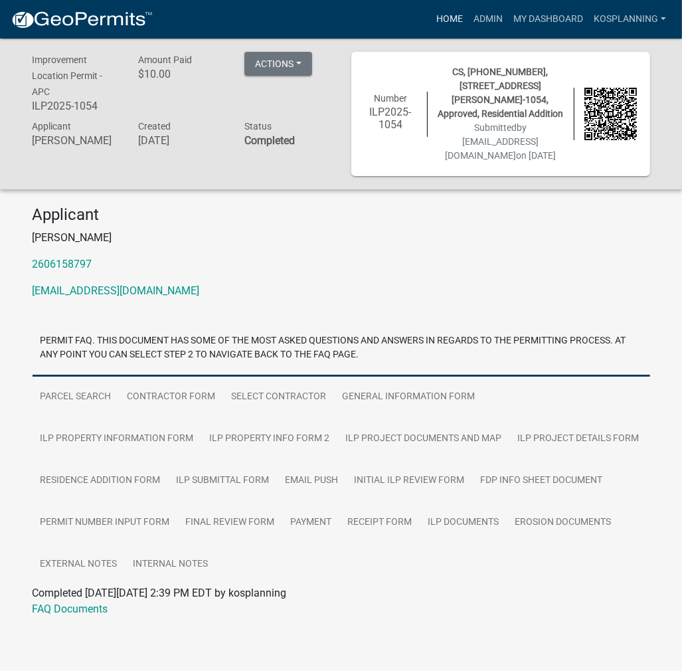
click at [444, 17] on link "Home" at bounding box center [449, 19] width 37 height 25
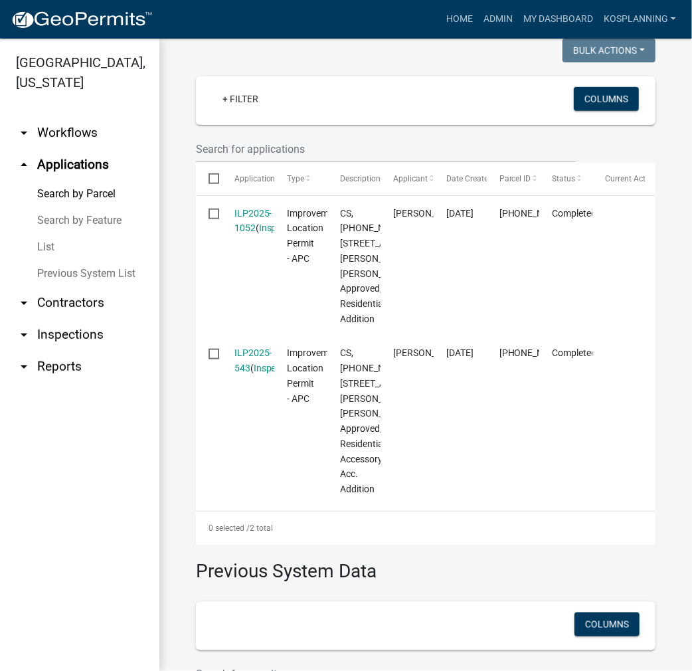
scroll to position [254, 0]
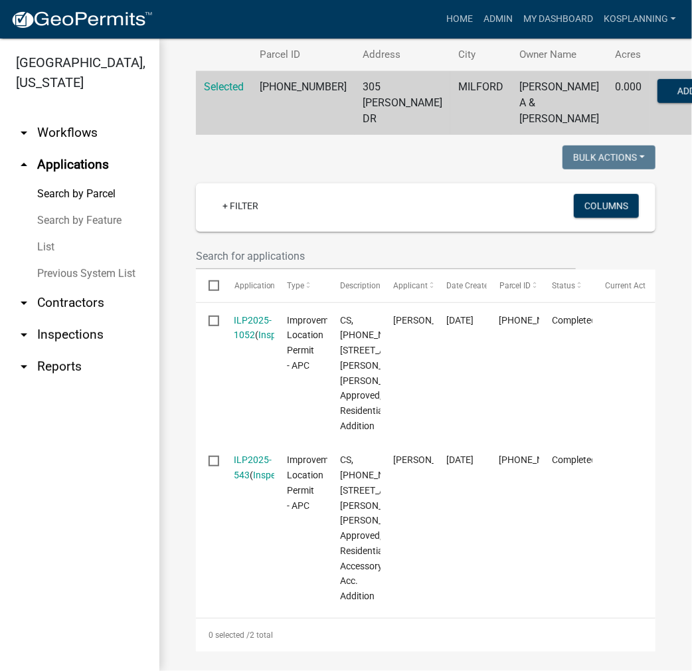
click at [77, 305] on link "arrow_drop_down Contractors" at bounding box center [79, 303] width 159 height 32
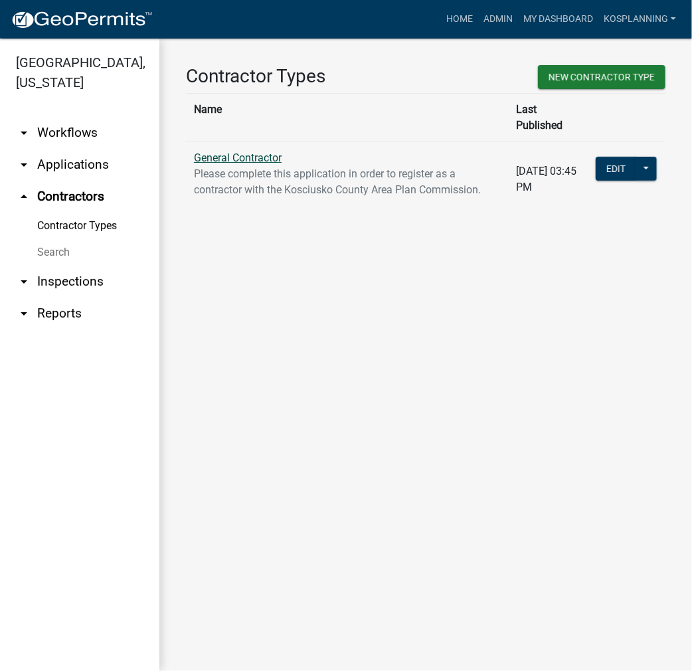
click at [248, 151] on link "General Contractor" at bounding box center [238, 157] width 88 height 13
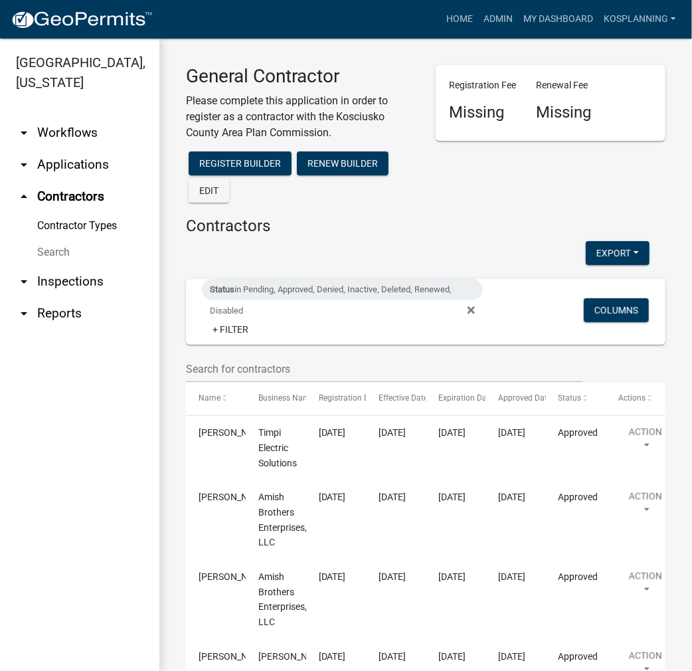
click at [471, 310] on span "Status in Pending, Approved, Denied, Inactive, Deleted, Renewed, Disabled" at bounding box center [348, 310] width 292 height 11
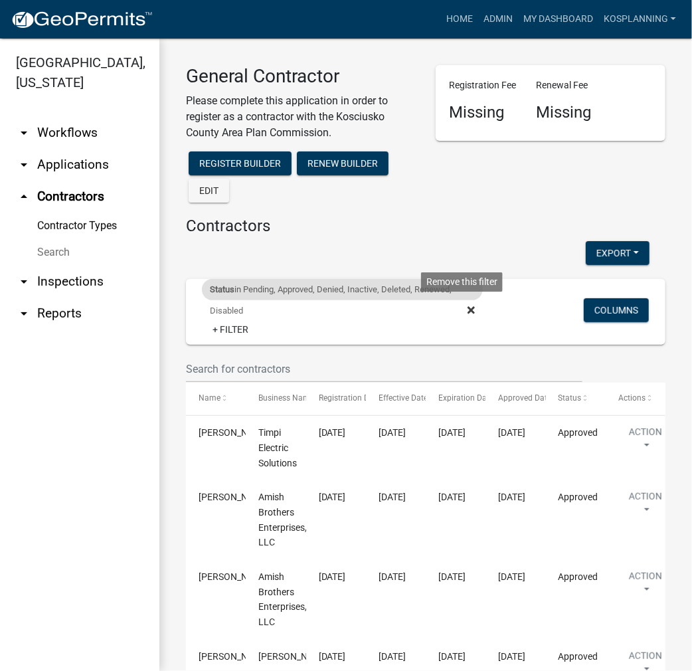
click at [468, 310] on icon at bounding box center [471, 310] width 7 height 11
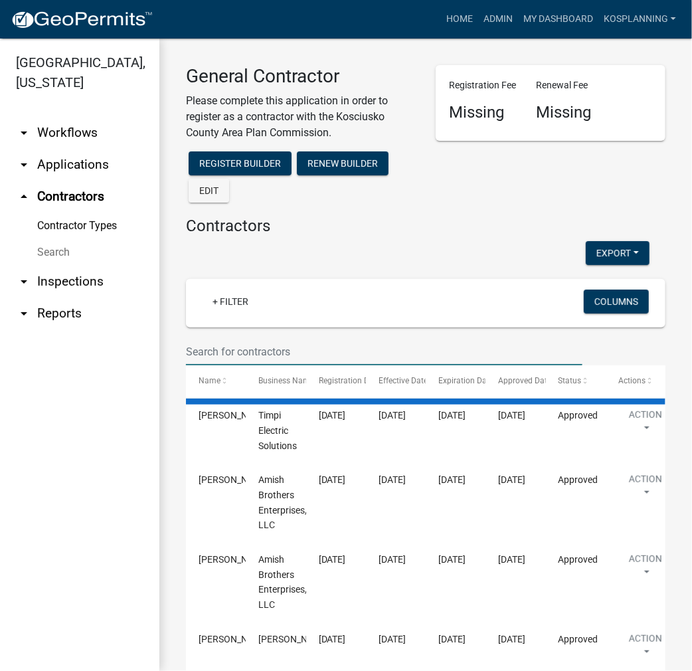
click at [253, 349] on input "text" at bounding box center [384, 351] width 397 height 27
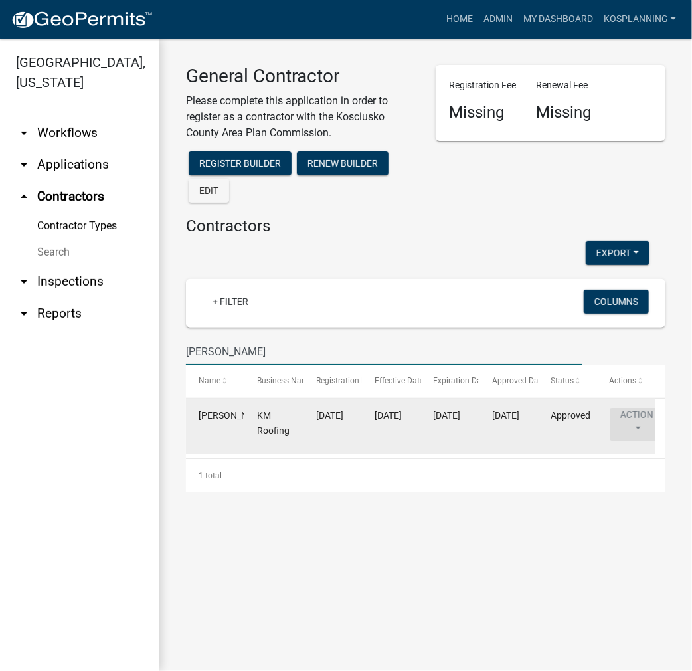
type input "[PERSON_NAME]"
click at [635, 418] on button "Action" at bounding box center [637, 424] width 54 height 33
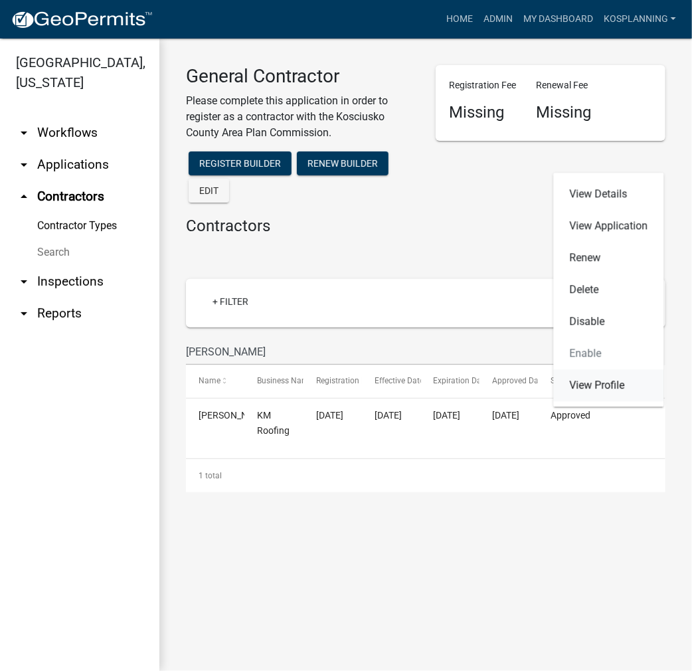
click at [597, 383] on link "View Profile" at bounding box center [609, 385] width 110 height 32
